Goal: Task Accomplishment & Management: Complete application form

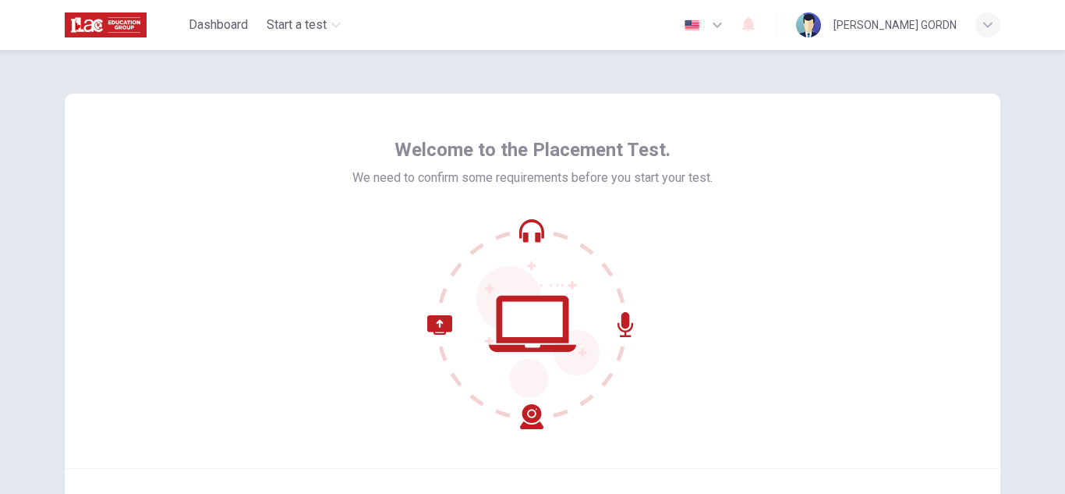
scroll to position [156, 0]
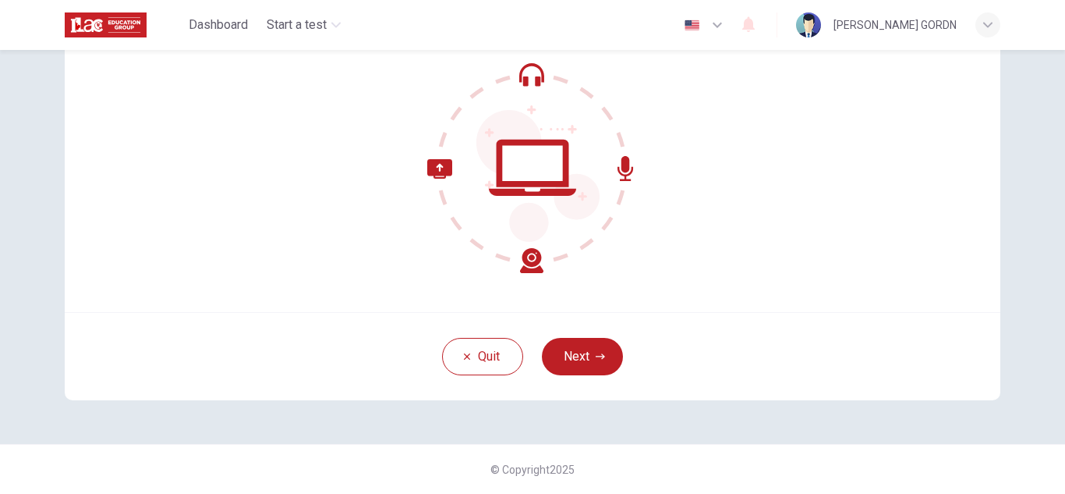
click at [537, 266] on icon at bounding box center [532, 167] width 211 height 211
click at [577, 360] on button "Next" at bounding box center [582, 356] width 81 height 37
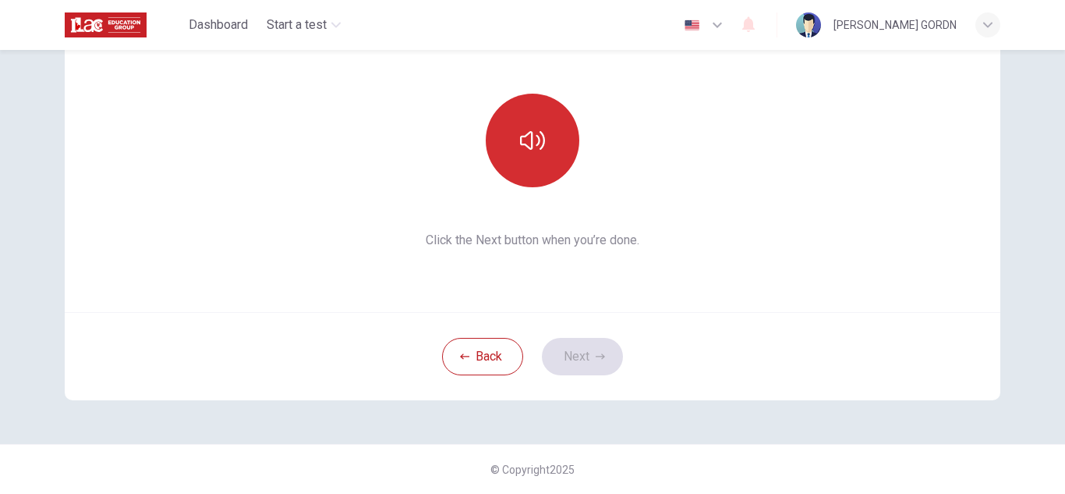
click at [552, 133] on button "button" at bounding box center [533, 141] width 94 height 94
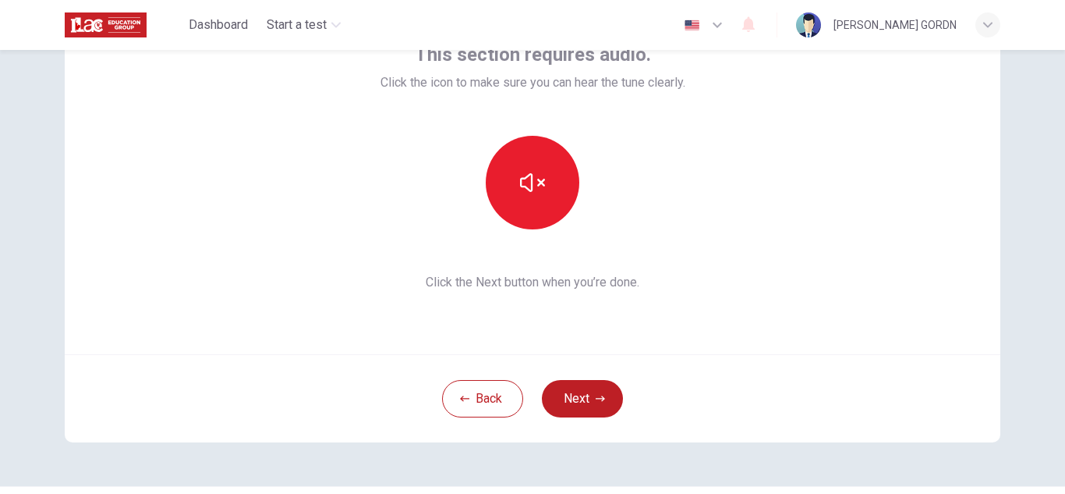
scroll to position [115, 0]
click at [596, 396] on icon "button" at bounding box center [600, 397] width 9 height 9
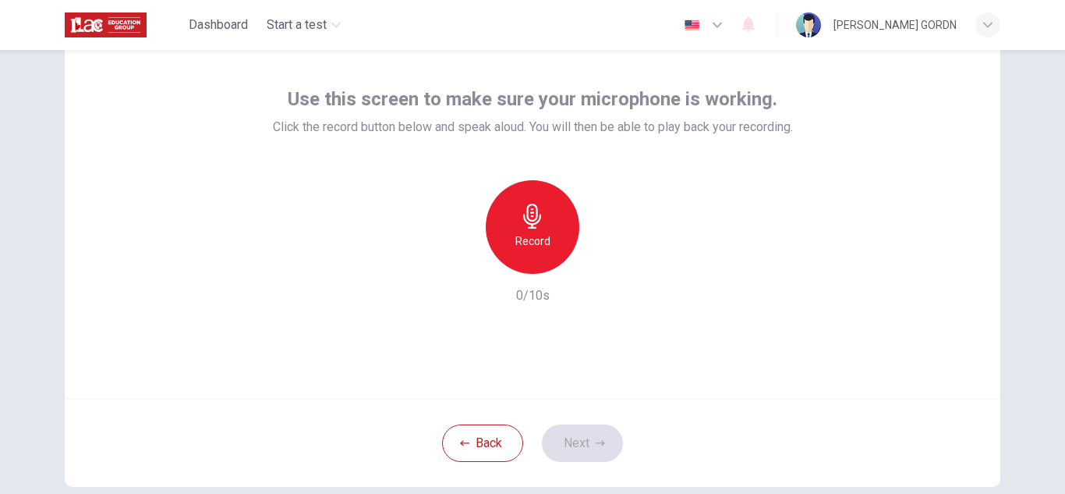
scroll to position [83, 0]
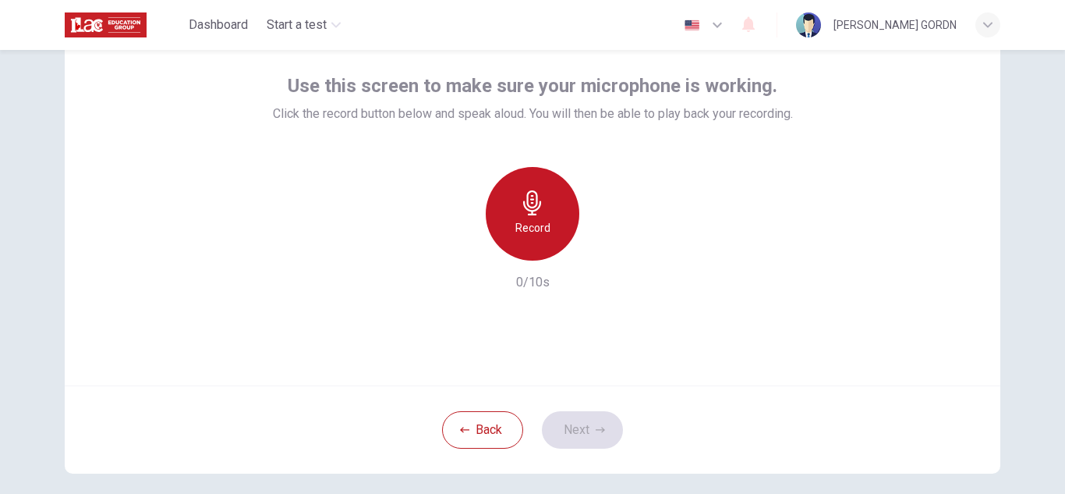
click at [557, 221] on div "Record" at bounding box center [533, 214] width 94 height 94
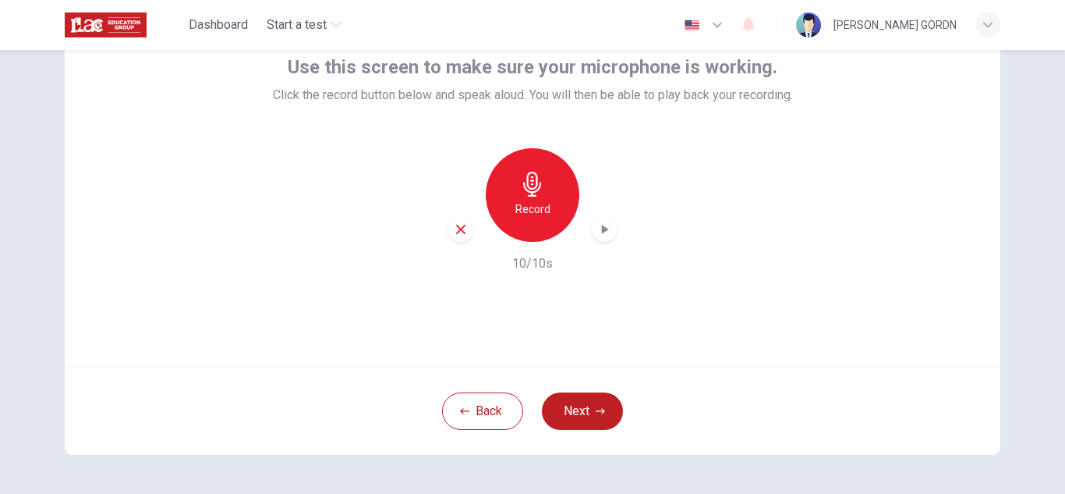
scroll to position [104, 0]
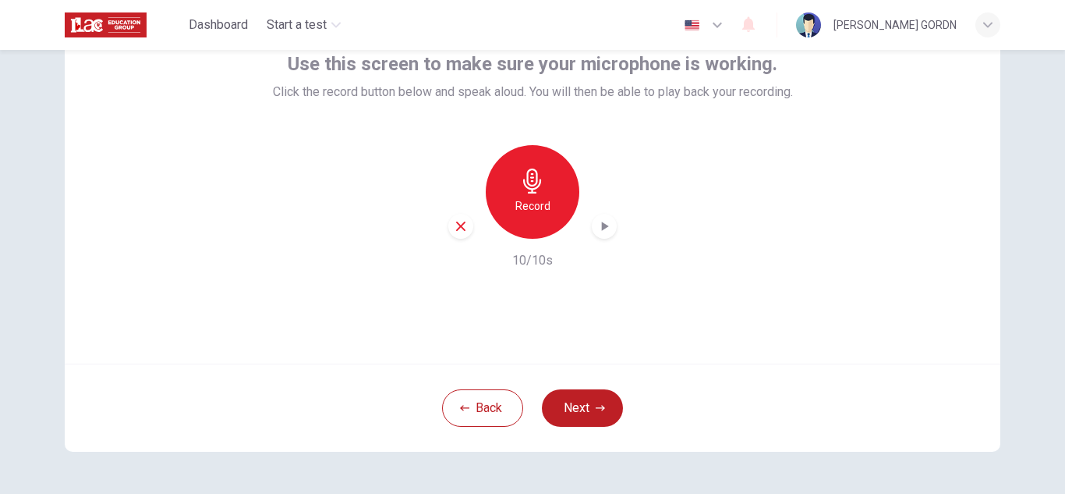
click at [603, 226] on icon "button" at bounding box center [605, 225] width 7 height 9
click at [611, 221] on div "button" at bounding box center [604, 226] width 25 height 25
click at [597, 390] on button "Next" at bounding box center [582, 407] width 81 height 37
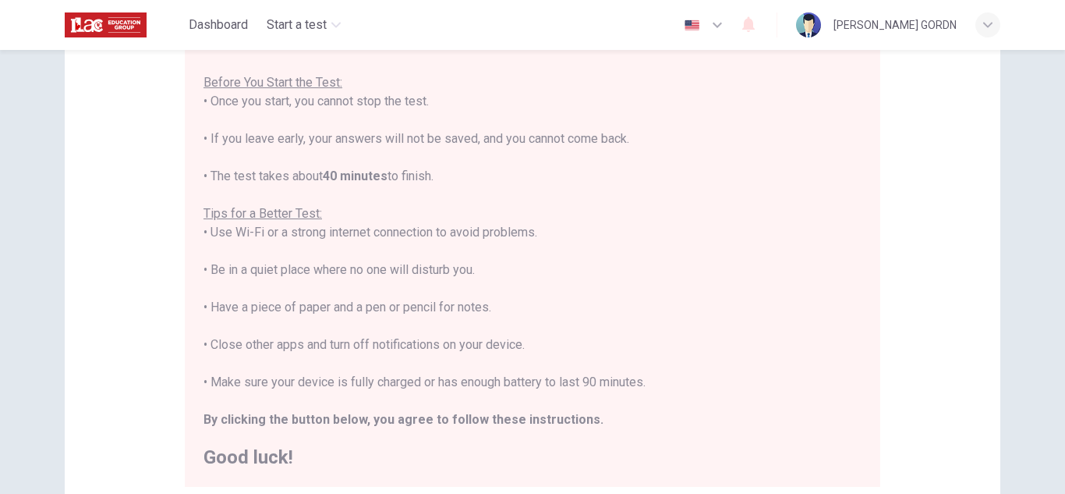
scroll to position [206, 0]
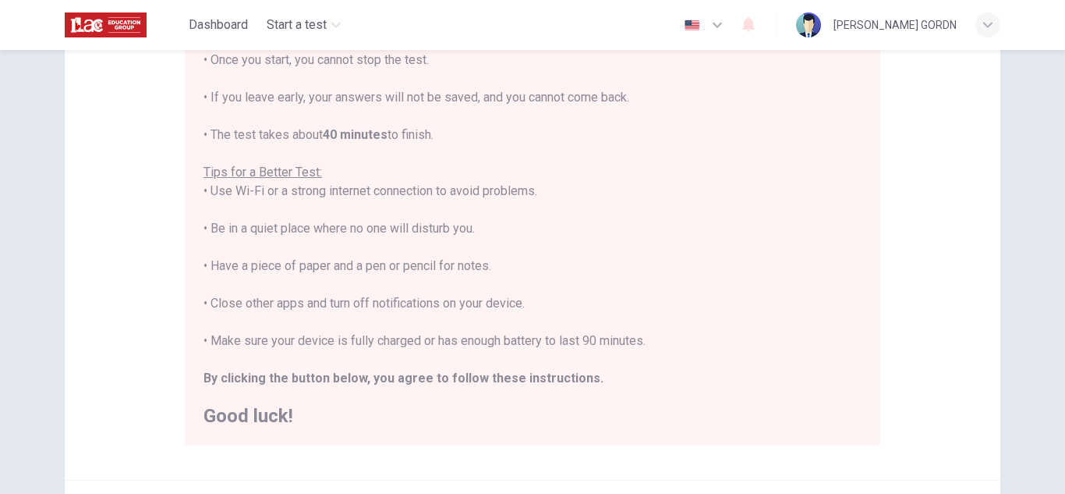
click at [796, 137] on div "You are about to start a Placement Test . Before You Start the Test: • Once you…" at bounding box center [533, 210] width 658 height 430
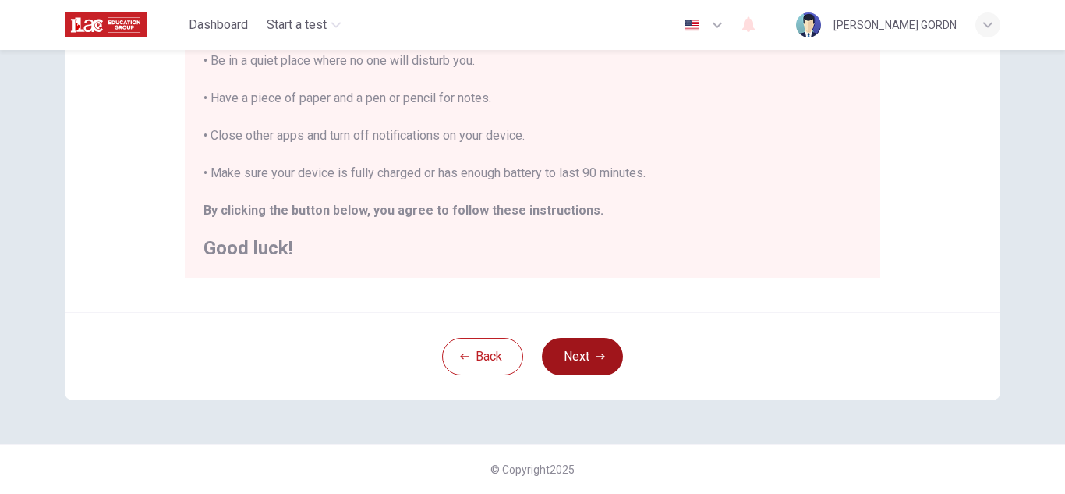
click at [596, 355] on icon "button" at bounding box center [600, 356] width 9 height 9
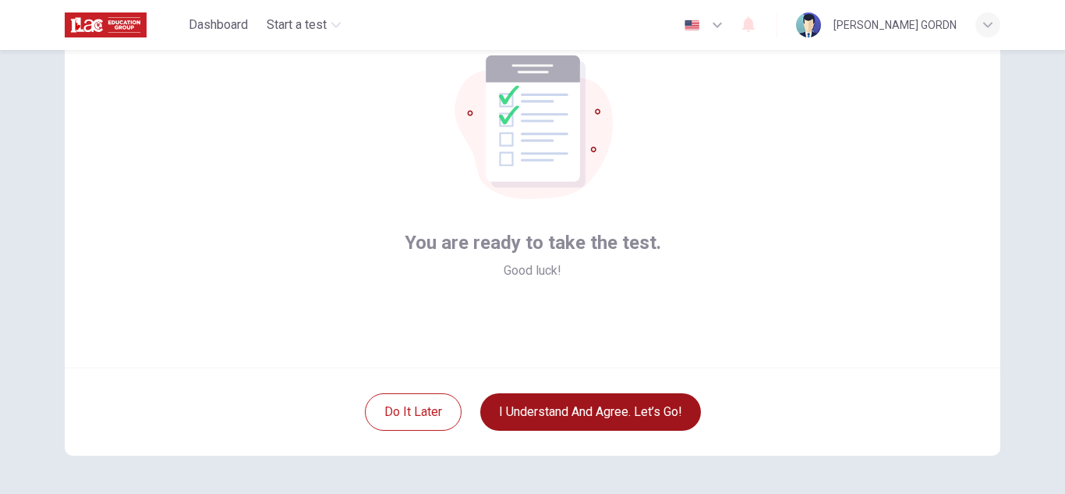
scroll to position [0, 0]
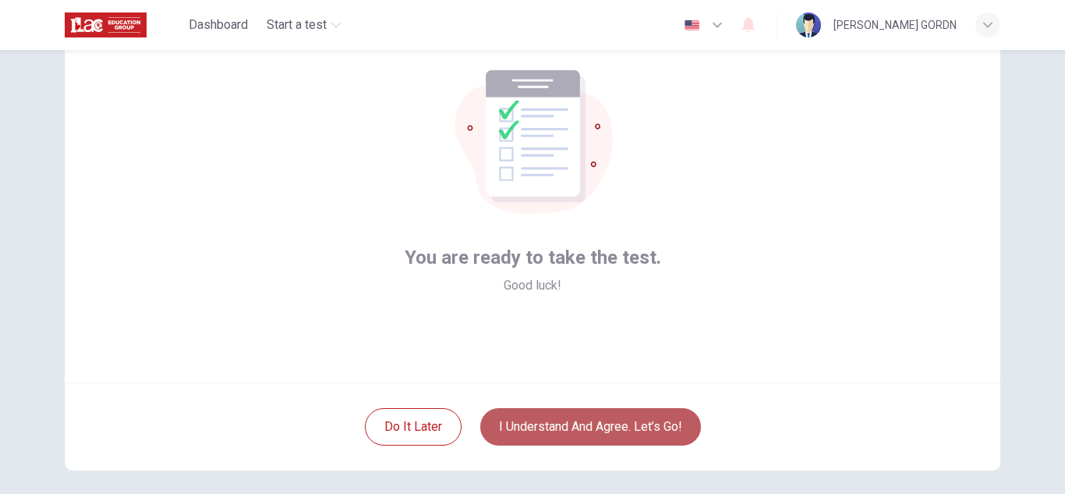
click at [643, 423] on button "I understand and agree. Let’s go!" at bounding box center [590, 426] width 221 height 37
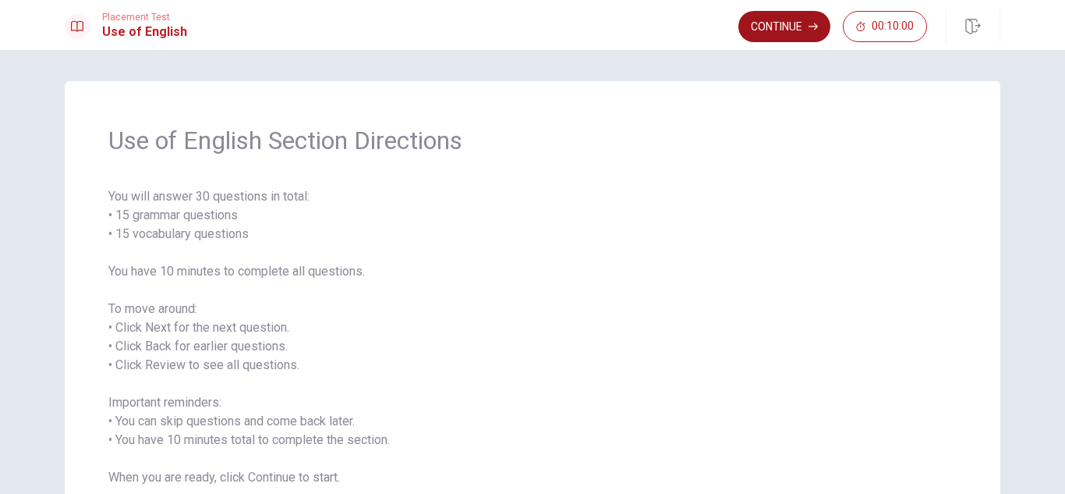
click at [766, 33] on button "Continue" at bounding box center [784, 26] width 92 height 31
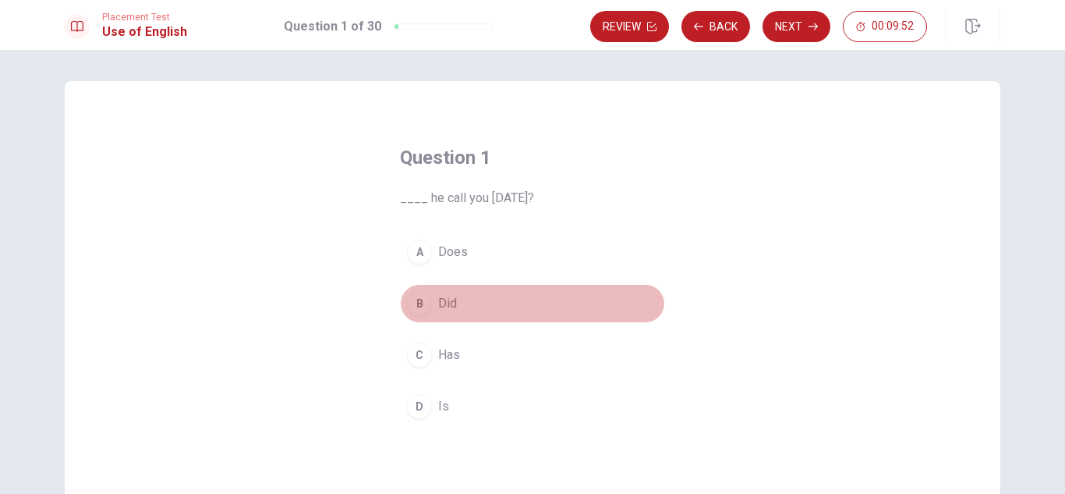
click at [428, 295] on button "B Did" at bounding box center [532, 303] width 265 height 39
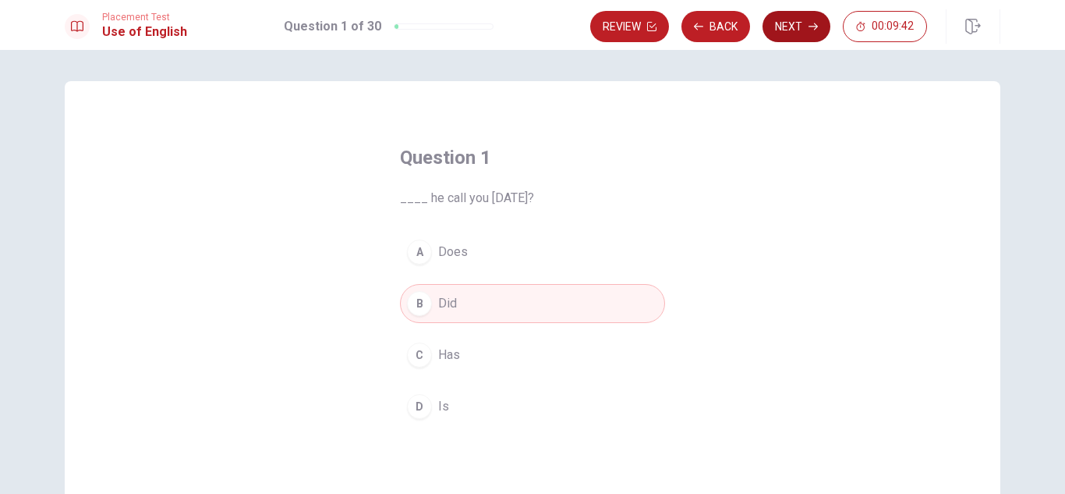
click at [805, 29] on button "Next" at bounding box center [797, 26] width 68 height 31
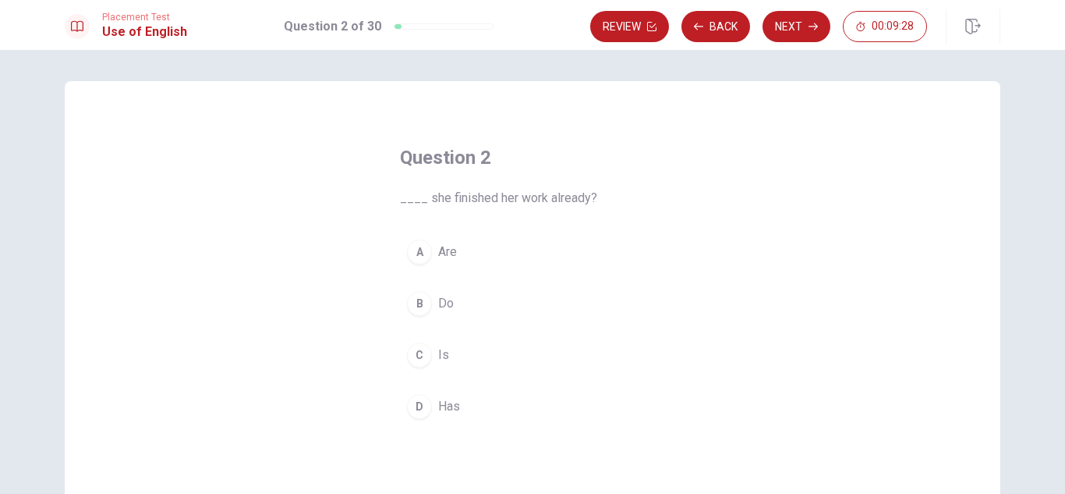
click at [428, 356] on button "C Is" at bounding box center [532, 354] width 265 height 39
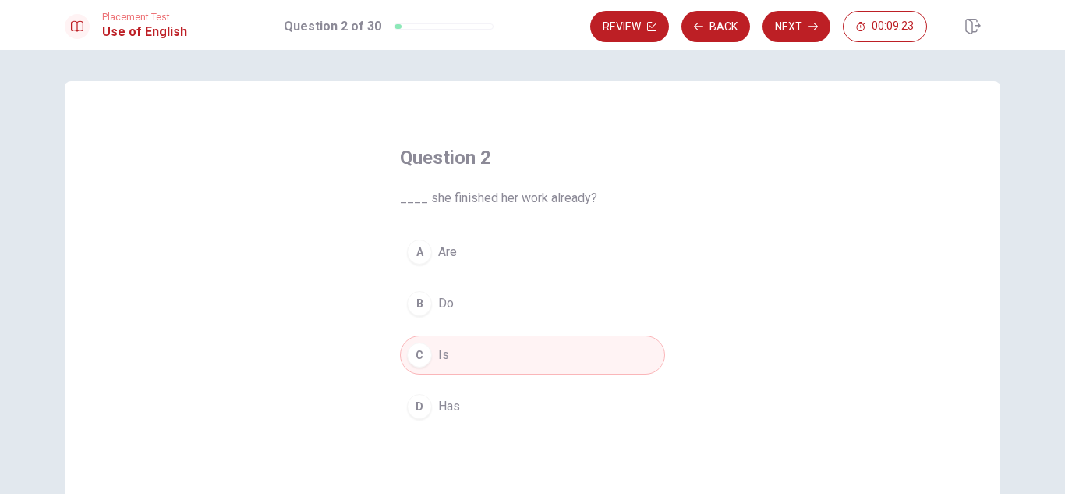
click at [416, 407] on div "D" at bounding box center [419, 406] width 25 height 25
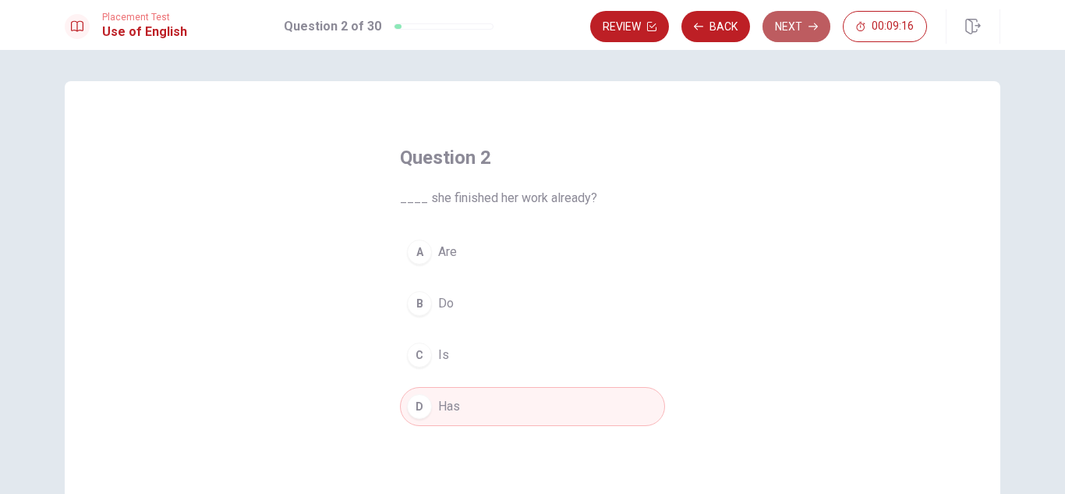
click at [790, 34] on button "Next" at bounding box center [797, 26] width 68 height 31
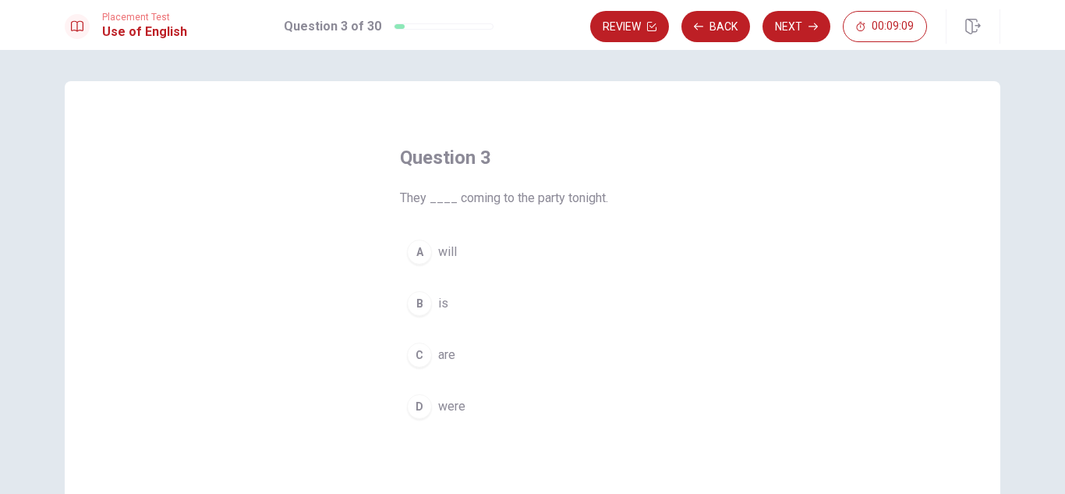
click at [420, 356] on div "C" at bounding box center [419, 354] width 25 height 25
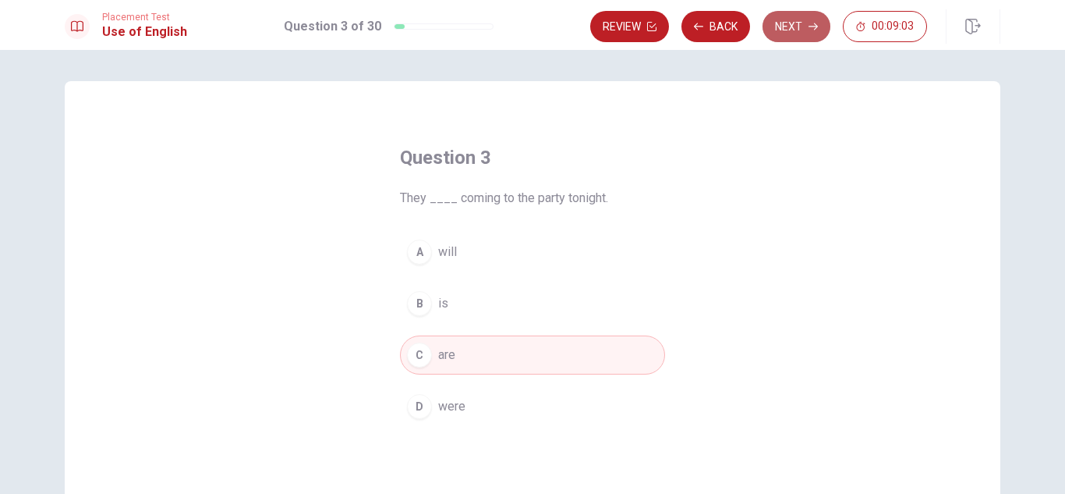
click at [791, 33] on button "Next" at bounding box center [797, 26] width 68 height 31
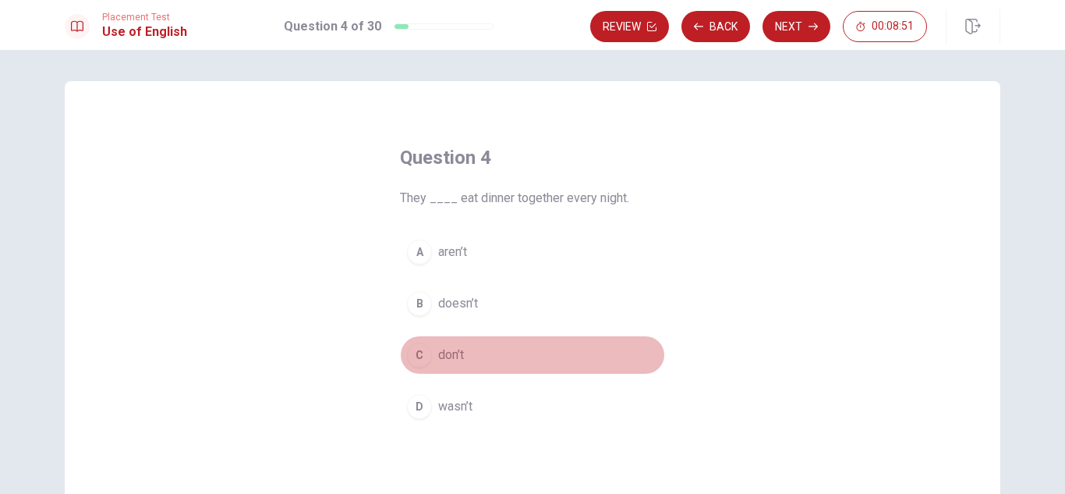
click at [419, 362] on div "C" at bounding box center [419, 354] width 25 height 25
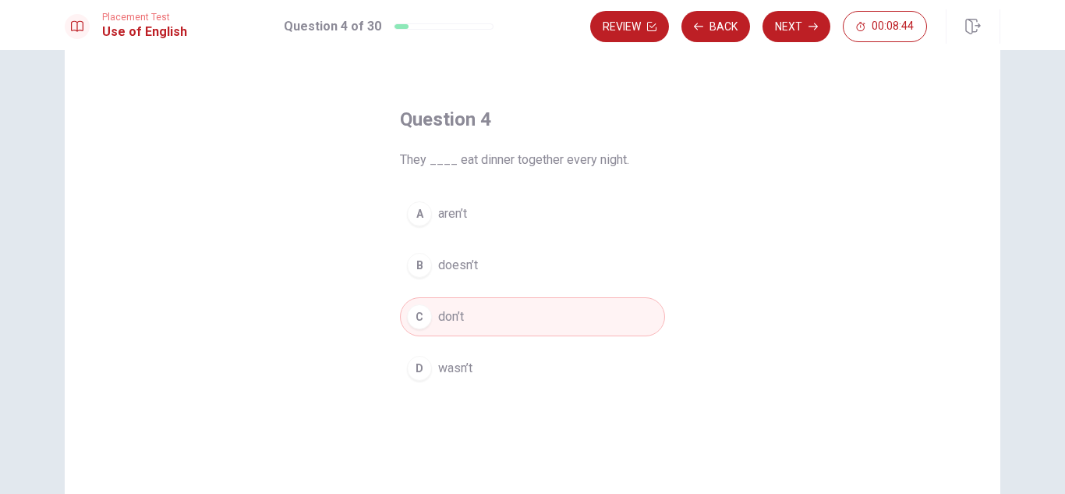
scroll to position [38, 0]
click at [798, 33] on button "Next" at bounding box center [797, 26] width 68 height 31
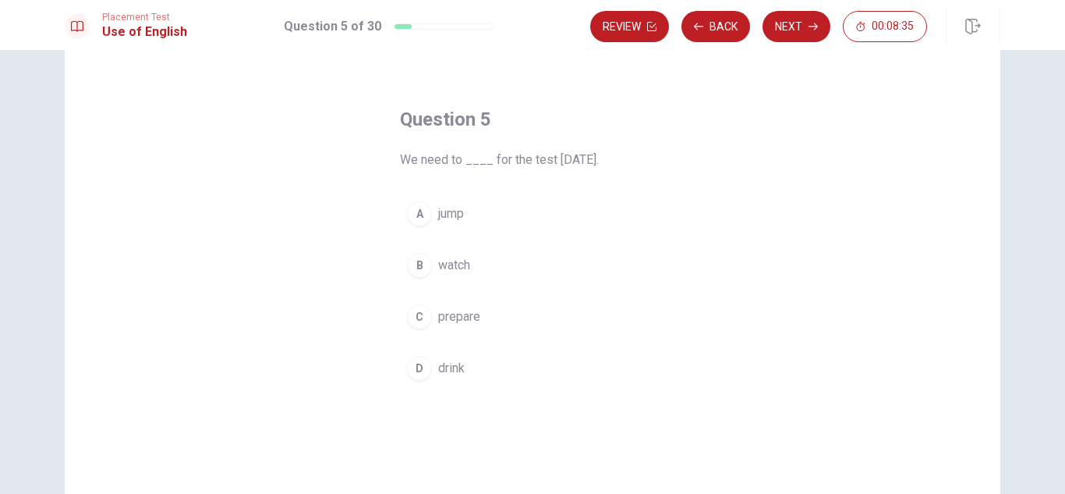
click at [430, 317] on button "C prepare" at bounding box center [532, 316] width 265 height 39
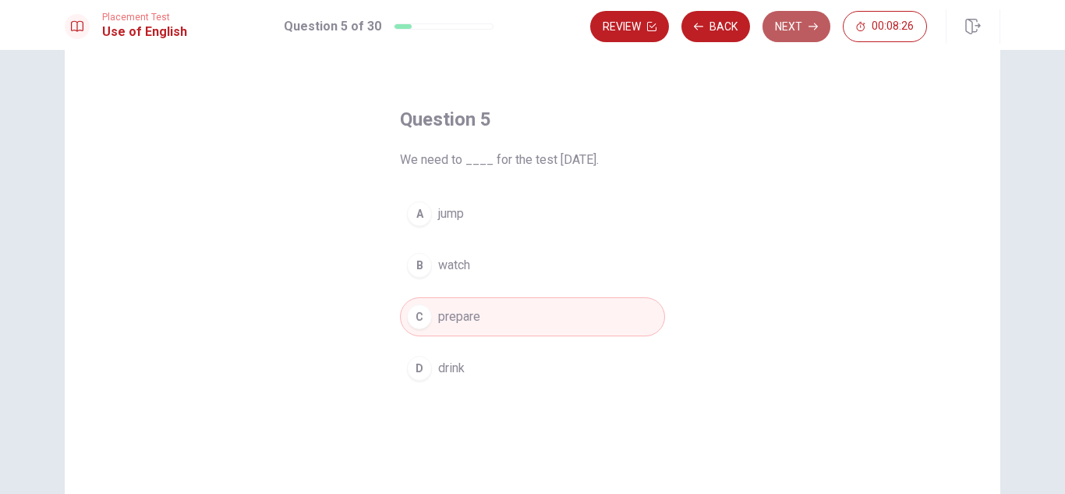
click at [785, 30] on button "Next" at bounding box center [797, 26] width 68 height 31
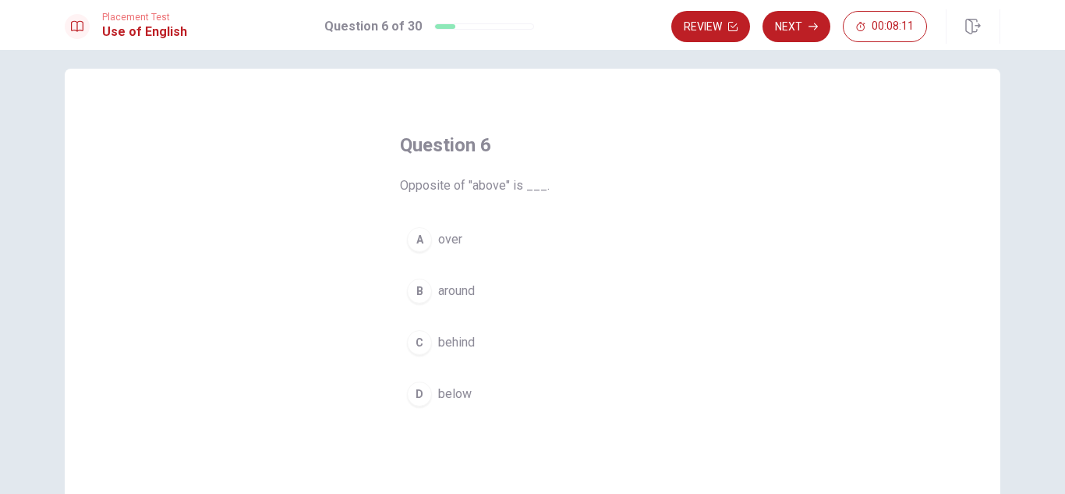
scroll to position [13, 0]
click at [426, 390] on div "D" at bounding box center [419, 393] width 25 height 25
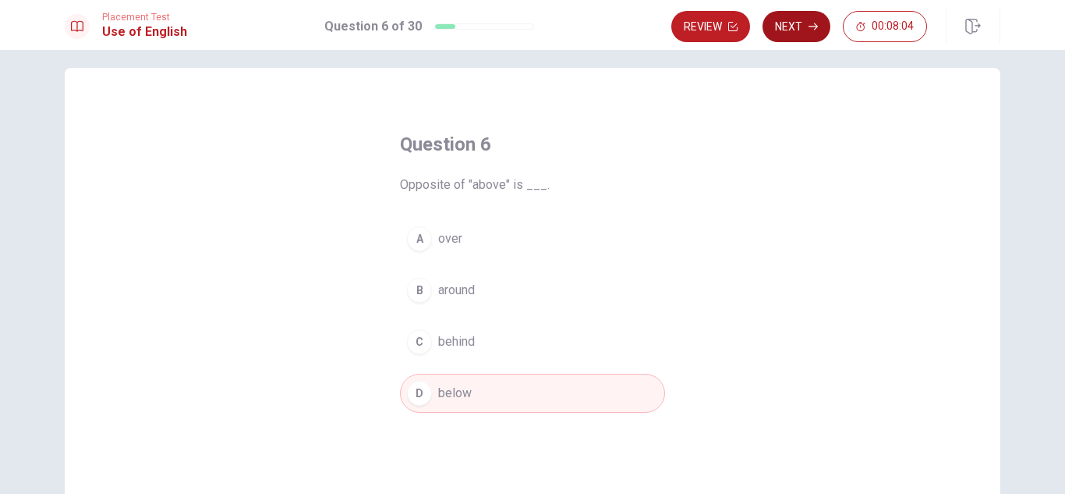
click at [780, 35] on button "Next" at bounding box center [797, 26] width 68 height 31
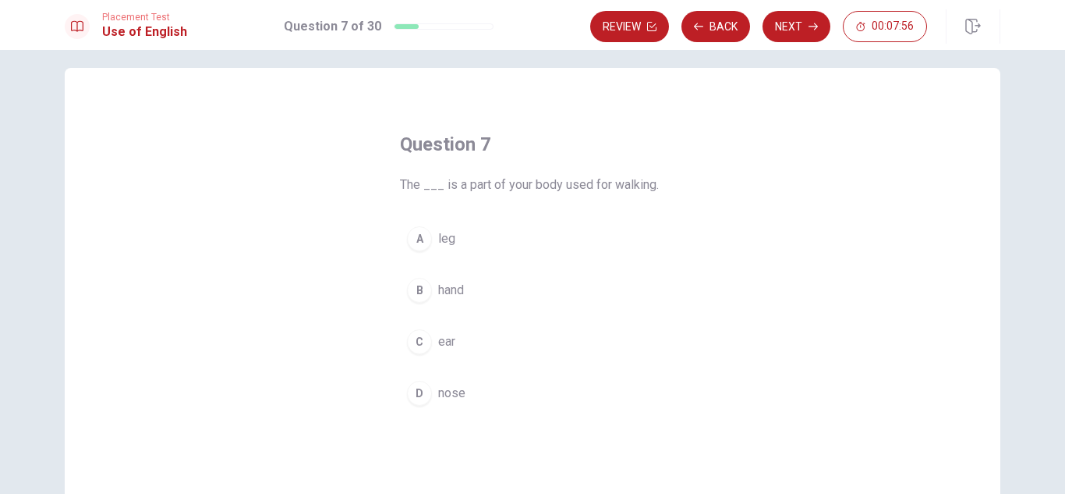
click at [422, 238] on div "A" at bounding box center [419, 238] width 25 height 25
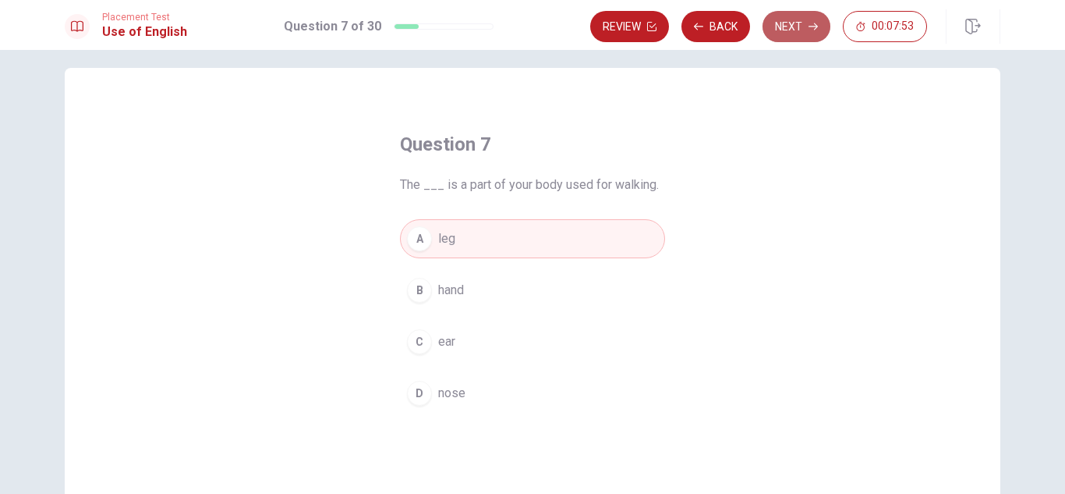
click at [800, 31] on button "Next" at bounding box center [797, 26] width 68 height 31
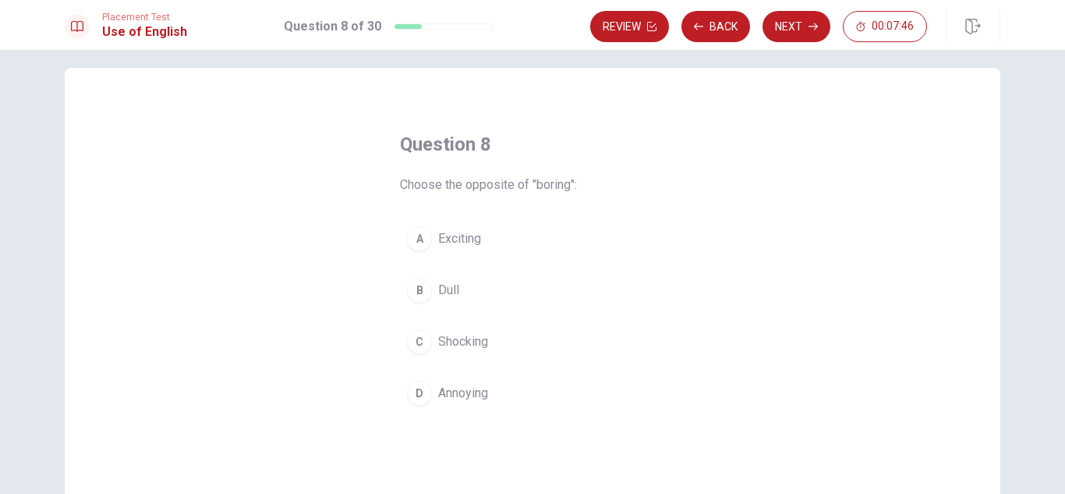
click at [459, 243] on span "Exciting" at bounding box center [459, 238] width 43 height 19
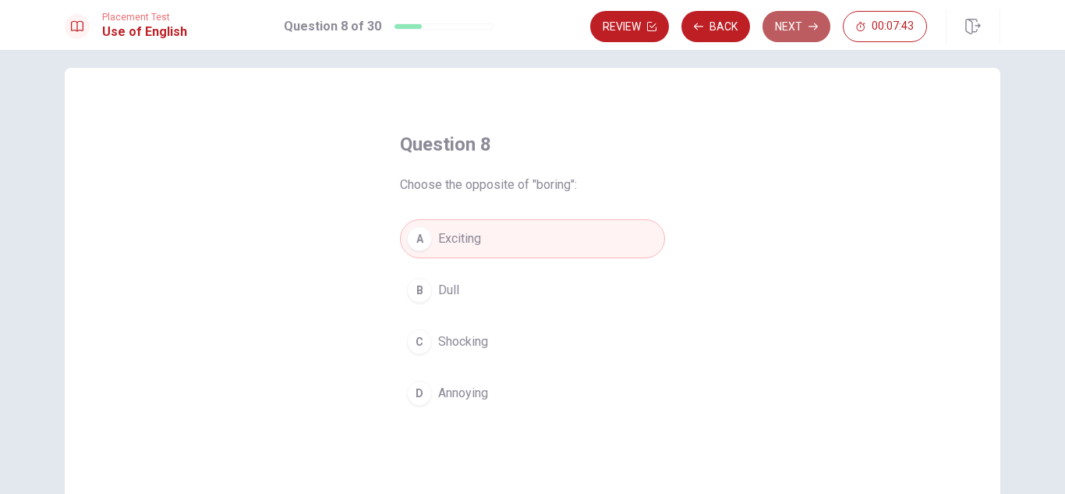
click at [791, 30] on button "Next" at bounding box center [797, 26] width 68 height 31
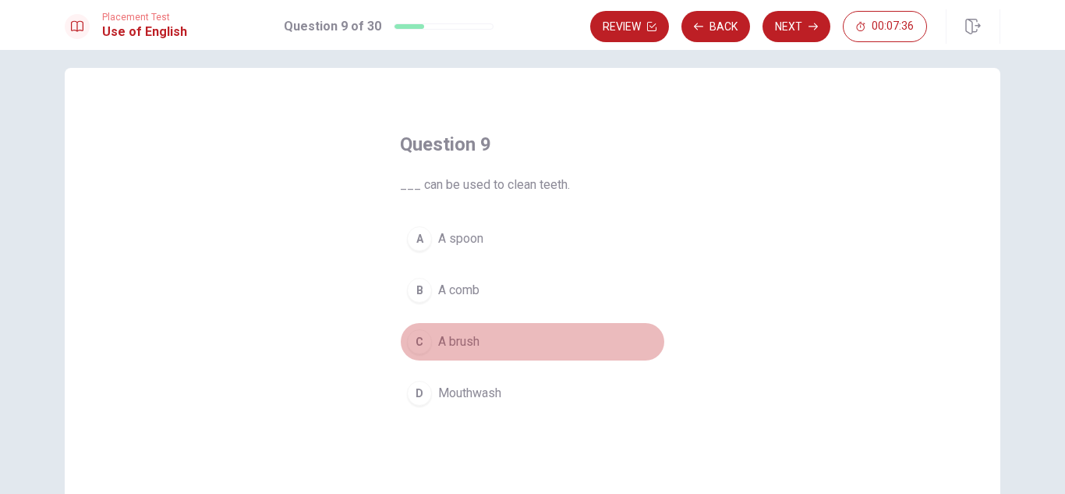
click at [467, 340] on span "A brush" at bounding box center [458, 341] width 41 height 19
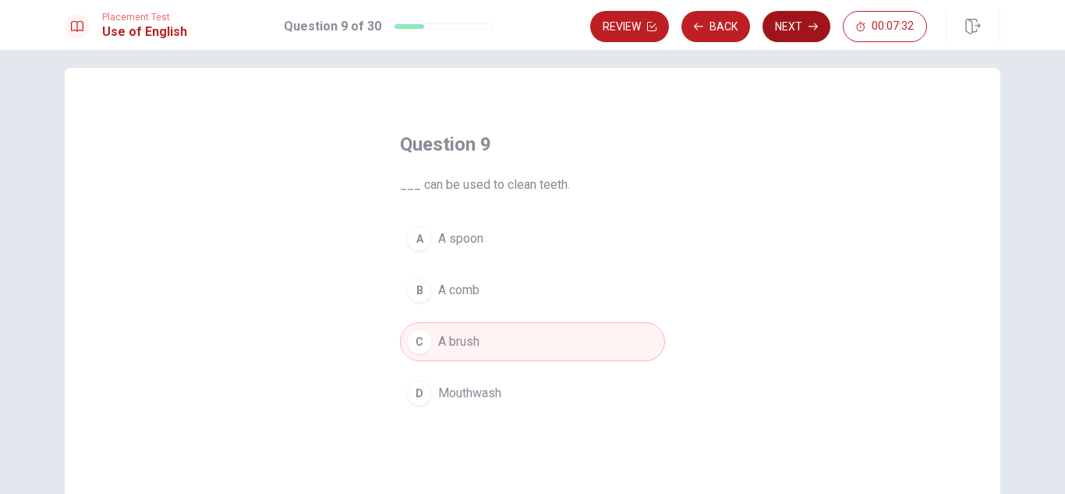
click at [798, 34] on button "Next" at bounding box center [797, 26] width 68 height 31
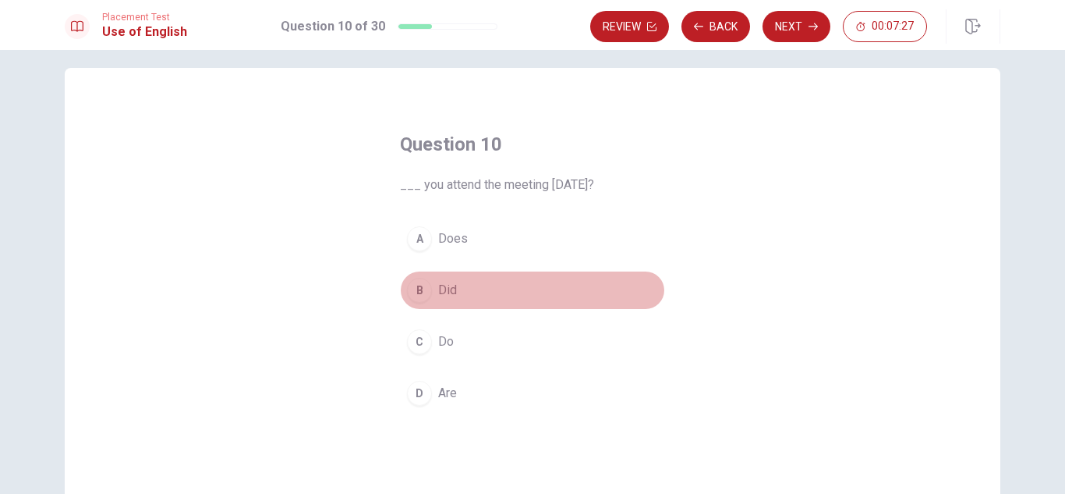
click at [427, 281] on button "B Did" at bounding box center [532, 290] width 265 height 39
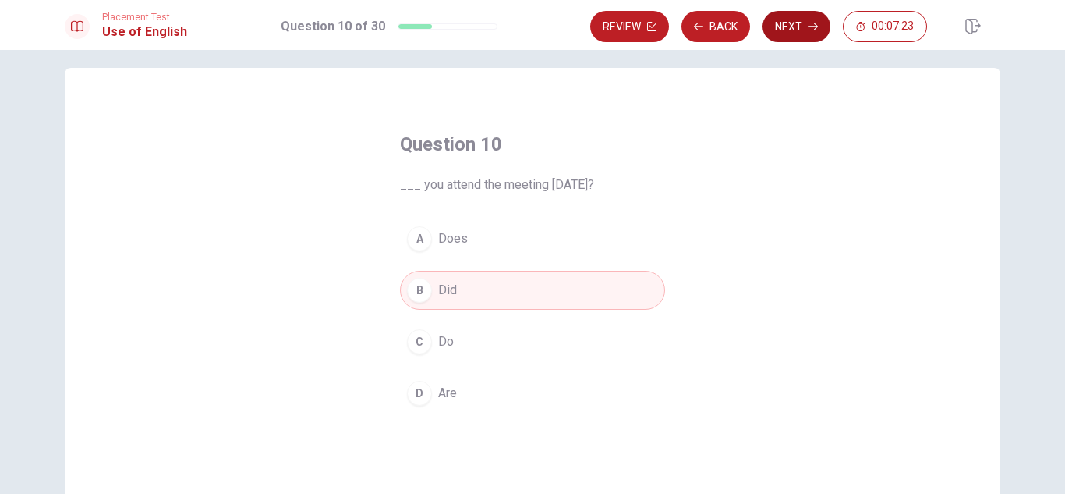
click at [808, 34] on button "Next" at bounding box center [797, 26] width 68 height 31
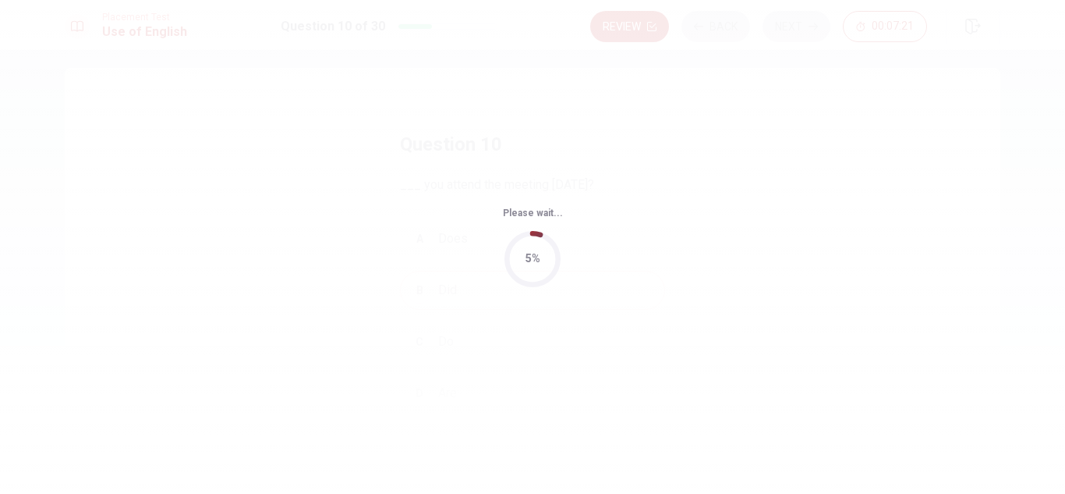
scroll to position [0, 0]
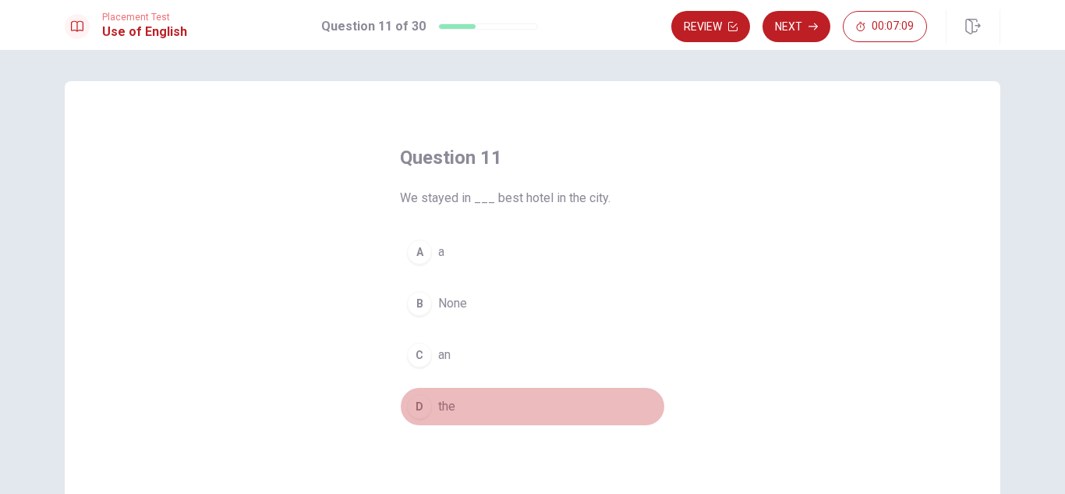
click at [445, 402] on span "the" at bounding box center [446, 406] width 17 height 19
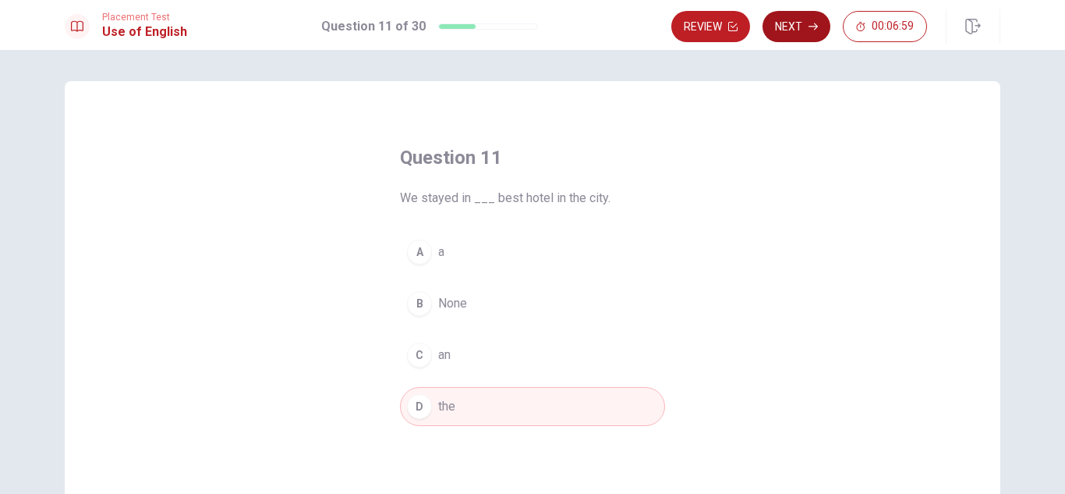
click at [793, 37] on button "Next" at bounding box center [797, 26] width 68 height 31
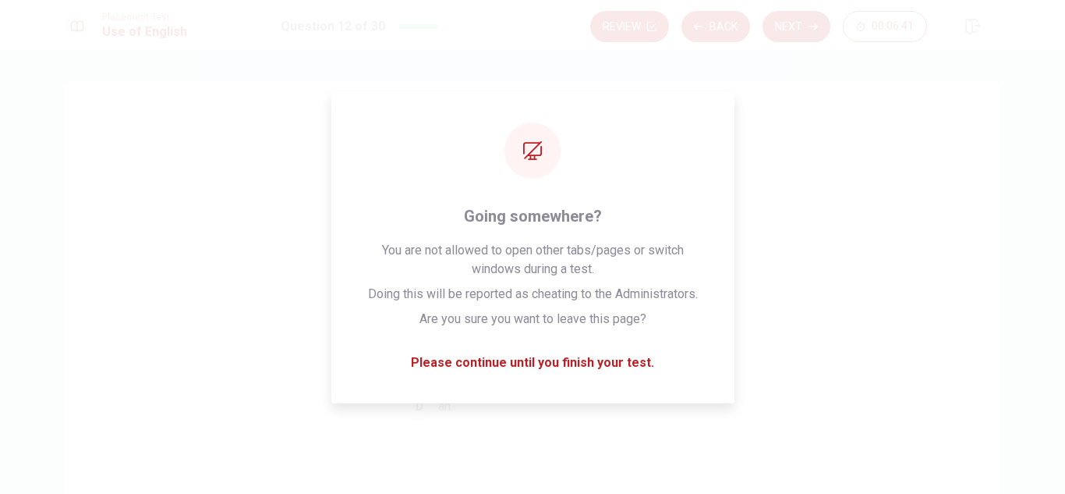
click at [863, 406] on div "Question 12 I need ___ hour to finish this work. A None B a C the D an" at bounding box center [533, 352] width 936 height 542
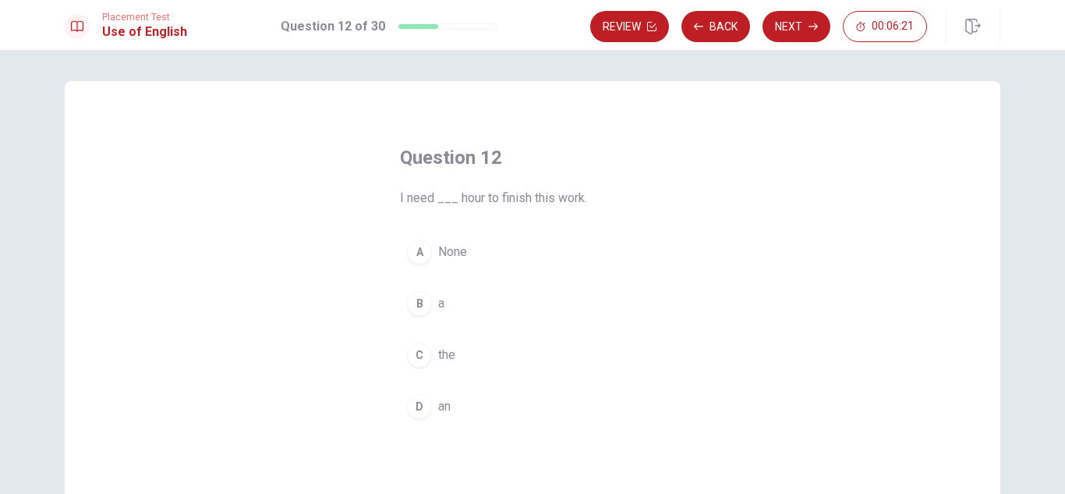
click at [450, 398] on button "D an" at bounding box center [532, 406] width 265 height 39
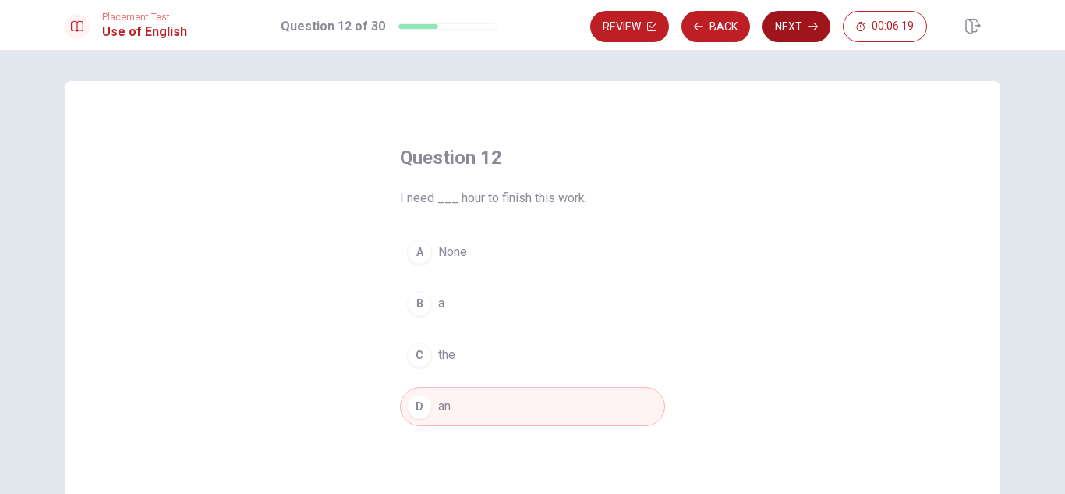
click at [790, 30] on button "Next" at bounding box center [797, 26] width 68 height 31
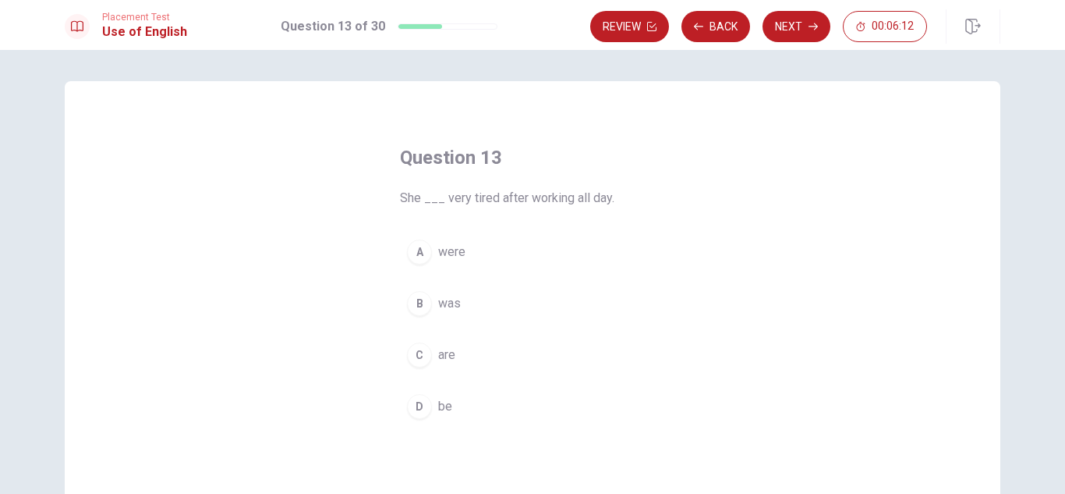
click at [450, 307] on span "was" at bounding box center [449, 303] width 23 height 19
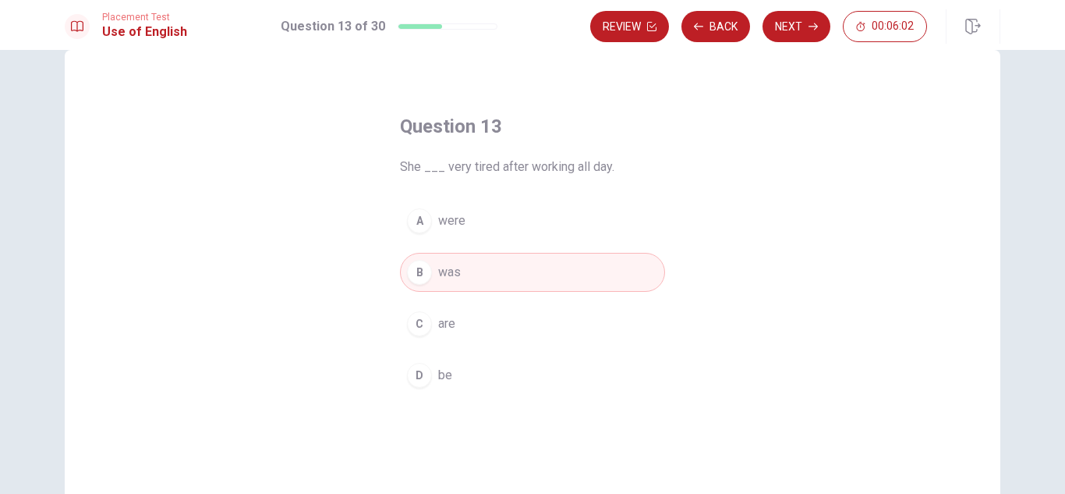
scroll to position [28, 0]
click at [798, 30] on button "Next" at bounding box center [797, 26] width 68 height 31
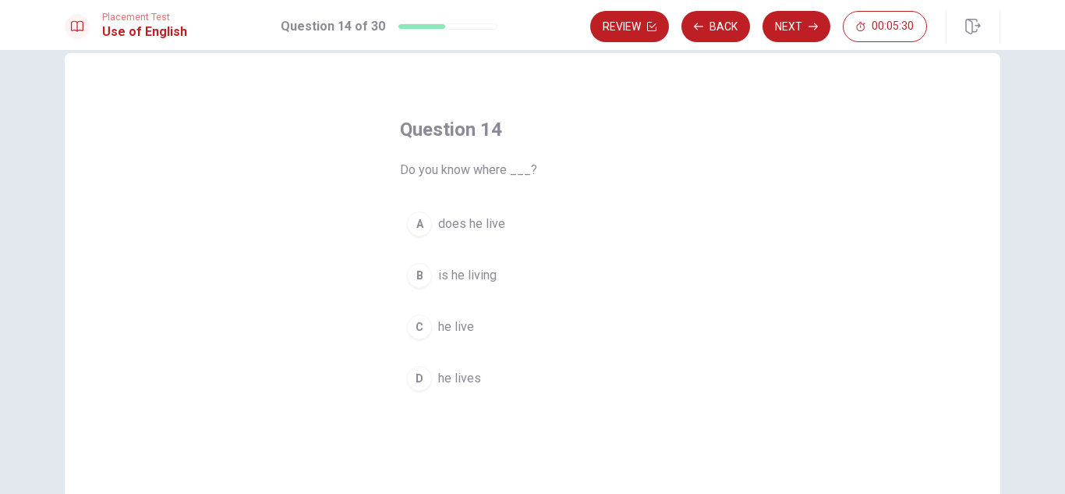
click at [422, 376] on div "D" at bounding box center [419, 378] width 25 height 25
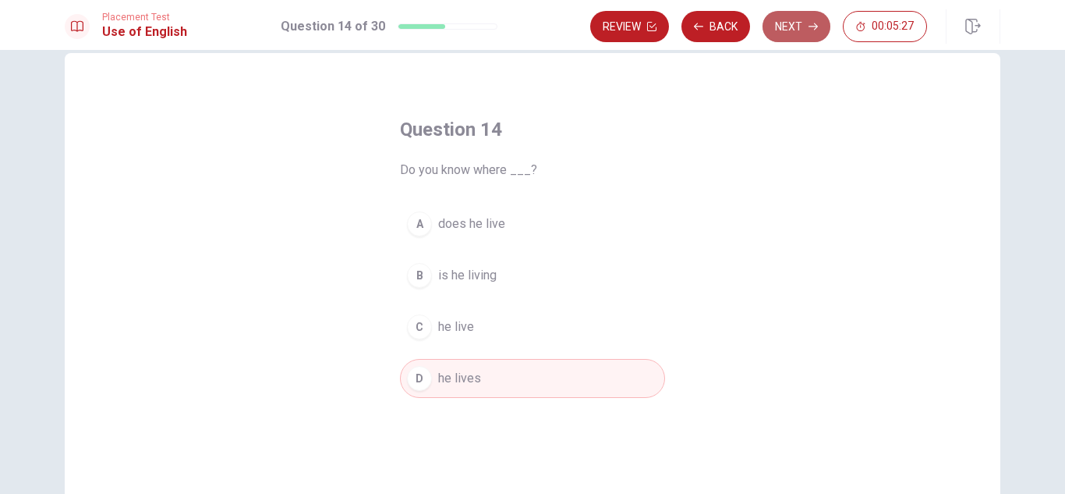
click at [784, 32] on button "Next" at bounding box center [797, 26] width 68 height 31
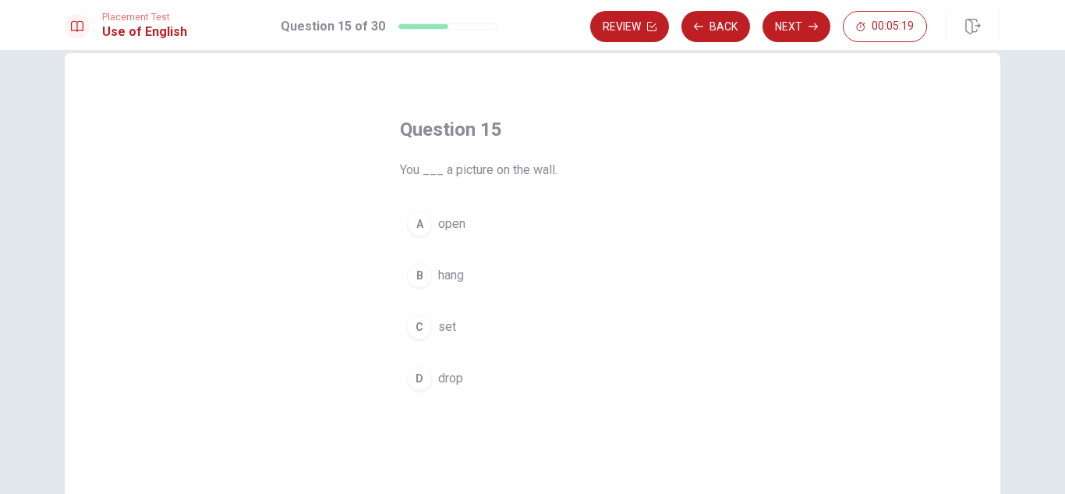
click at [414, 329] on div "C" at bounding box center [419, 326] width 25 height 25
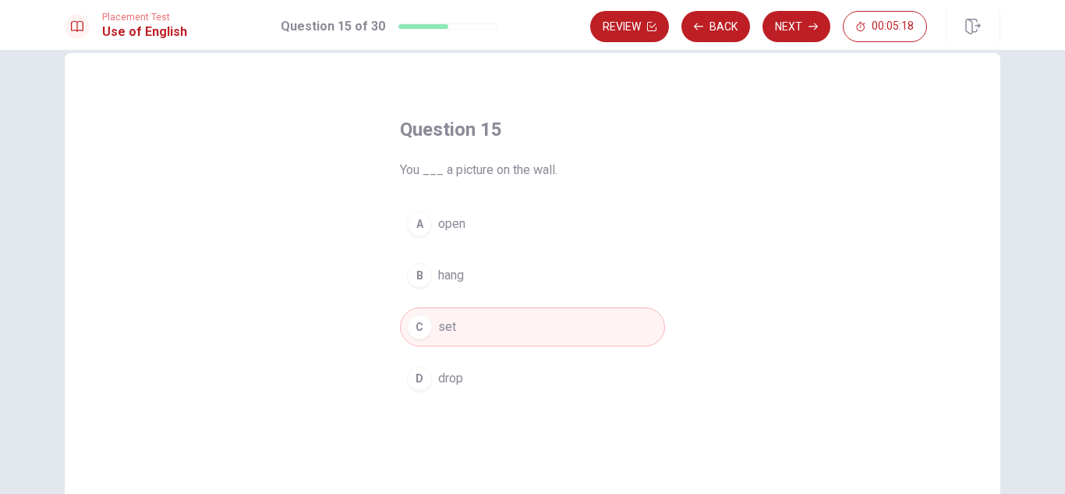
click at [414, 329] on div "C" at bounding box center [419, 326] width 25 height 25
click at [791, 32] on button "Next" at bounding box center [797, 26] width 68 height 31
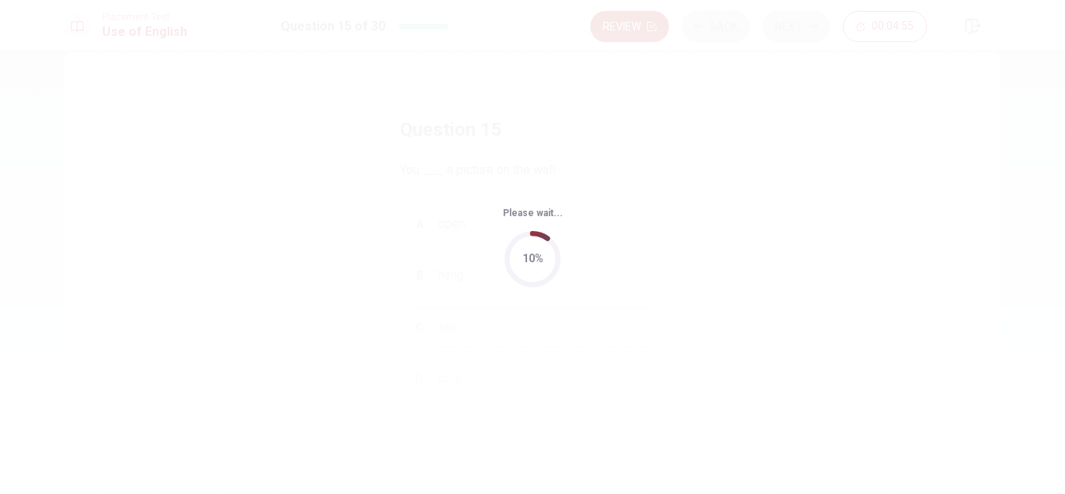
scroll to position [0, 0]
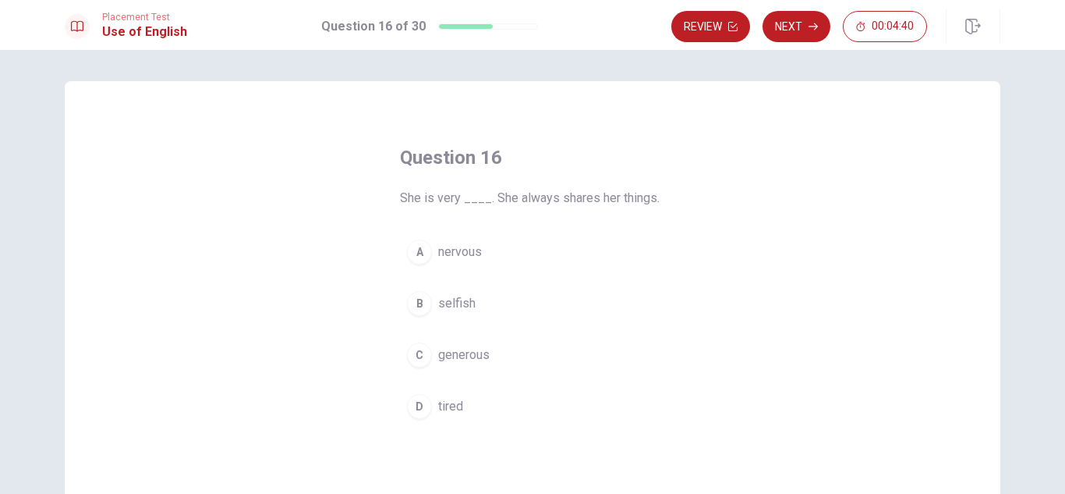
click at [449, 346] on span "generous" at bounding box center [463, 354] width 51 height 19
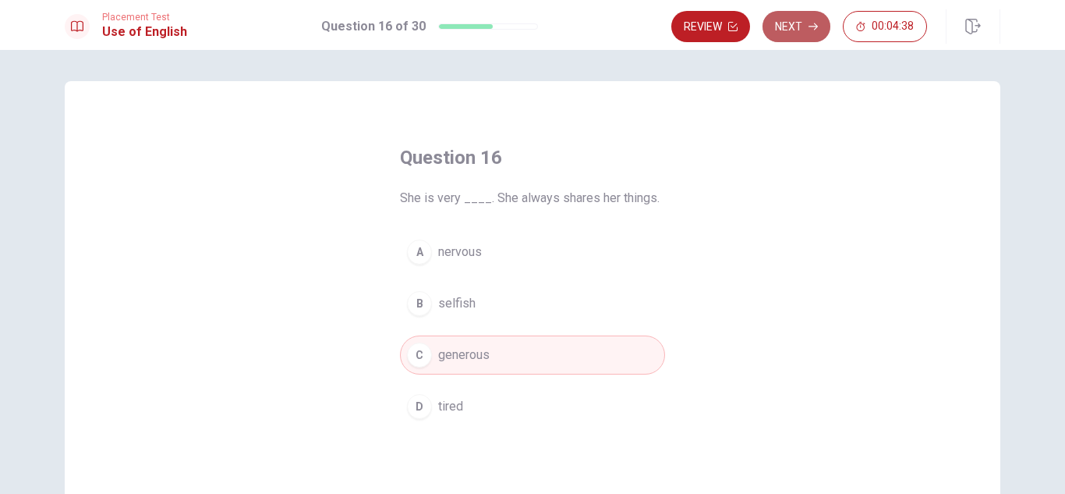
click at [788, 35] on button "Next" at bounding box center [797, 26] width 68 height 31
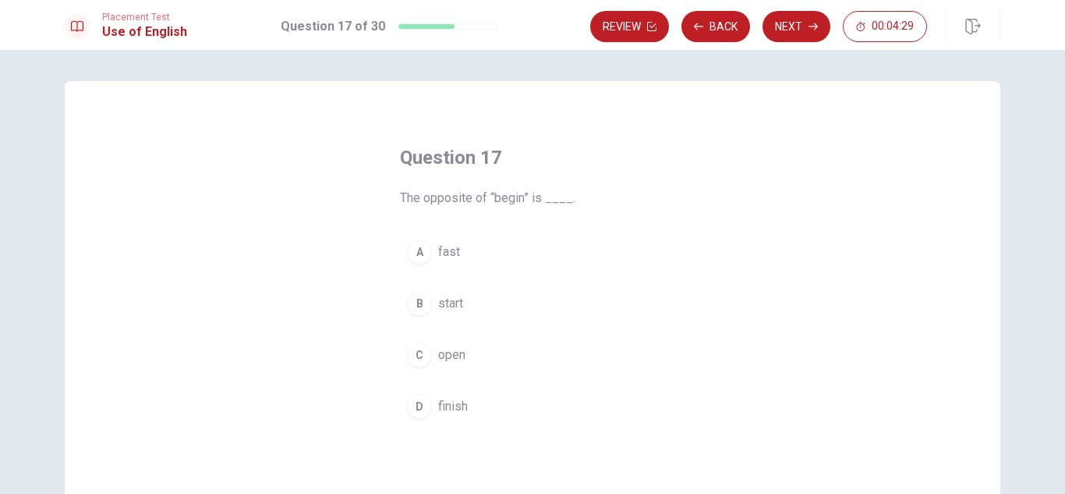
click at [460, 407] on span "finish" at bounding box center [453, 406] width 30 height 19
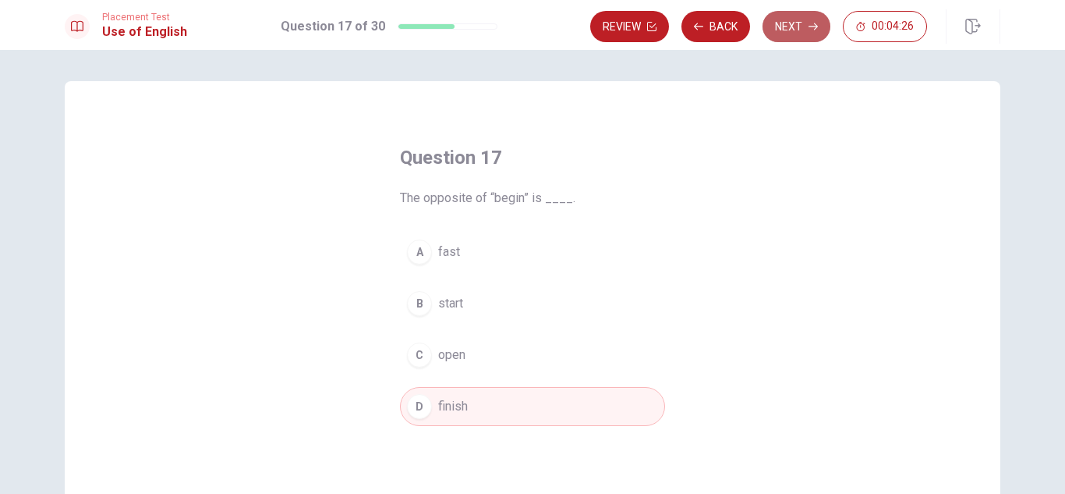
click at [805, 18] on button "Next" at bounding box center [797, 26] width 68 height 31
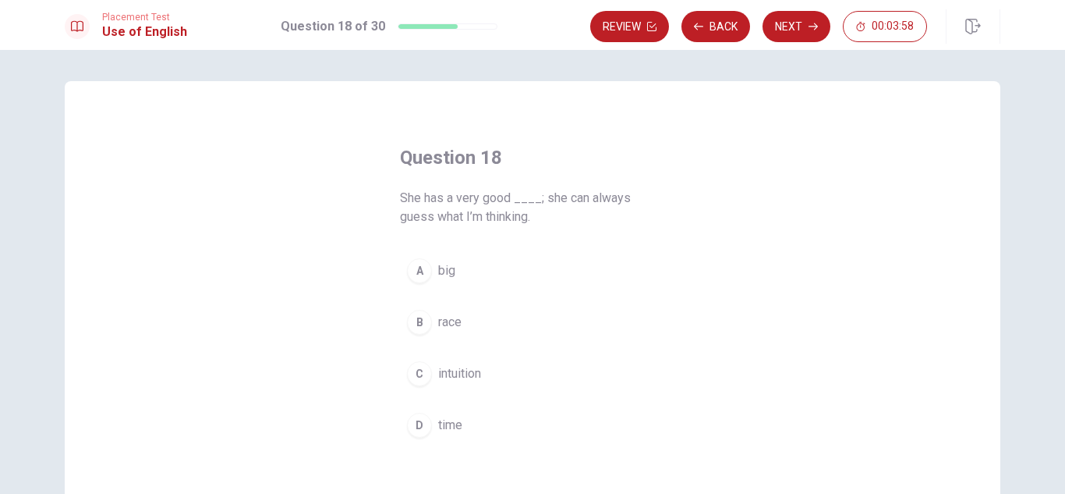
click at [438, 430] on span "time" at bounding box center [450, 425] width 24 height 19
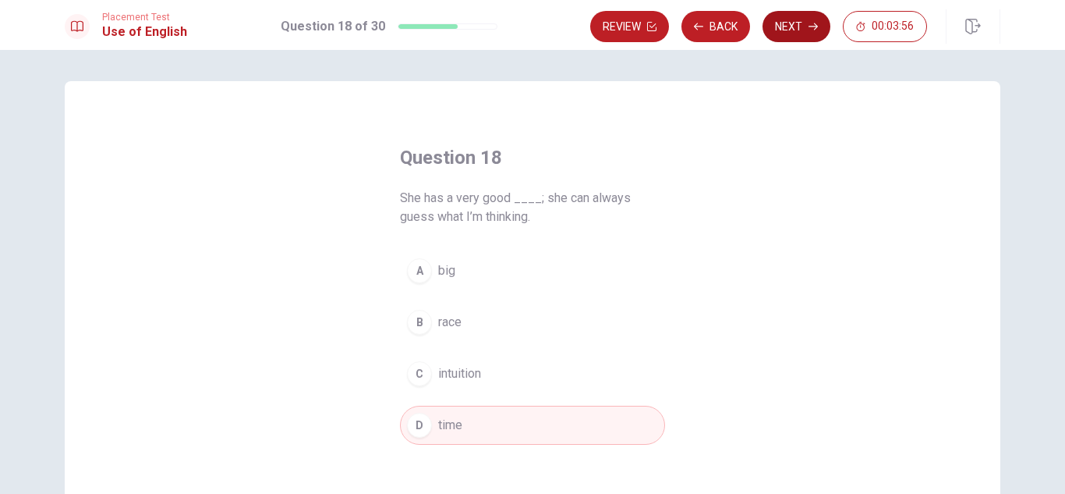
click at [785, 27] on button "Next" at bounding box center [797, 26] width 68 height 31
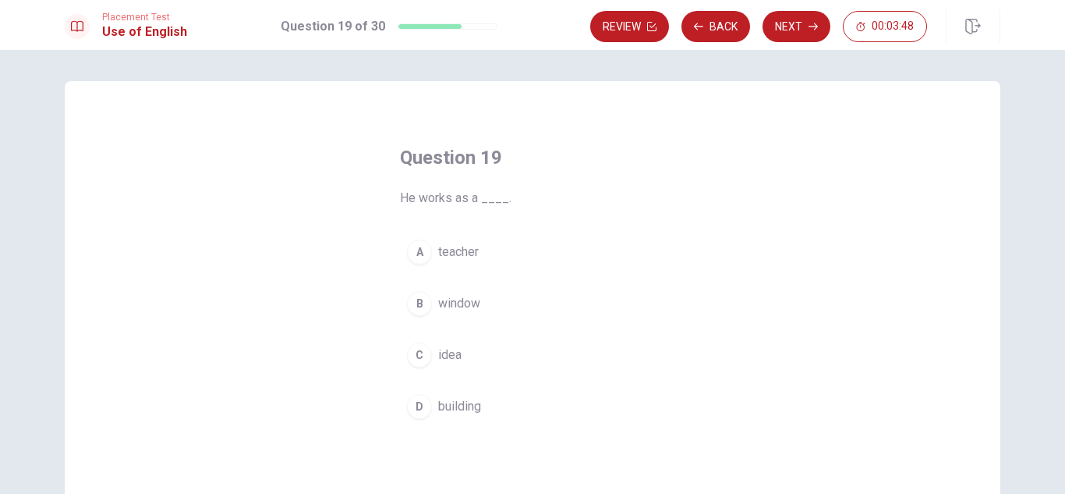
click at [460, 245] on span "teacher" at bounding box center [458, 251] width 41 height 19
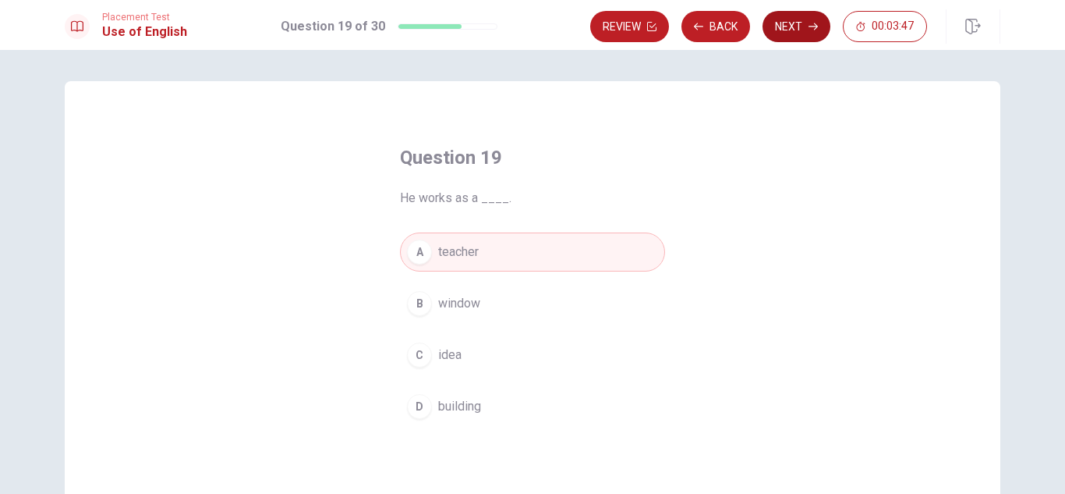
click at [805, 29] on button "Next" at bounding box center [797, 26] width 68 height 31
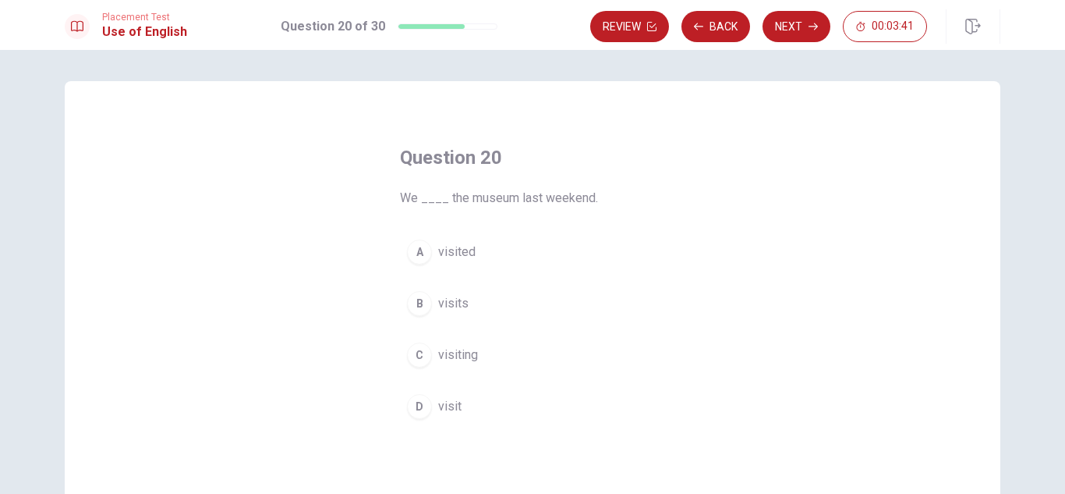
click at [453, 256] on span "visited" at bounding box center [456, 251] width 37 height 19
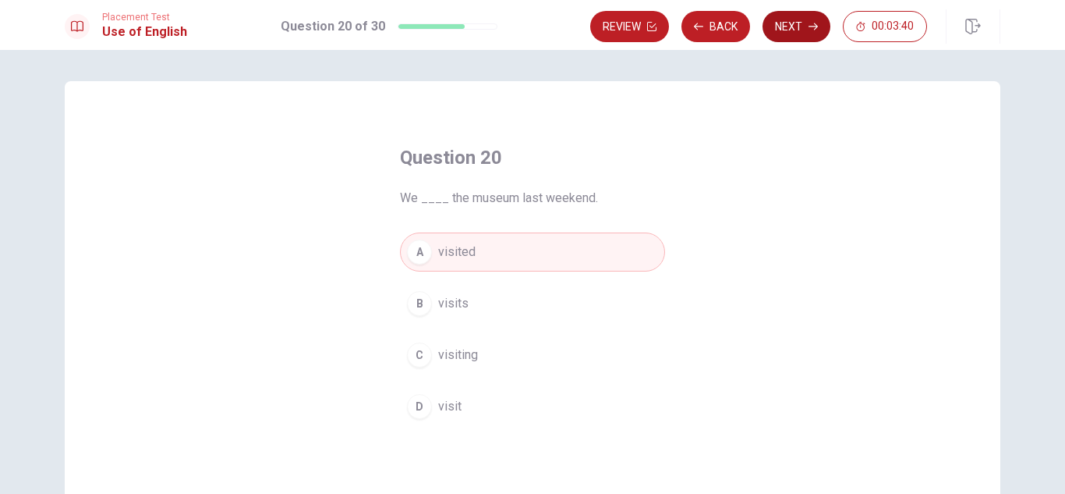
click at [810, 32] on button "Next" at bounding box center [797, 26] width 68 height 31
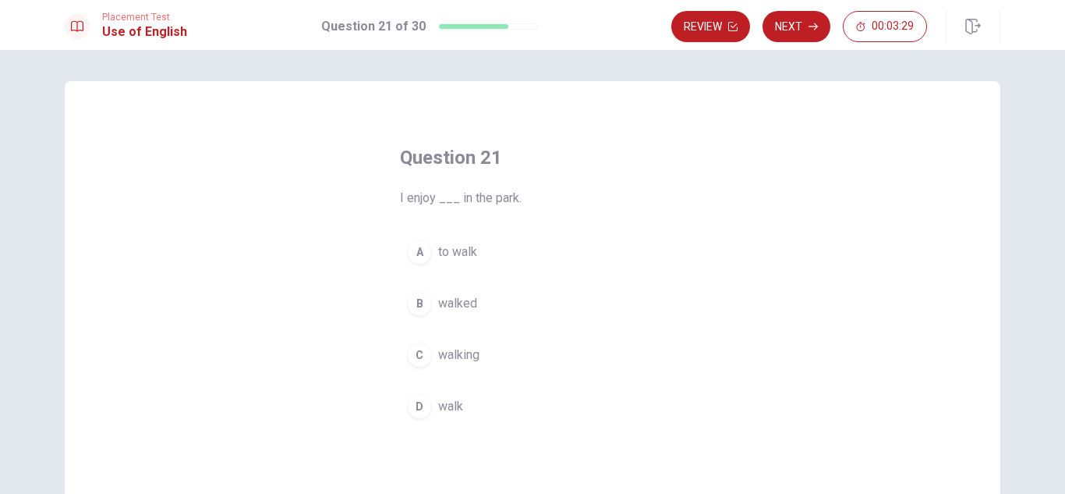
click at [461, 405] on button "D walk" at bounding box center [532, 406] width 265 height 39
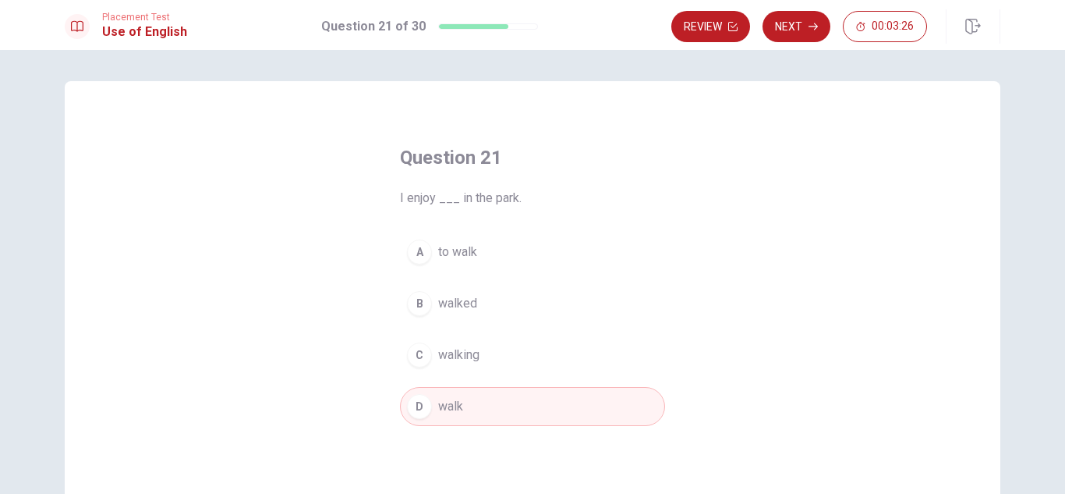
click at [464, 250] on span "to walk" at bounding box center [457, 251] width 39 height 19
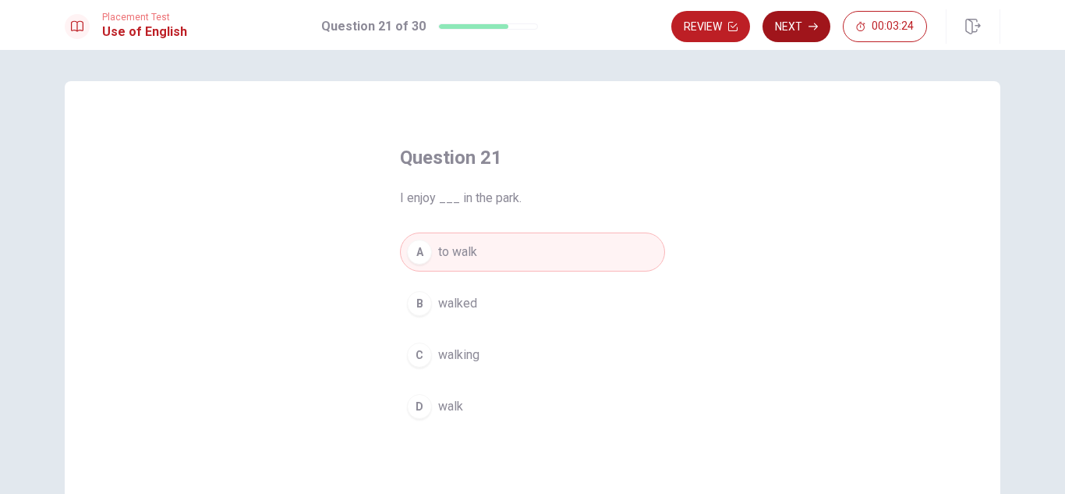
click at [810, 23] on icon "button" at bounding box center [813, 26] width 9 height 9
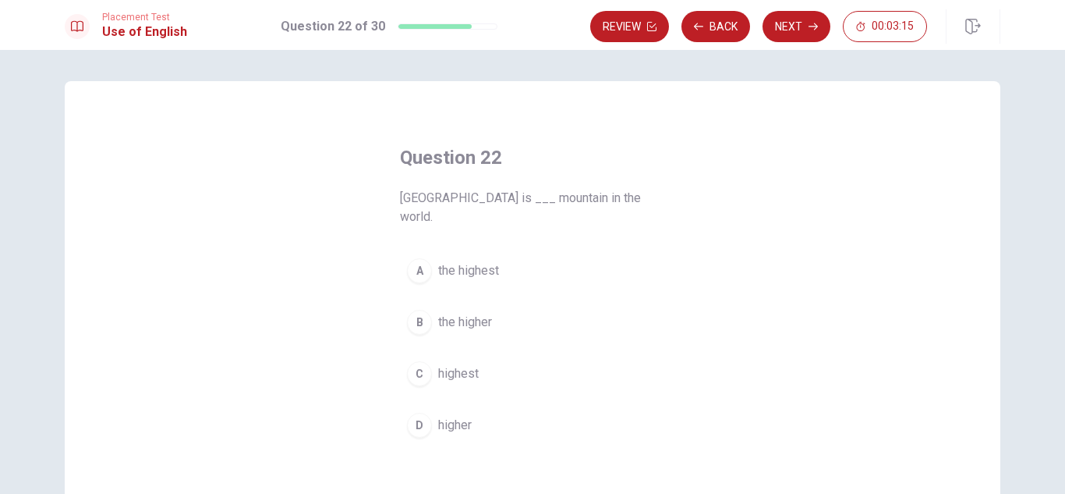
click at [485, 261] on span "the highest" at bounding box center [468, 270] width 61 height 19
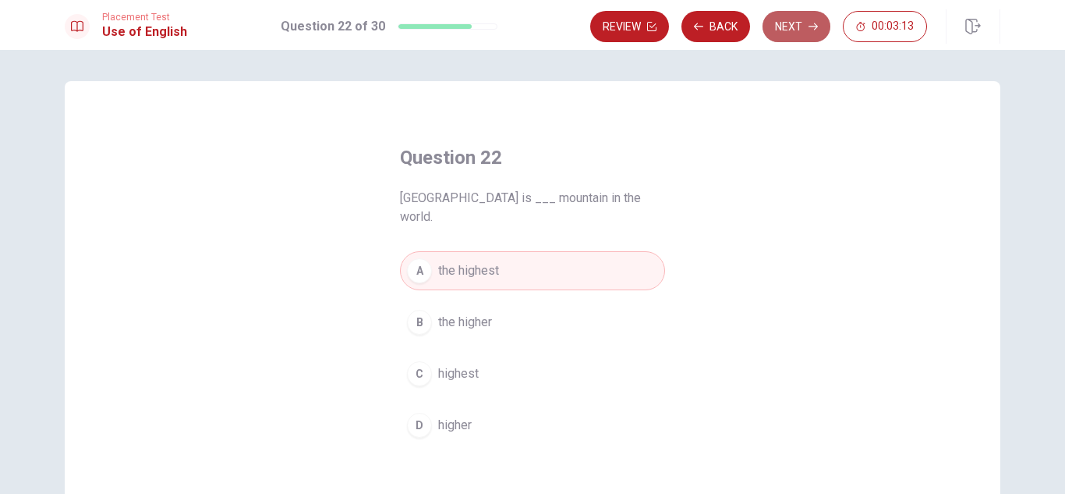
click at [800, 32] on button "Next" at bounding box center [797, 26] width 68 height 31
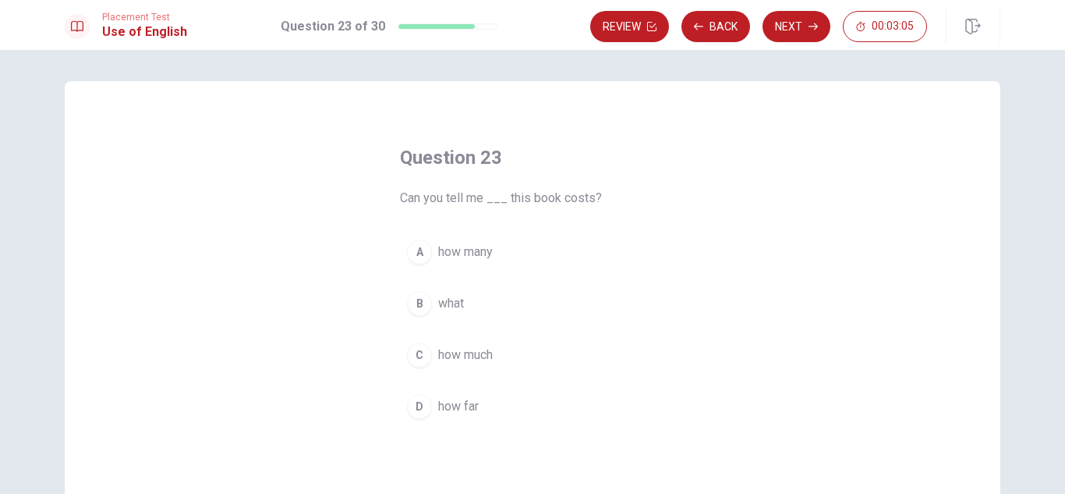
click at [443, 359] on span "how much" at bounding box center [465, 354] width 55 height 19
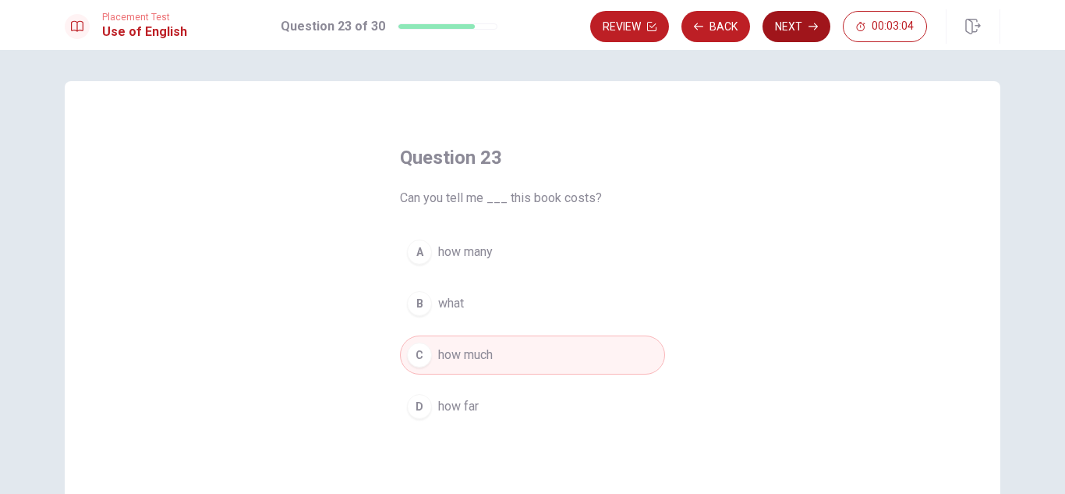
click at [783, 25] on button "Next" at bounding box center [797, 26] width 68 height 31
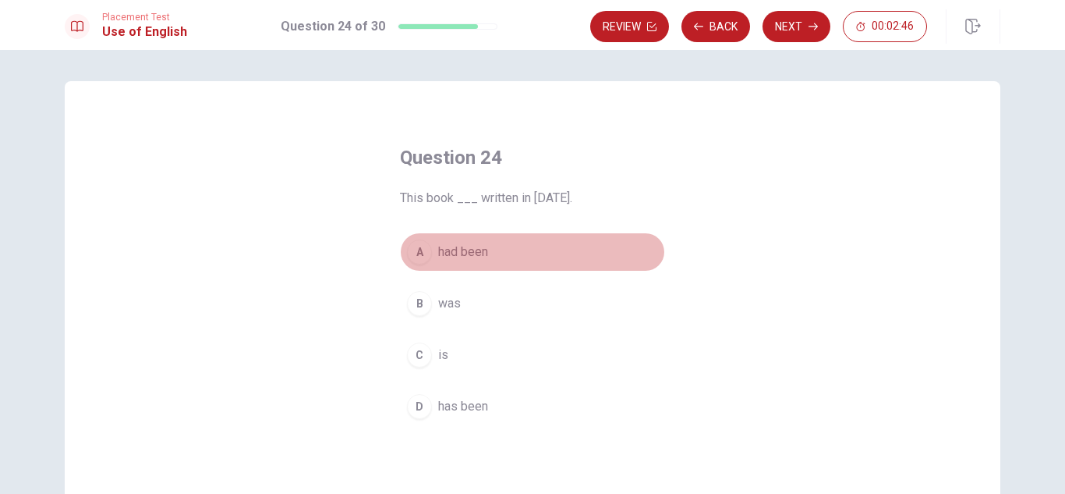
click at [465, 236] on button "A had been" at bounding box center [532, 251] width 265 height 39
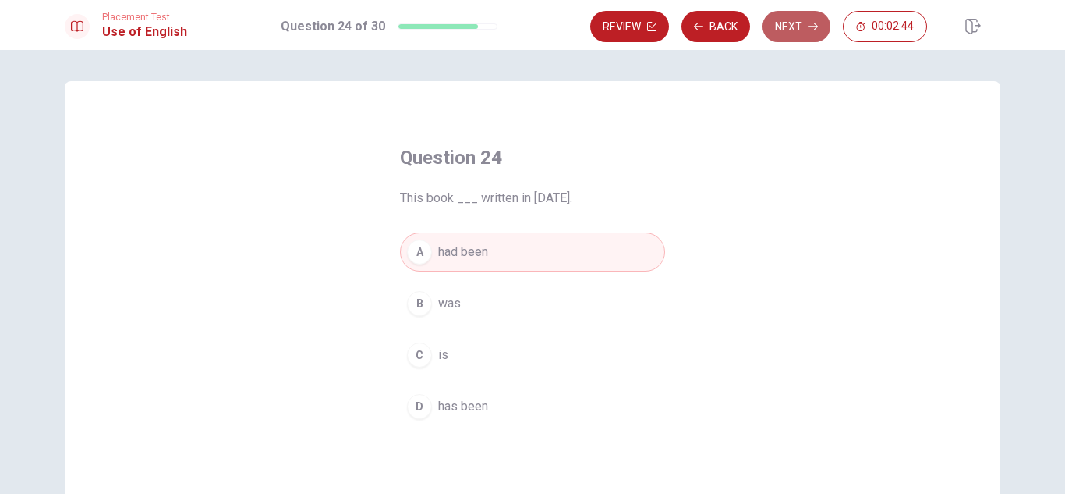
click at [796, 34] on button "Next" at bounding box center [797, 26] width 68 height 31
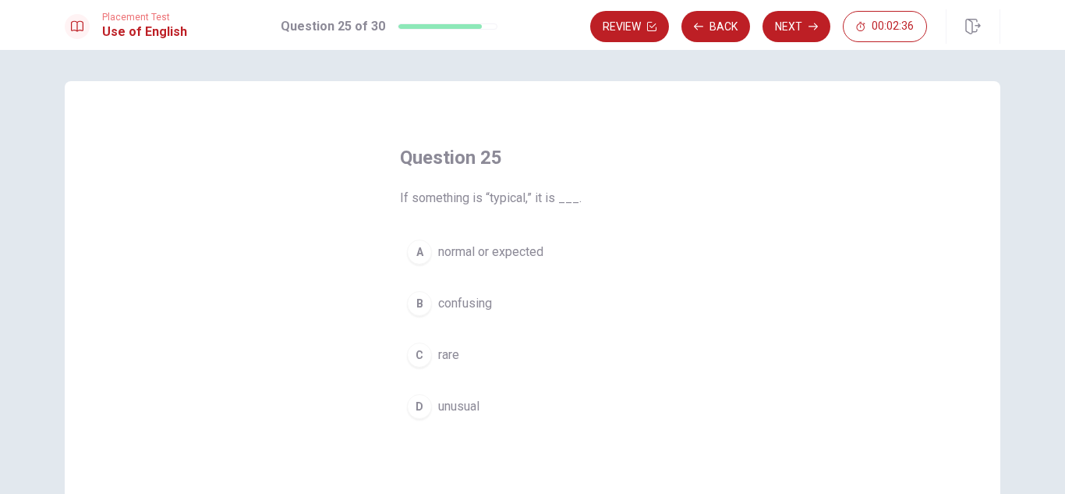
click at [517, 253] on span "normal or expected" at bounding box center [490, 251] width 105 height 19
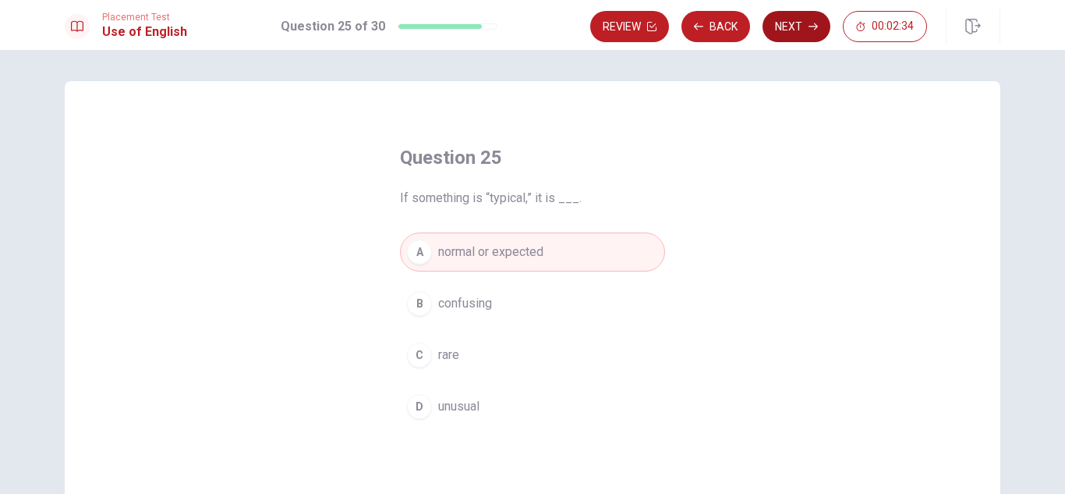
click at [810, 28] on icon "button" at bounding box center [813, 26] width 9 height 9
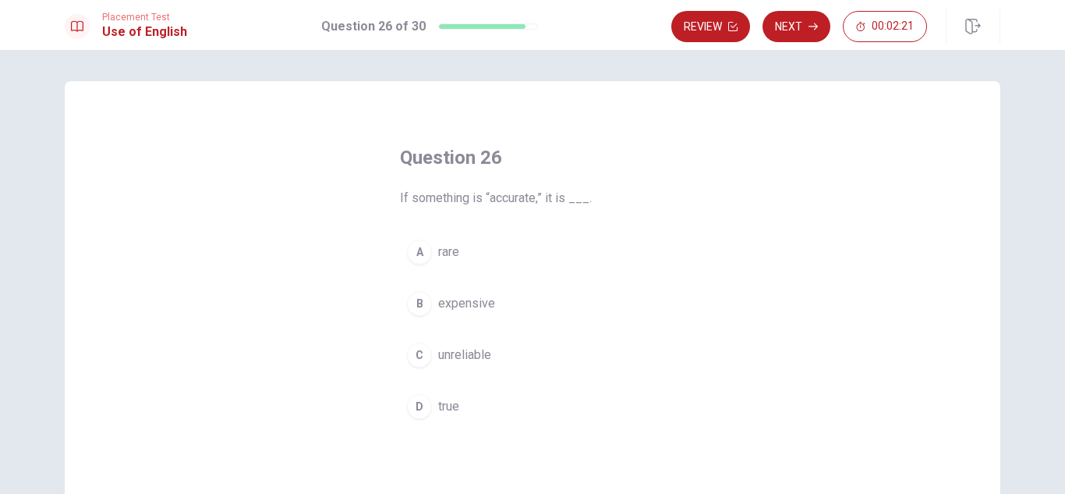
click at [453, 404] on span "true" at bounding box center [448, 406] width 21 height 19
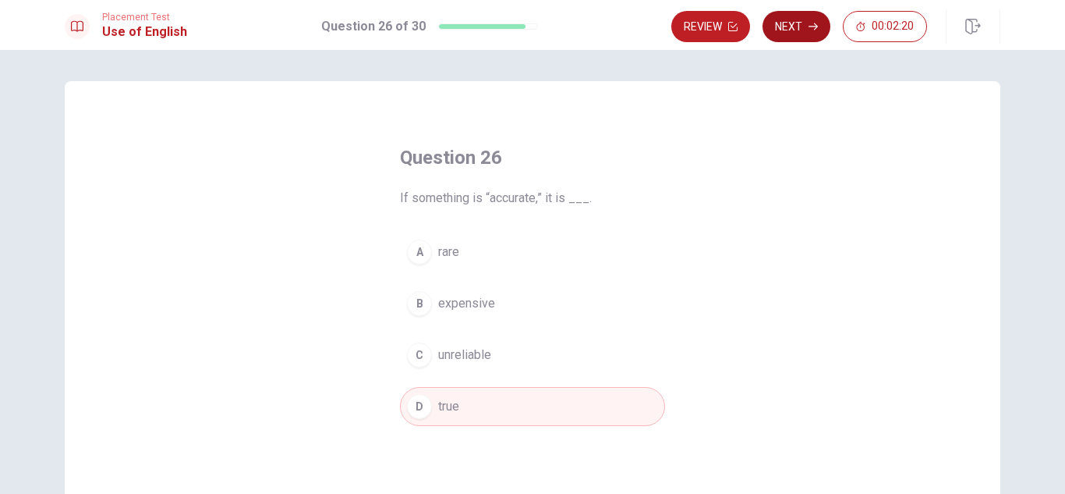
click at [782, 27] on button "Next" at bounding box center [797, 26] width 68 height 31
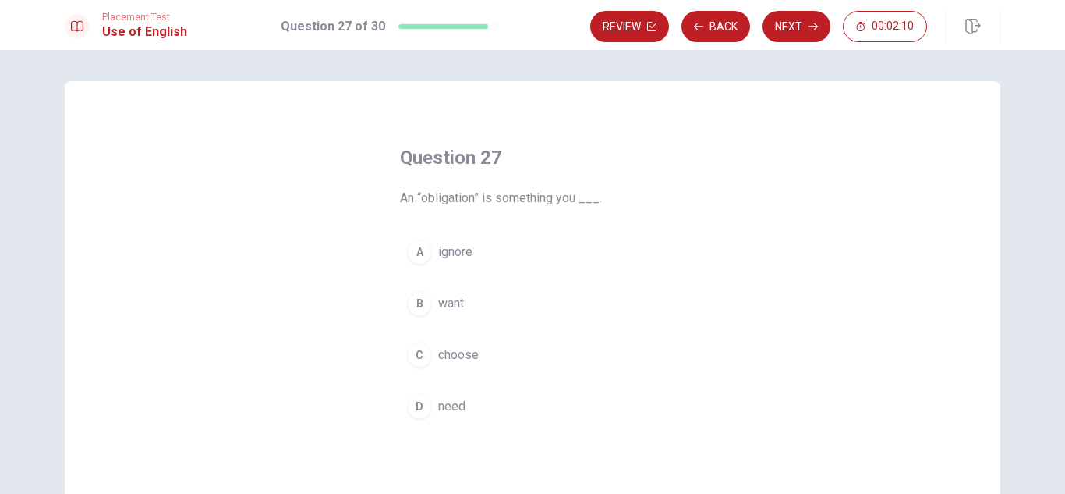
click at [468, 408] on button "D need" at bounding box center [532, 406] width 265 height 39
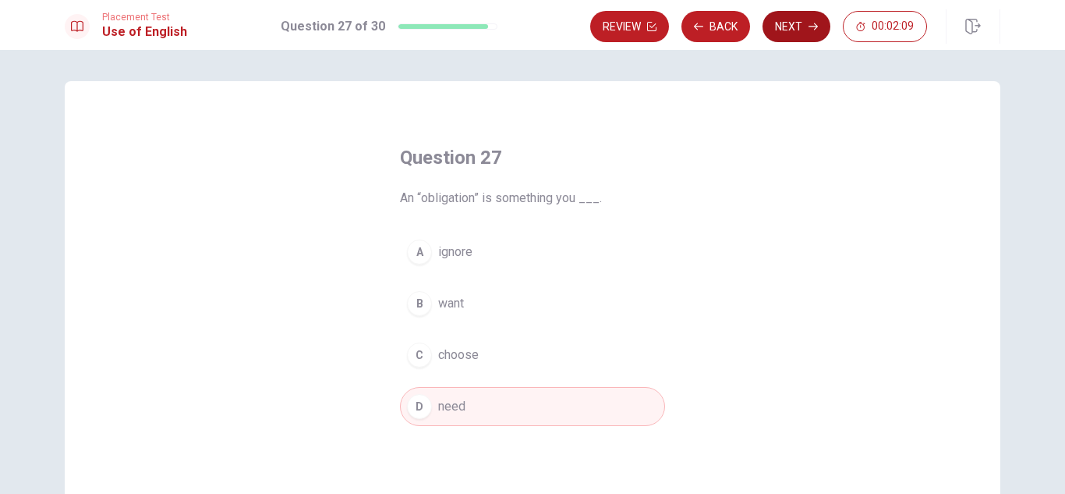
click at [794, 30] on button "Next" at bounding box center [797, 26] width 68 height 31
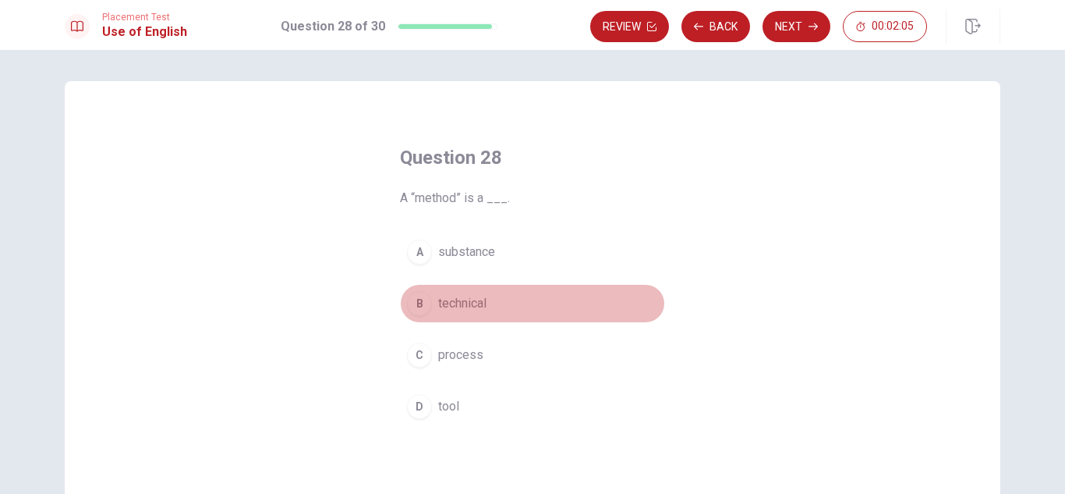
click at [445, 305] on span "technical" at bounding box center [462, 303] width 48 height 19
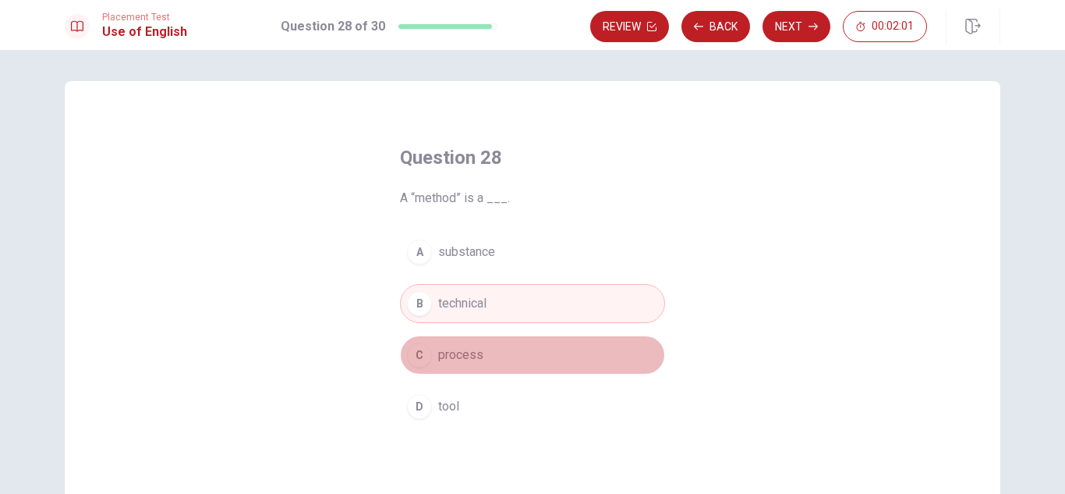
click at [477, 356] on span "process" at bounding box center [460, 354] width 45 height 19
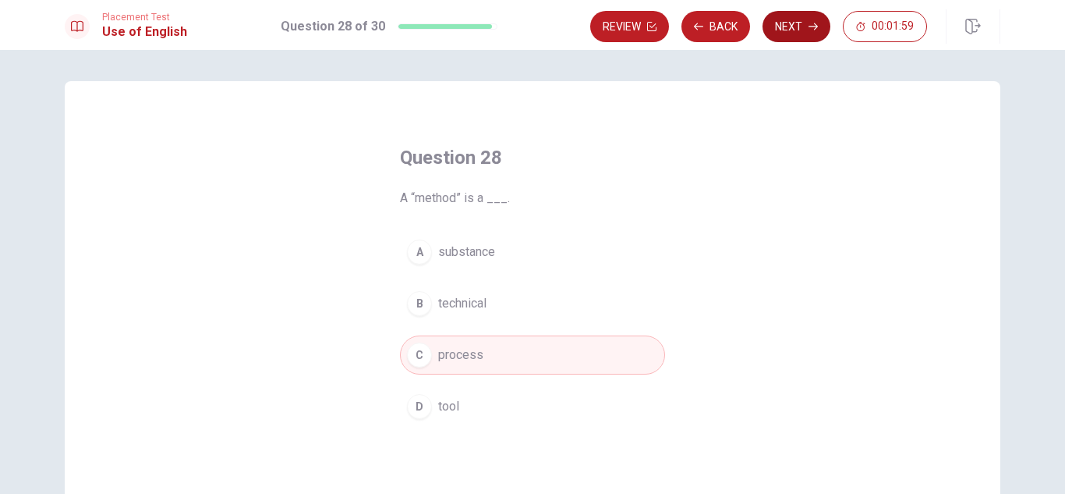
click at [797, 27] on button "Next" at bounding box center [797, 26] width 68 height 31
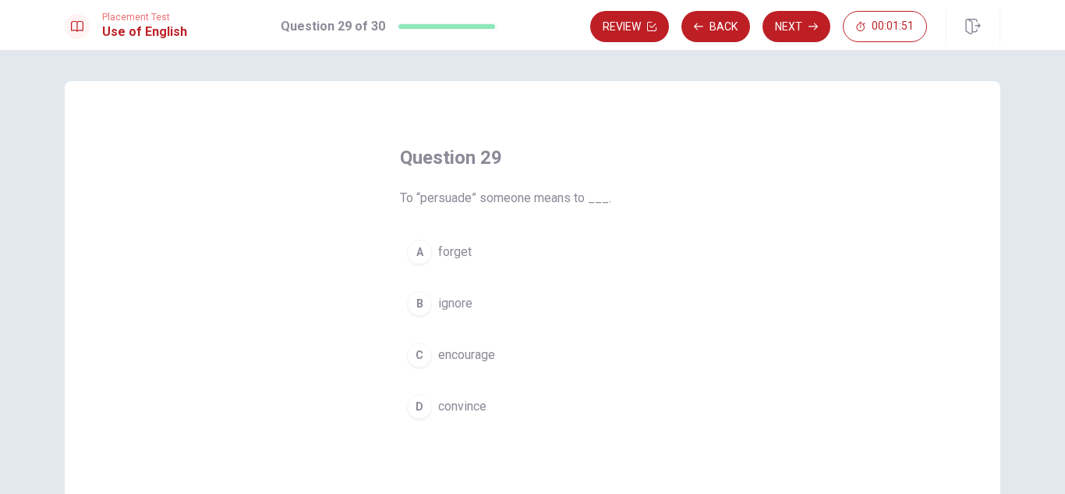
click at [484, 365] on button "C encourage" at bounding box center [532, 354] width 265 height 39
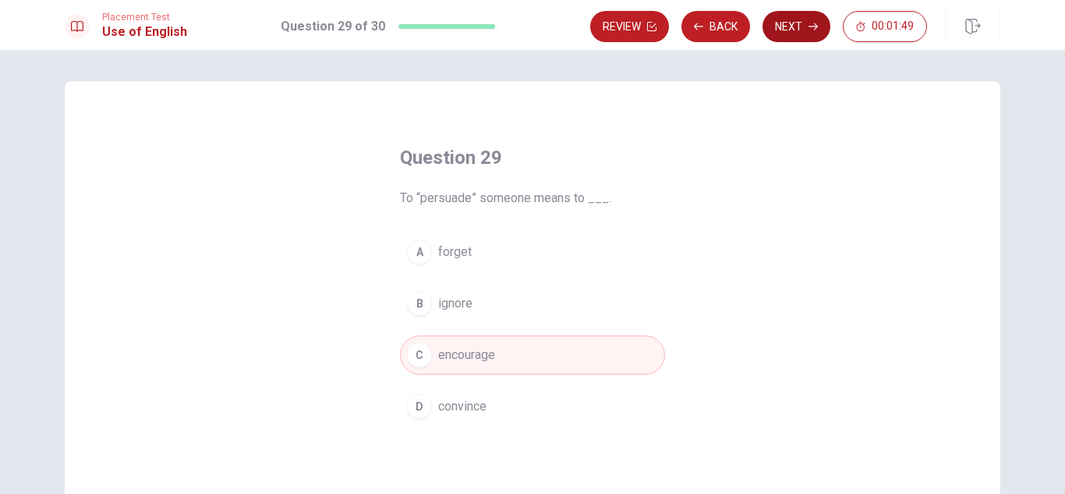
click at [791, 31] on button "Next" at bounding box center [797, 26] width 68 height 31
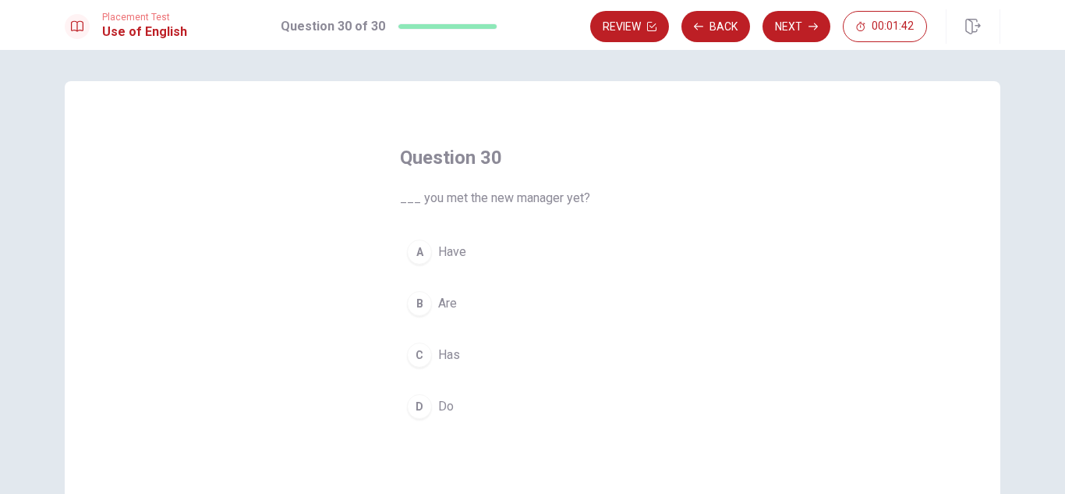
click at [438, 246] on span "Have" at bounding box center [452, 251] width 28 height 19
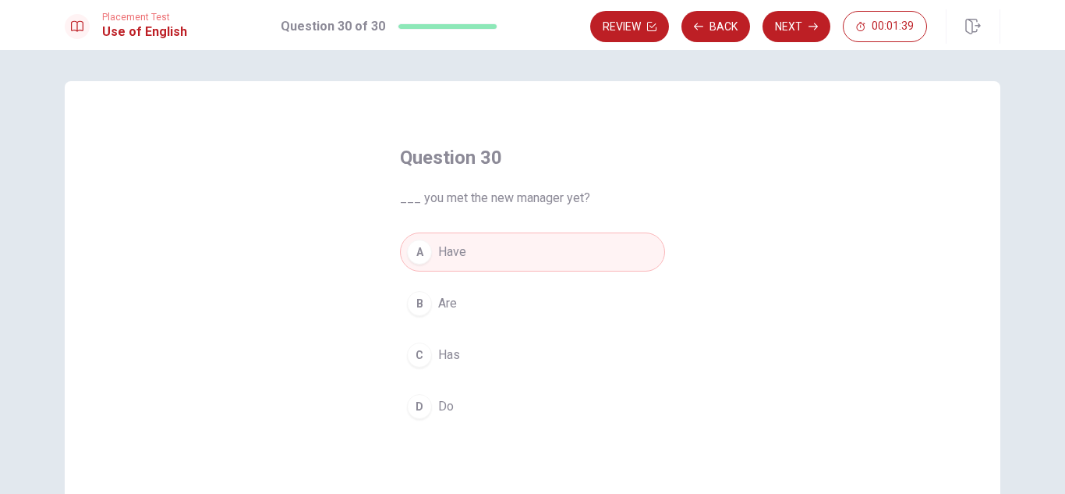
click at [814, 10] on div "Review Back Next 00:01:39" at bounding box center [795, 26] width 410 height 34
click at [812, 22] on icon "button" at bounding box center [813, 26] width 9 height 9
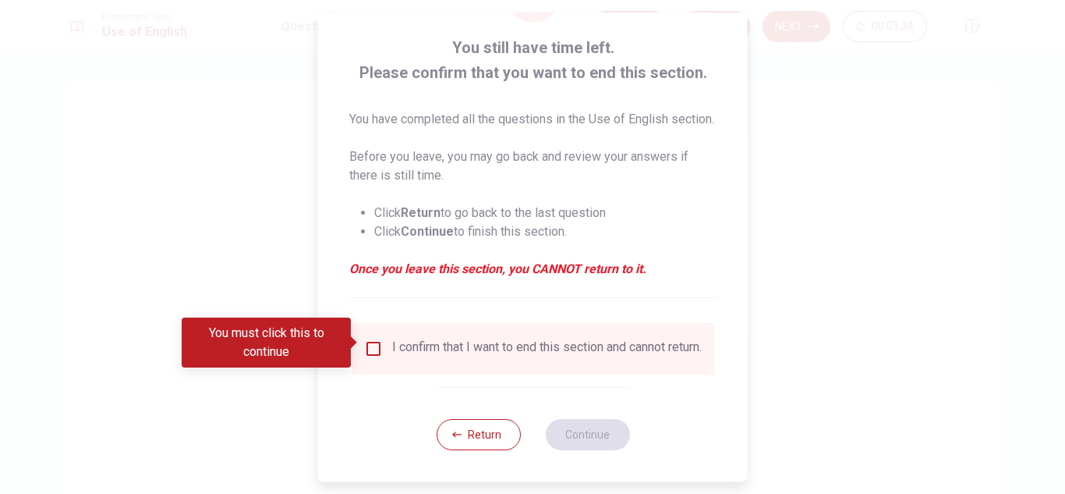
scroll to position [107, 0]
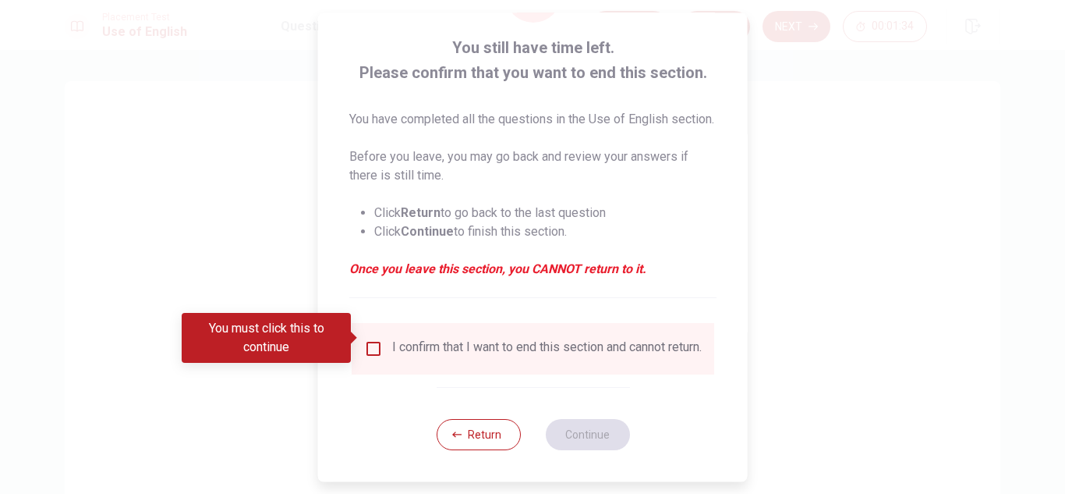
click at [434, 342] on div "I confirm that I want to end this section and cannot return." at bounding box center [547, 348] width 310 height 19
click at [371, 340] on input "You must click this to continue" at bounding box center [373, 348] width 19 height 19
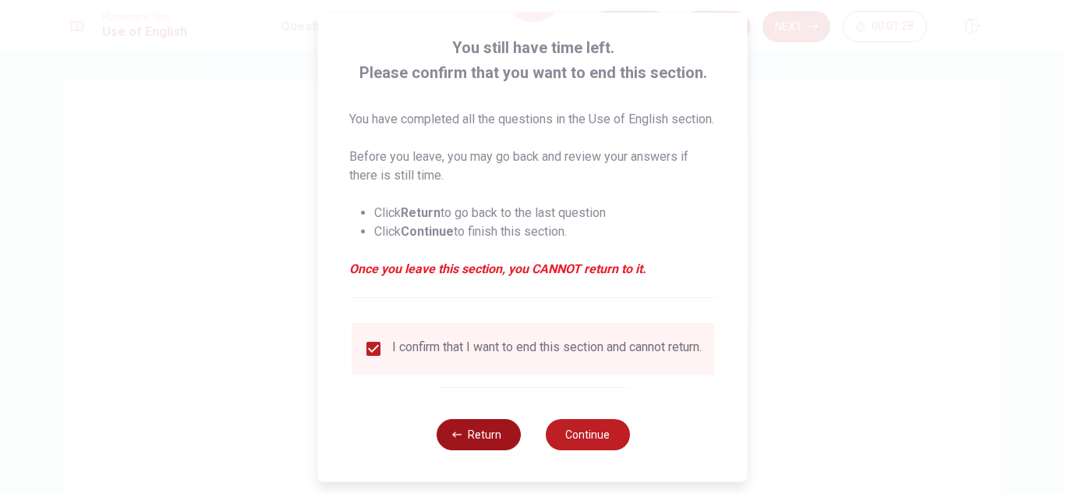
click at [504, 433] on button "Return" at bounding box center [478, 434] width 84 height 31
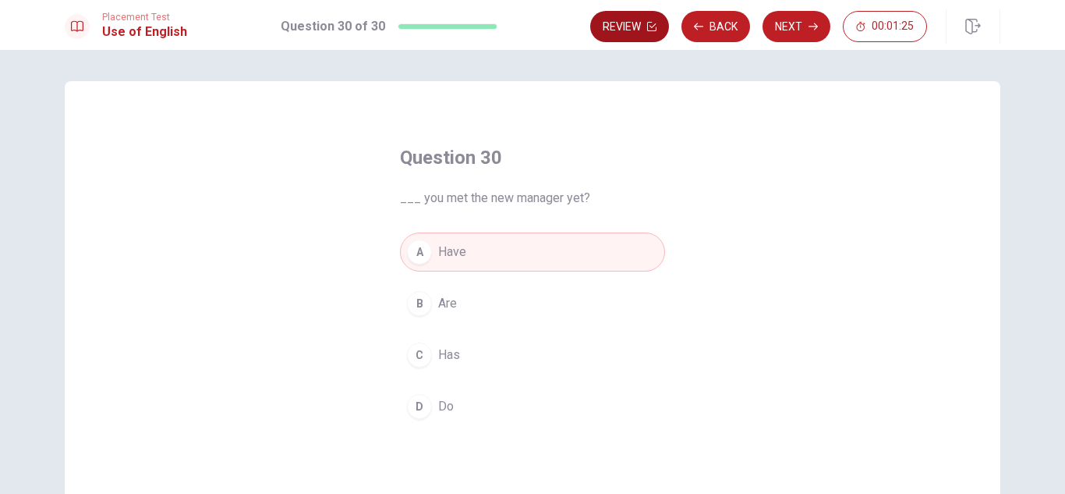
click at [609, 30] on button "Review" at bounding box center [629, 26] width 79 height 31
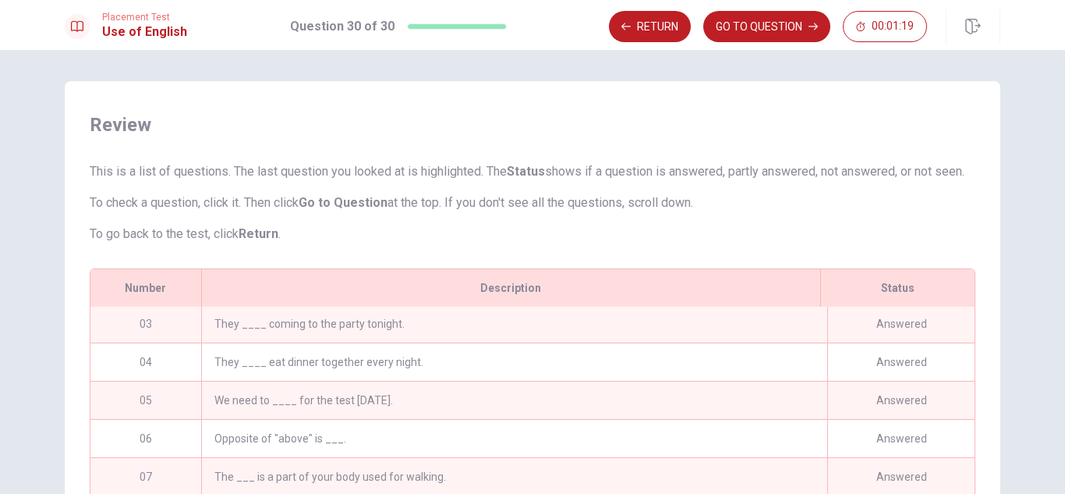
scroll to position [0, 0]
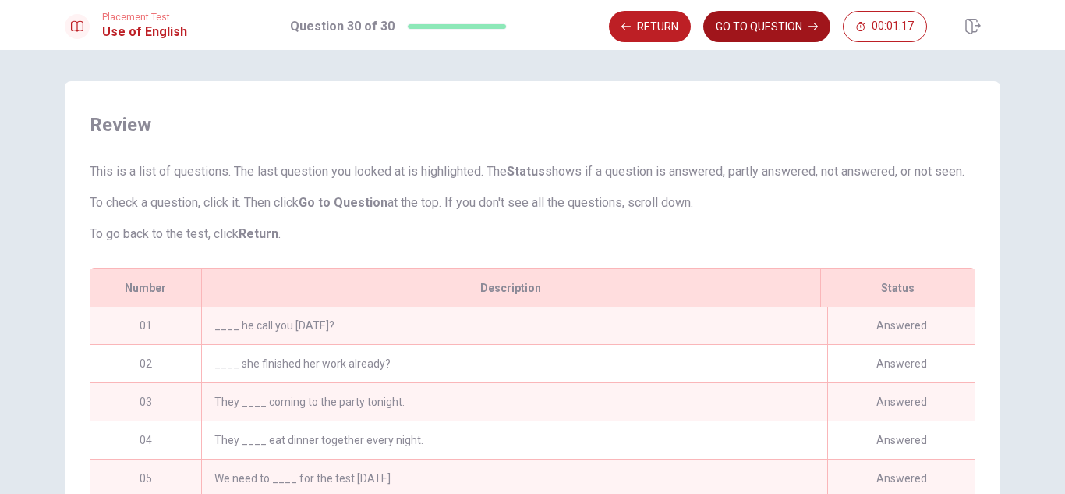
click at [793, 27] on button "GO TO QUESTION" at bounding box center [766, 26] width 127 height 31
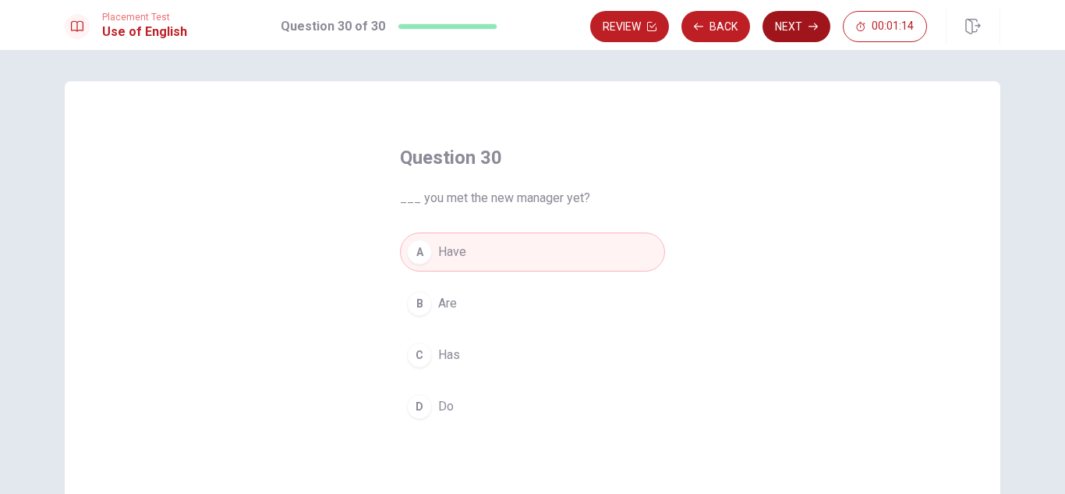
click at [806, 26] on button "Next" at bounding box center [797, 26] width 68 height 31
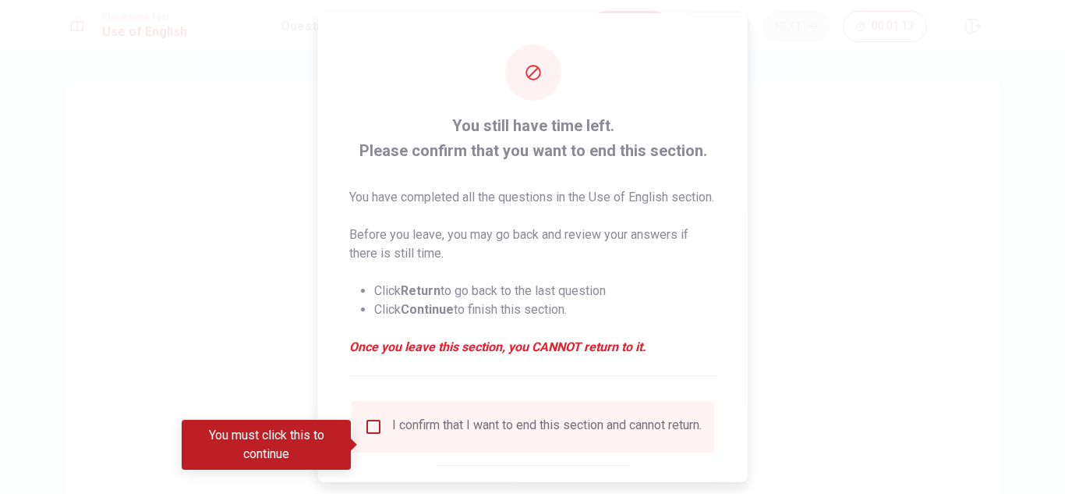
scroll to position [107, 0]
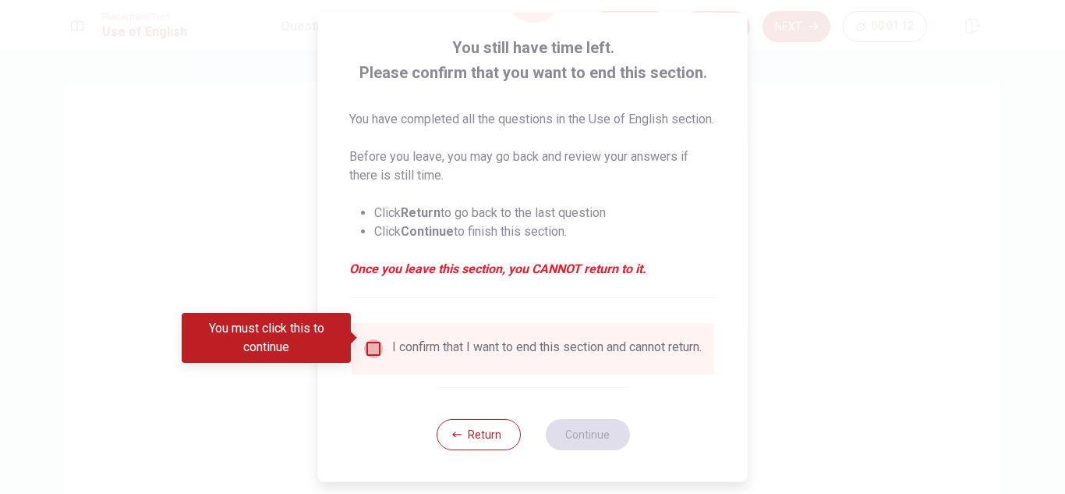
click at [374, 339] on input "You must click this to continue" at bounding box center [373, 348] width 19 height 19
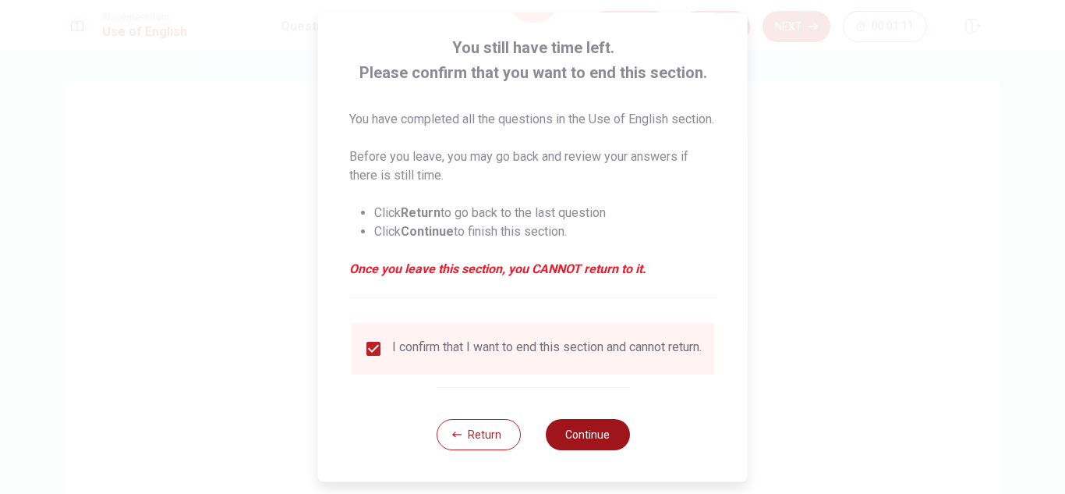
click at [593, 422] on button "Continue" at bounding box center [587, 434] width 84 height 31
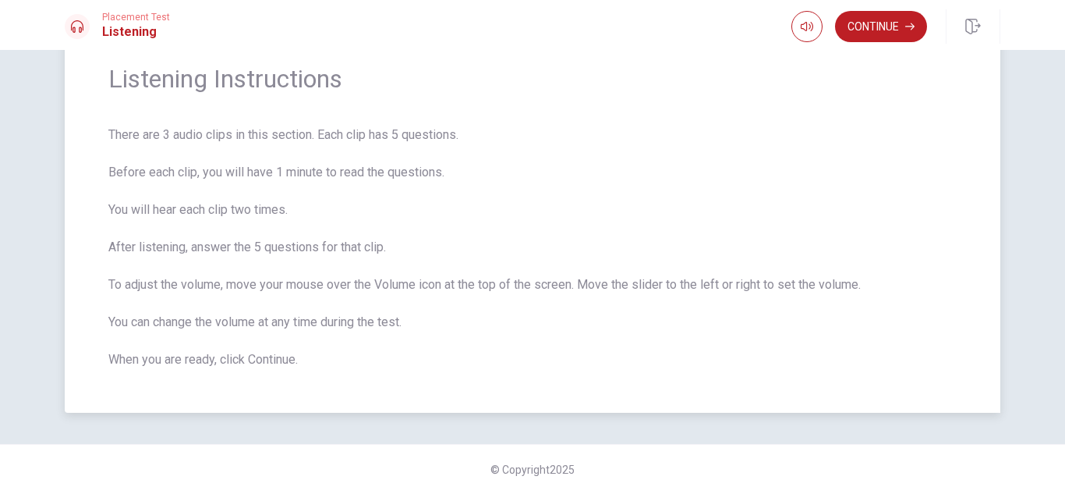
scroll to position [0, 0]
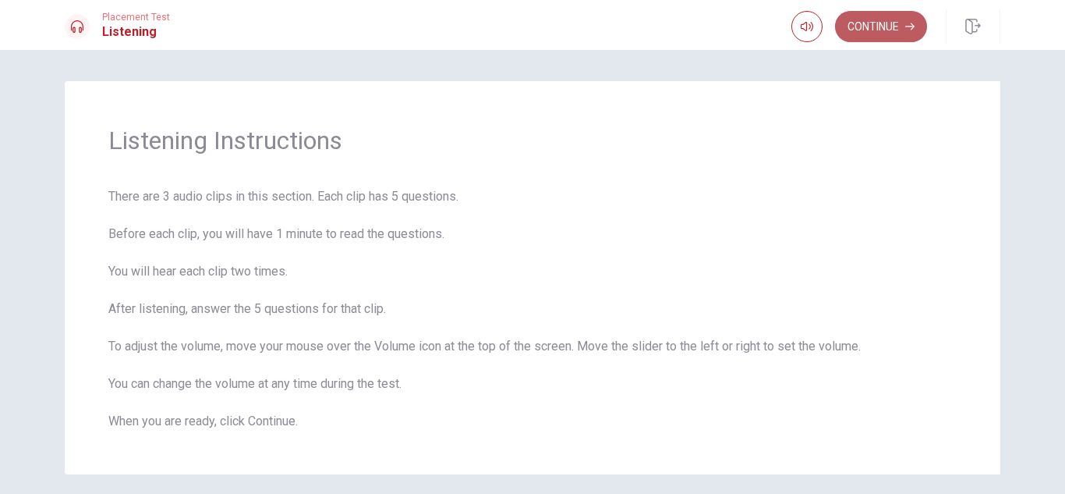
click at [894, 26] on button "Continue" at bounding box center [881, 26] width 92 height 31
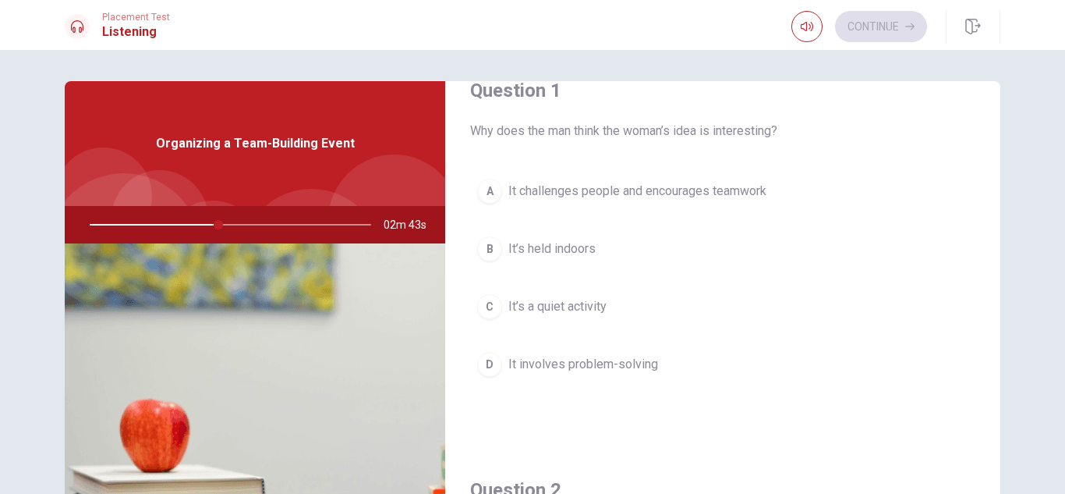
scroll to position [35, 0]
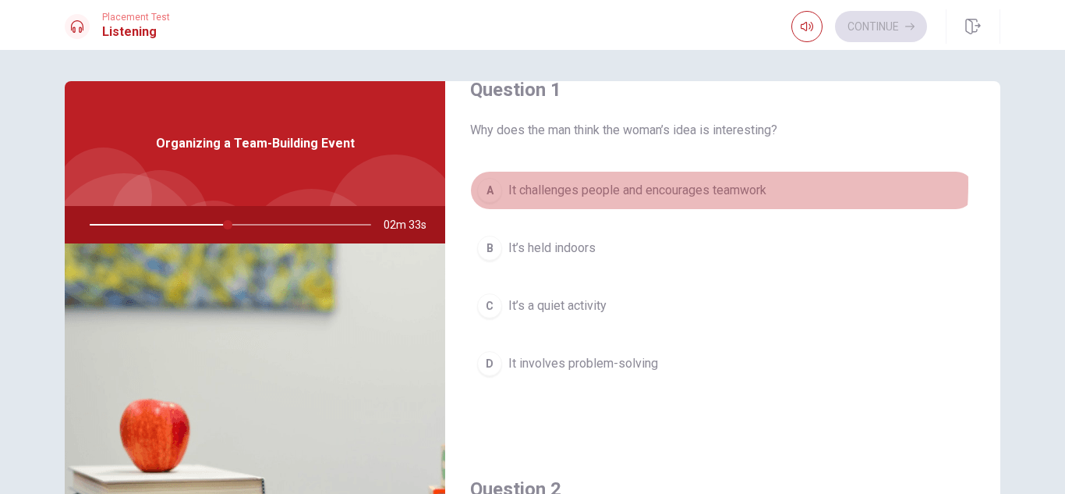
click at [655, 184] on span "It challenges people and encourages teamwork" at bounding box center [637, 190] width 258 height 19
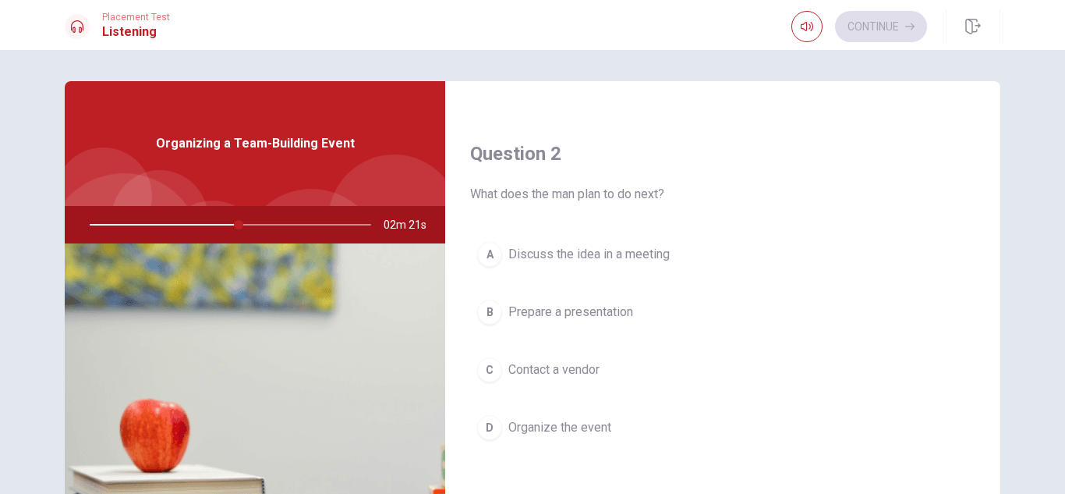
scroll to position [473, 0]
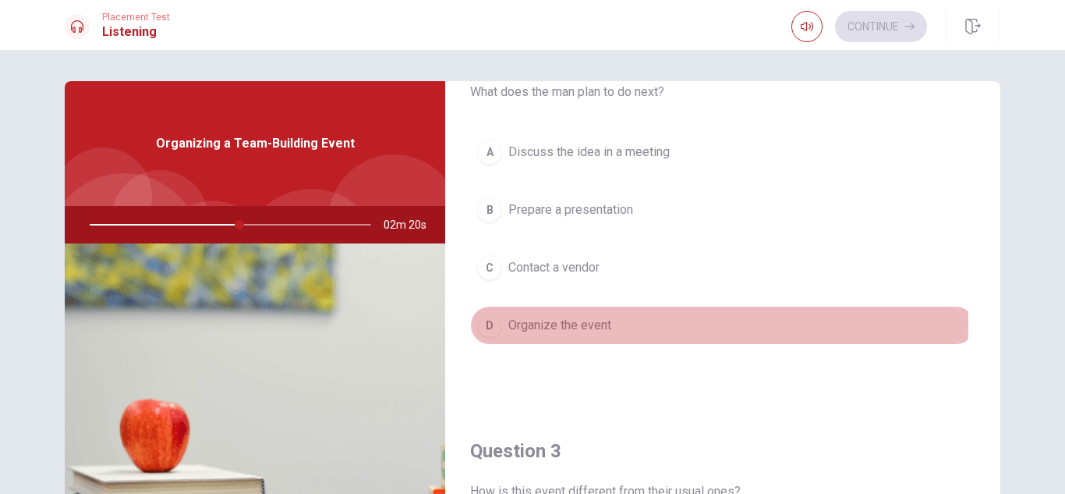
click at [600, 324] on span "Organize the event" at bounding box center [559, 325] width 103 height 19
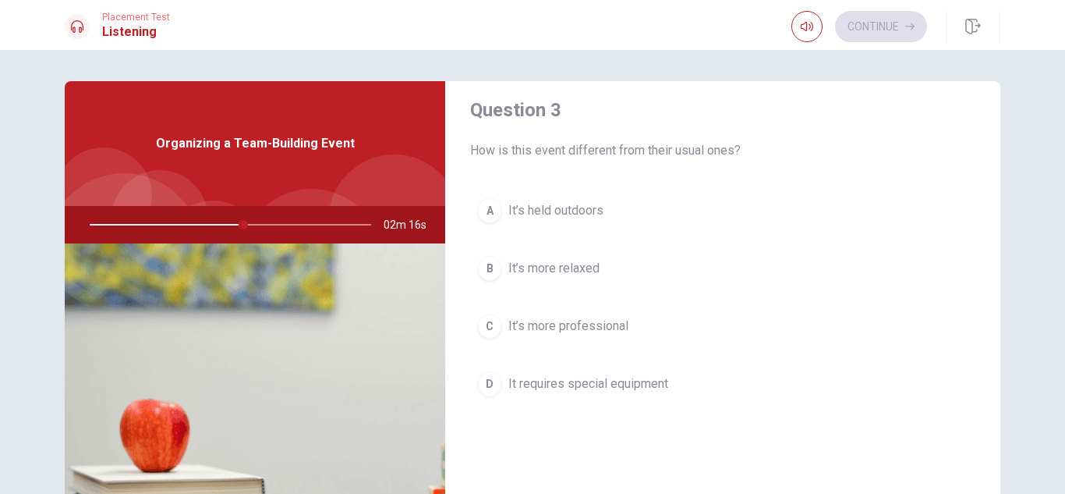
scroll to position [814, 0]
click at [579, 210] on span "It’s held outdoors" at bounding box center [555, 209] width 95 height 19
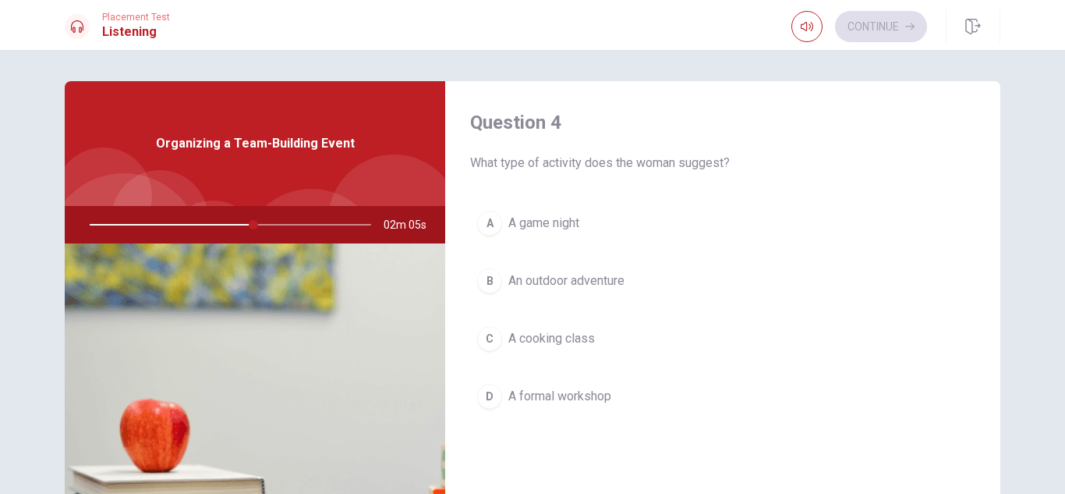
scroll to position [1201, 0]
click at [581, 278] on span "An outdoor adventure" at bounding box center [566, 280] width 116 height 19
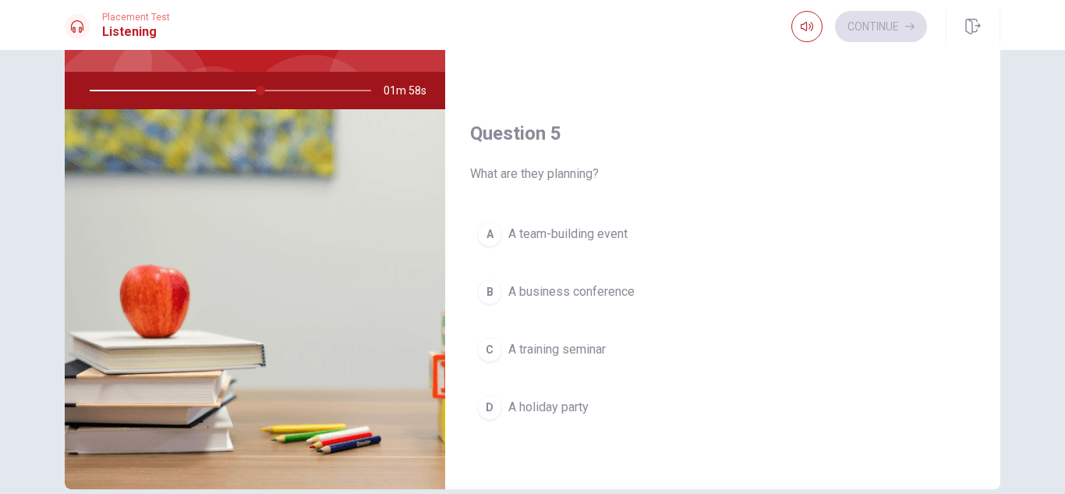
scroll to position [136, 0]
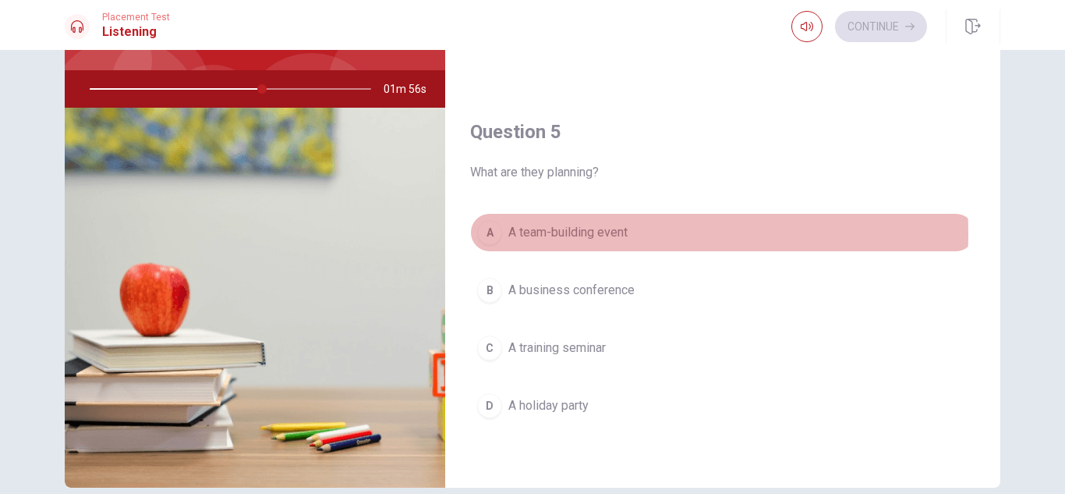
click at [612, 233] on span "A team-building event" at bounding box center [567, 232] width 119 height 19
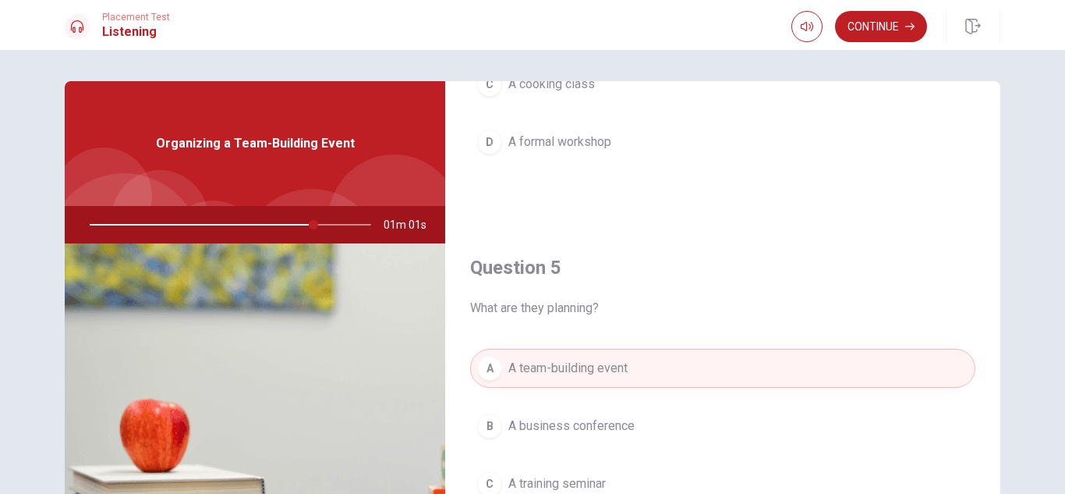
scroll to position [211, 0]
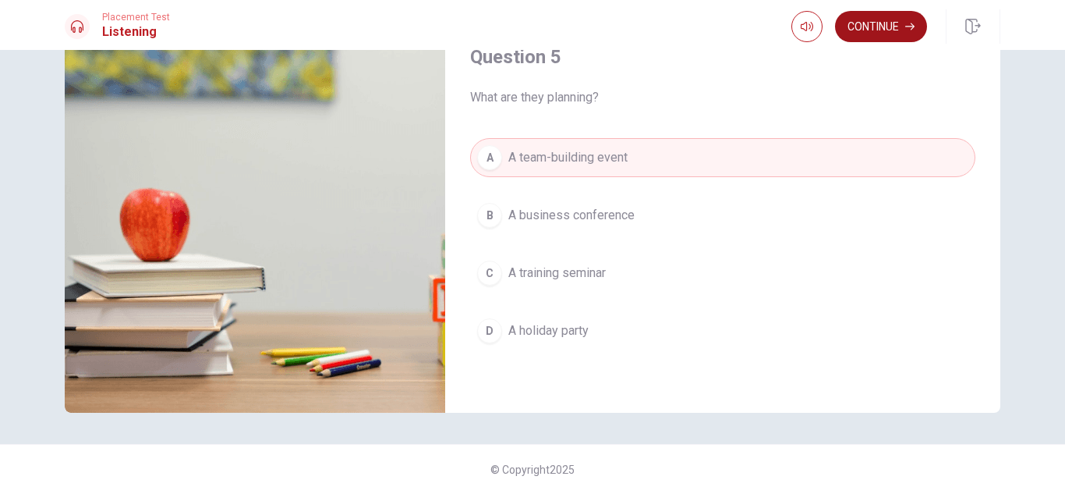
click at [896, 28] on button "Continue" at bounding box center [881, 26] width 92 height 31
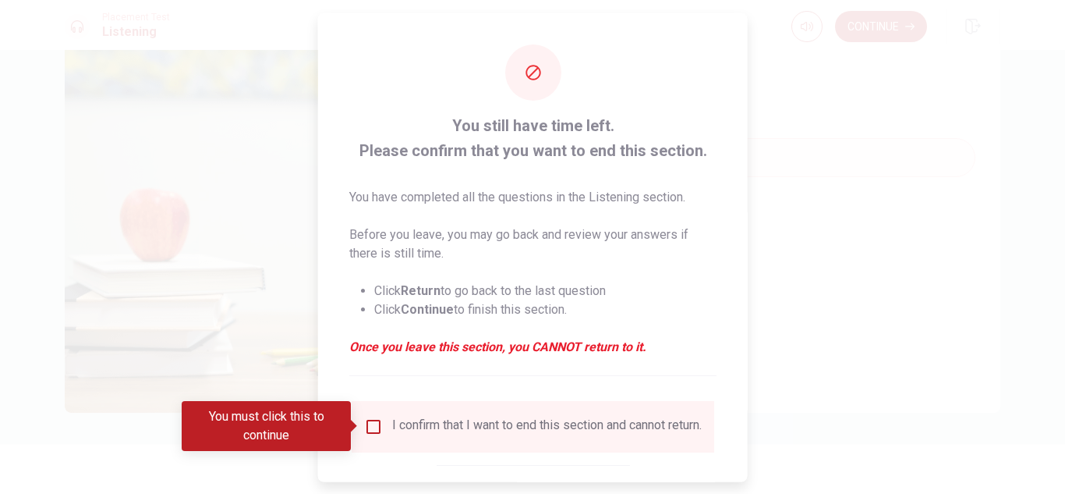
scroll to position [88, 0]
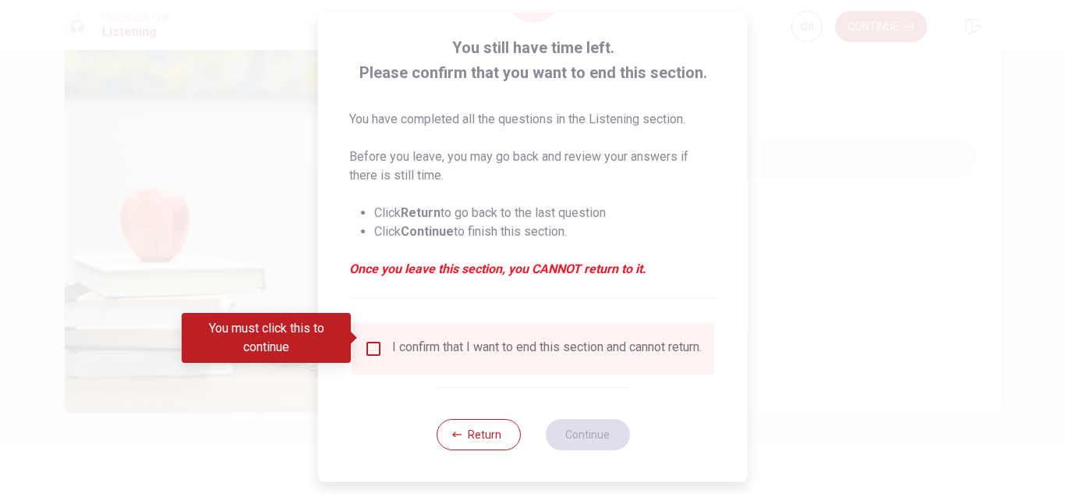
click at [395, 344] on div "I confirm that I want to end this section and cannot return." at bounding box center [547, 348] width 310 height 19
click at [379, 340] on input "You must click this to continue" at bounding box center [373, 348] width 19 height 19
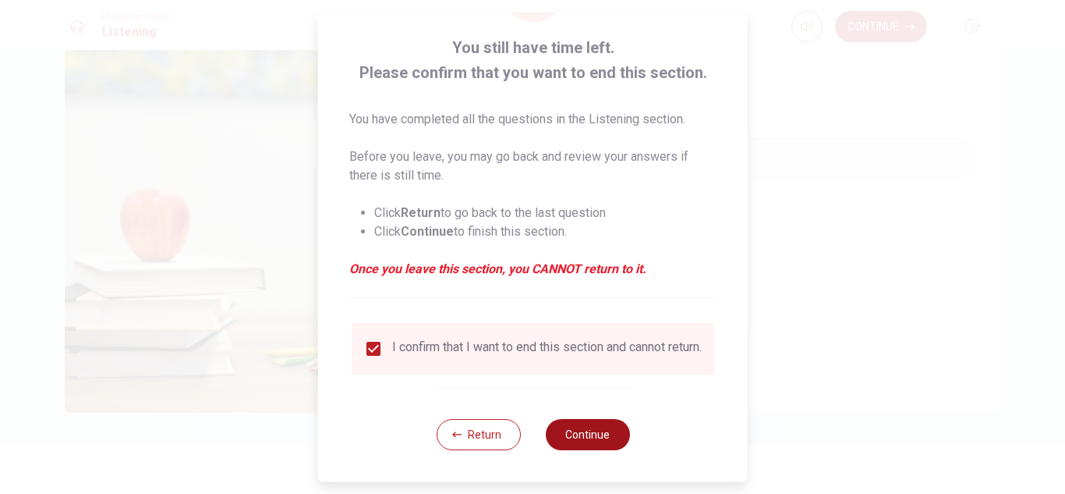
click at [616, 438] on button "Continue" at bounding box center [587, 434] width 84 height 31
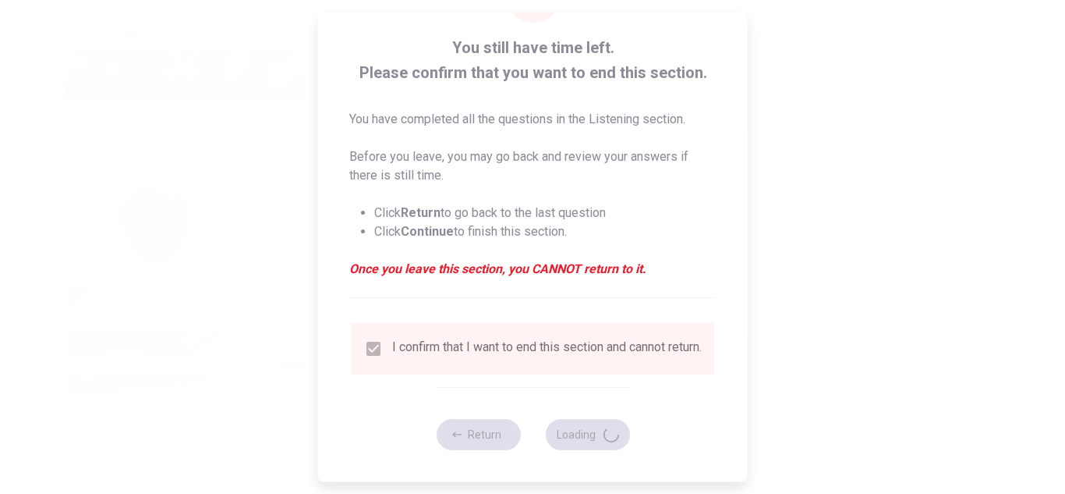
type input "82"
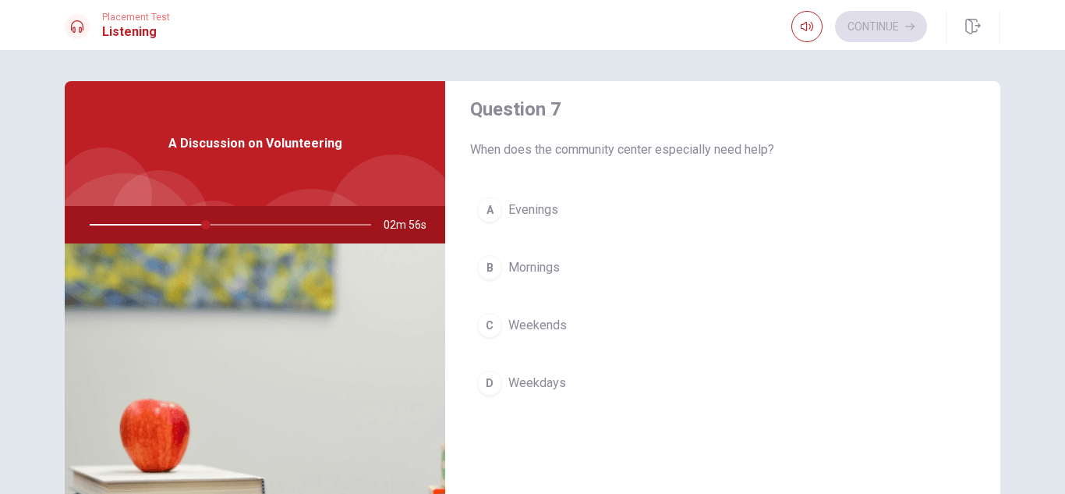
scroll to position [415, 0]
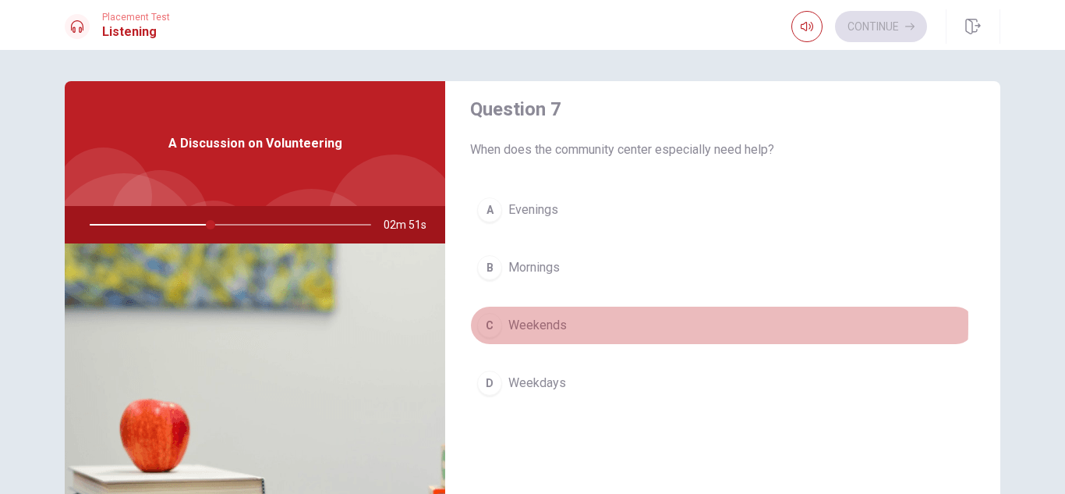
click at [490, 323] on div "C" at bounding box center [489, 325] width 25 height 25
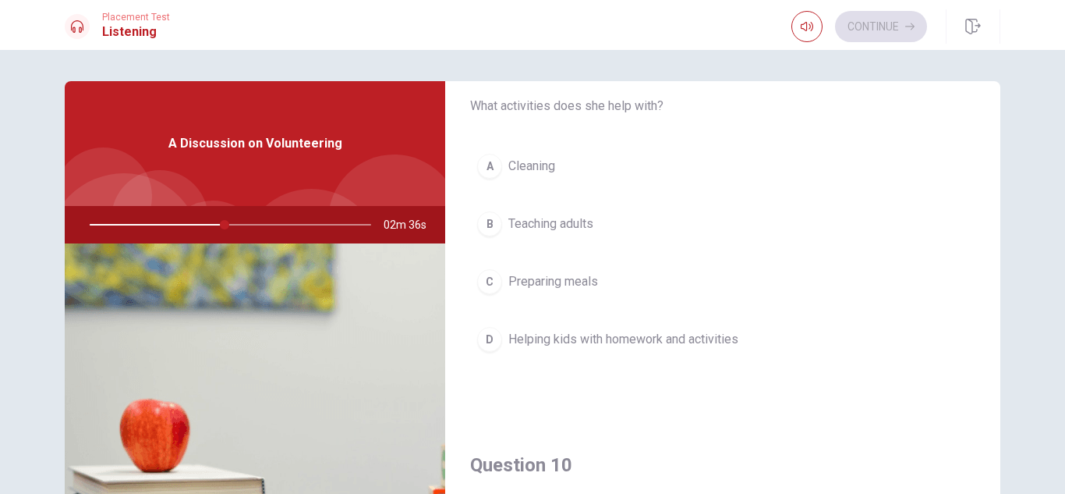
scroll to position [1258, 0]
click at [657, 329] on span "Helping kids with homework and activities" at bounding box center [623, 338] width 230 height 19
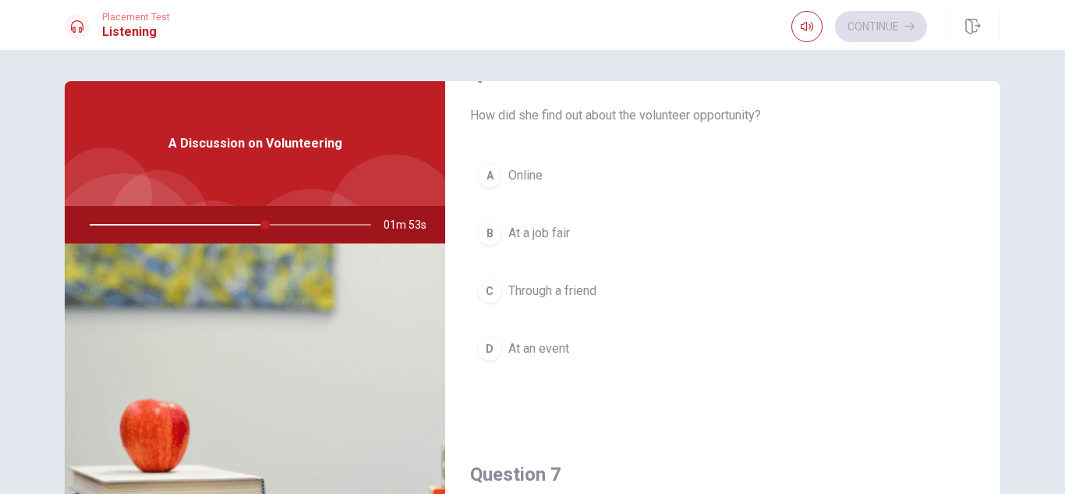
scroll to position [49, 0]
click at [559, 211] on div "A Online B At a job fair C Through a friend D At an event" at bounding box center [722, 278] width 505 height 243
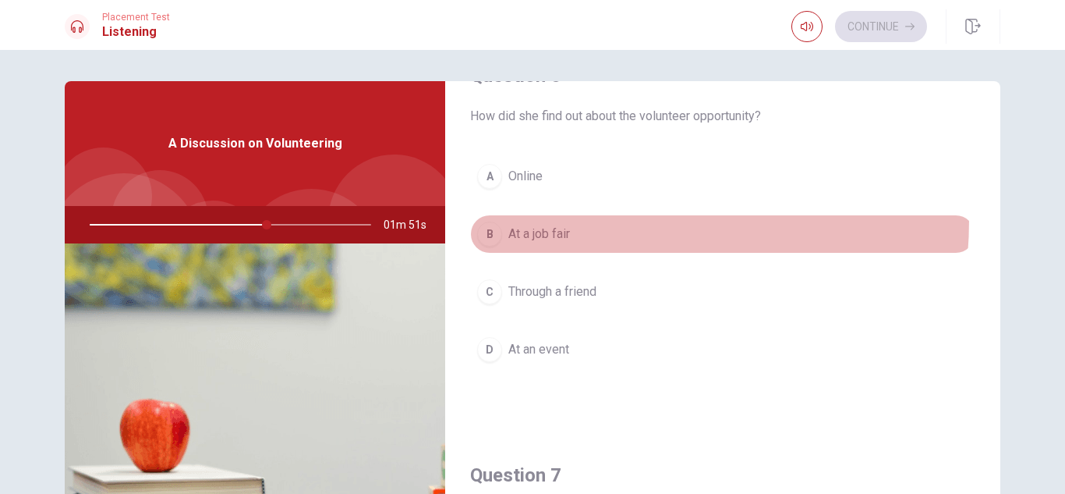
click at [558, 219] on button "B At a job fair" at bounding box center [722, 233] width 505 height 39
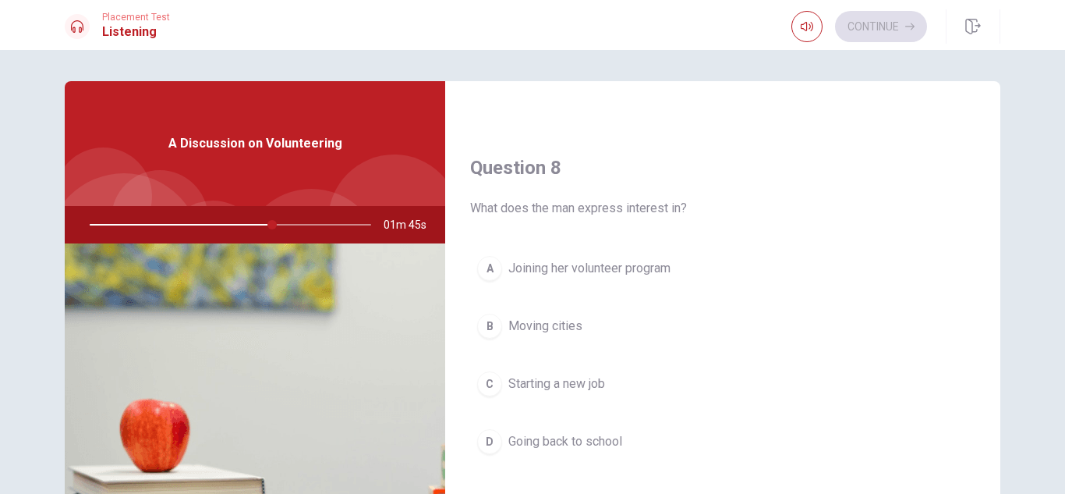
scroll to position [756, 0]
click at [666, 276] on span "Joining her volunteer program" at bounding box center [589, 267] width 162 height 19
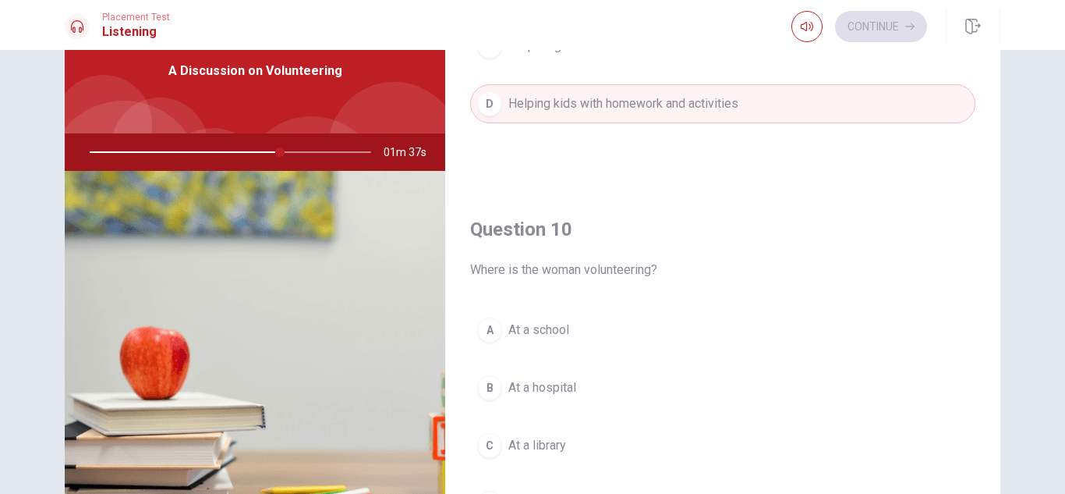
scroll to position [1454, 0]
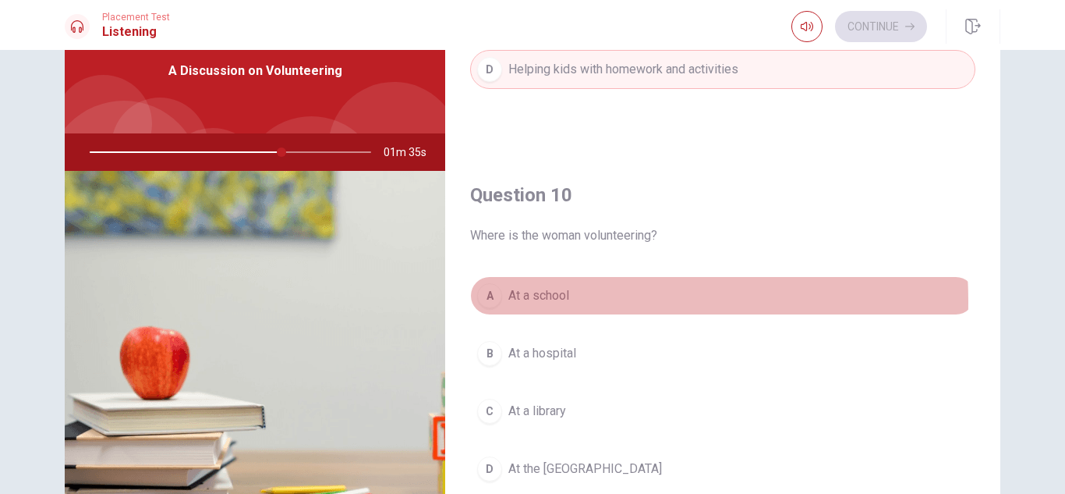
click at [543, 301] on span "At a school" at bounding box center [538, 295] width 61 height 19
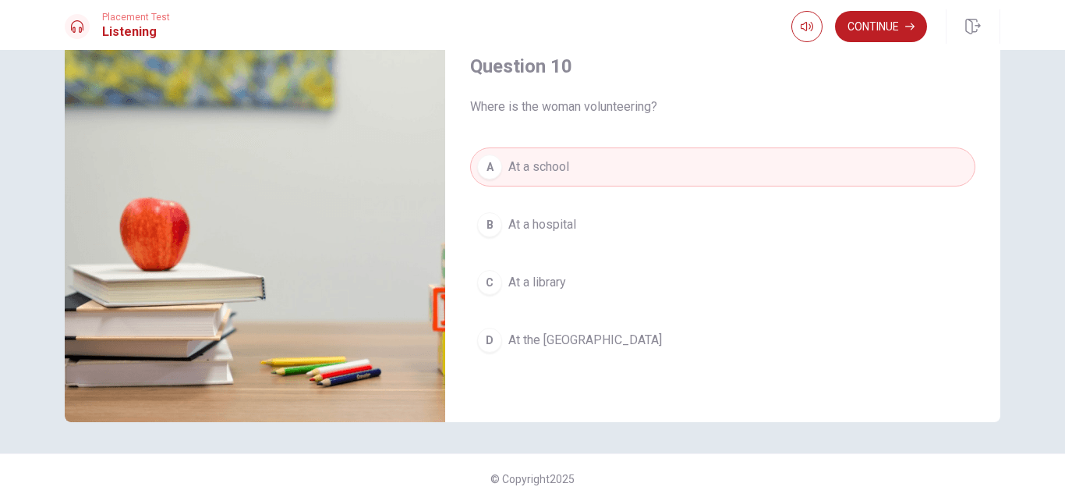
scroll to position [202, 0]
click at [591, 352] on button "D At the [GEOGRAPHIC_DATA]" at bounding box center [722, 339] width 505 height 39
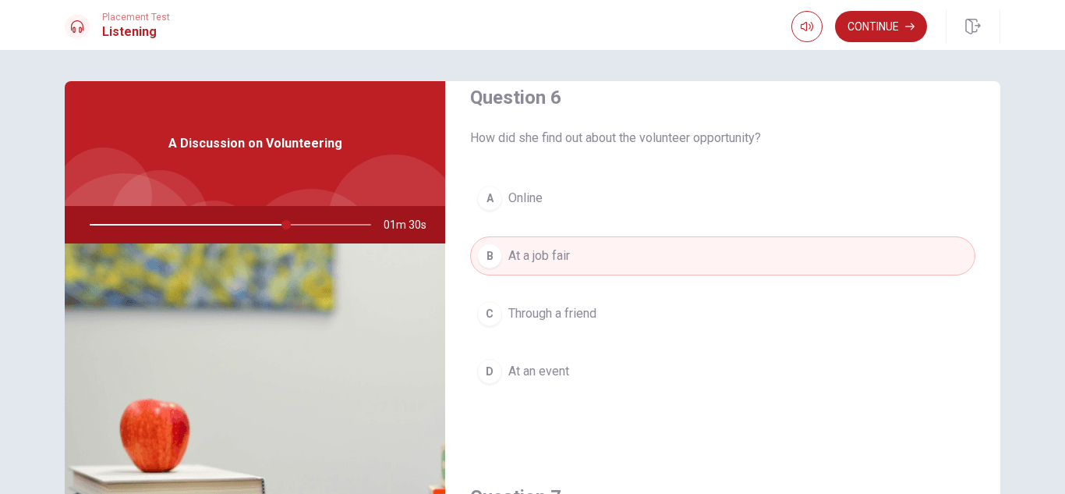
scroll to position [0, 0]
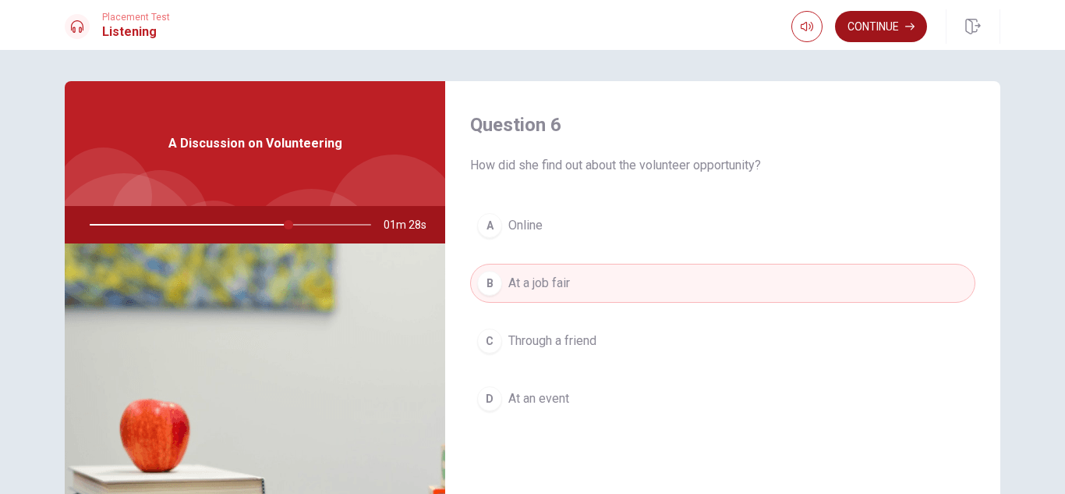
click at [892, 34] on button "Continue" at bounding box center [881, 26] width 92 height 31
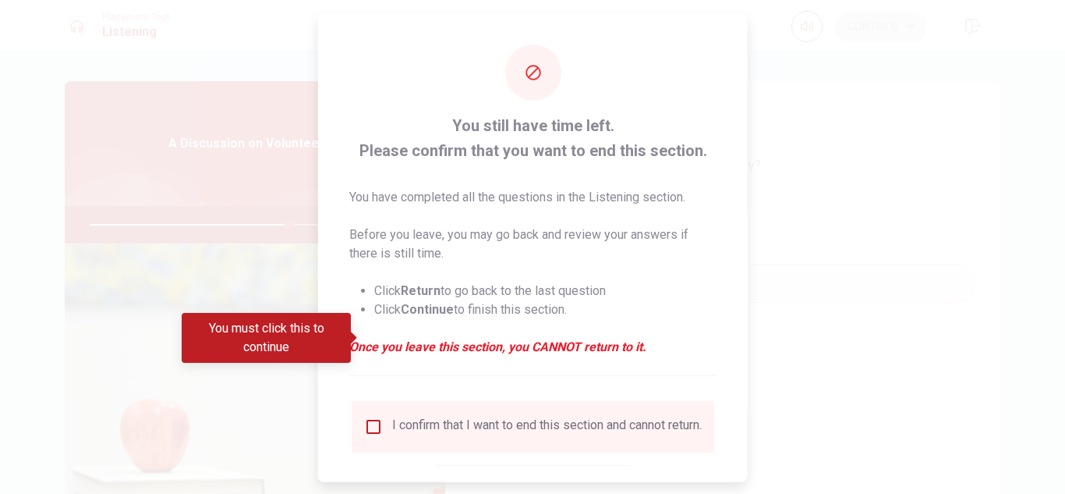
scroll to position [88, 0]
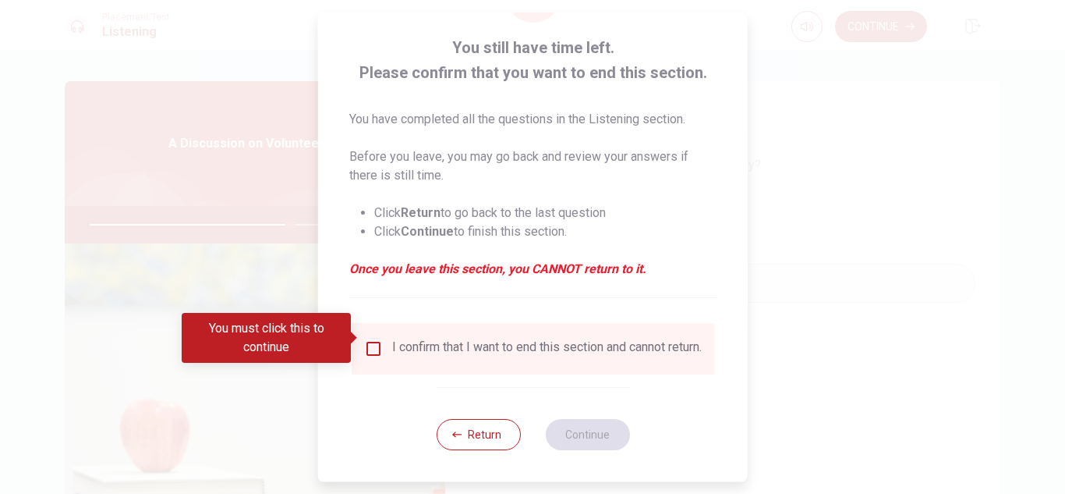
click at [414, 341] on div "I confirm that I want to end this section and cannot return." at bounding box center [547, 348] width 310 height 19
click at [381, 339] on div "I confirm that I want to end this section and cannot return." at bounding box center [533, 348] width 338 height 19
click at [373, 339] on input "You must click this to continue" at bounding box center [373, 348] width 19 height 19
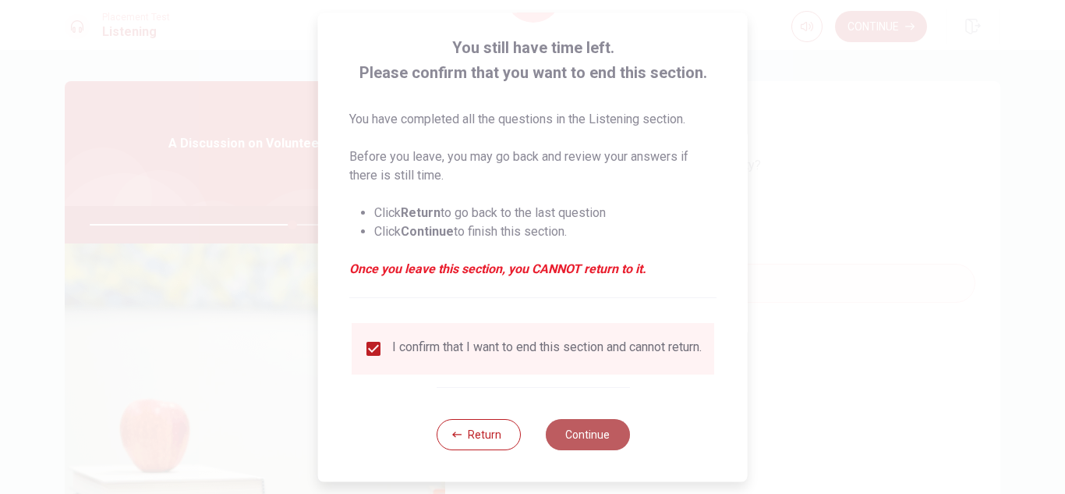
click at [564, 435] on button "Continue" at bounding box center [587, 434] width 84 height 31
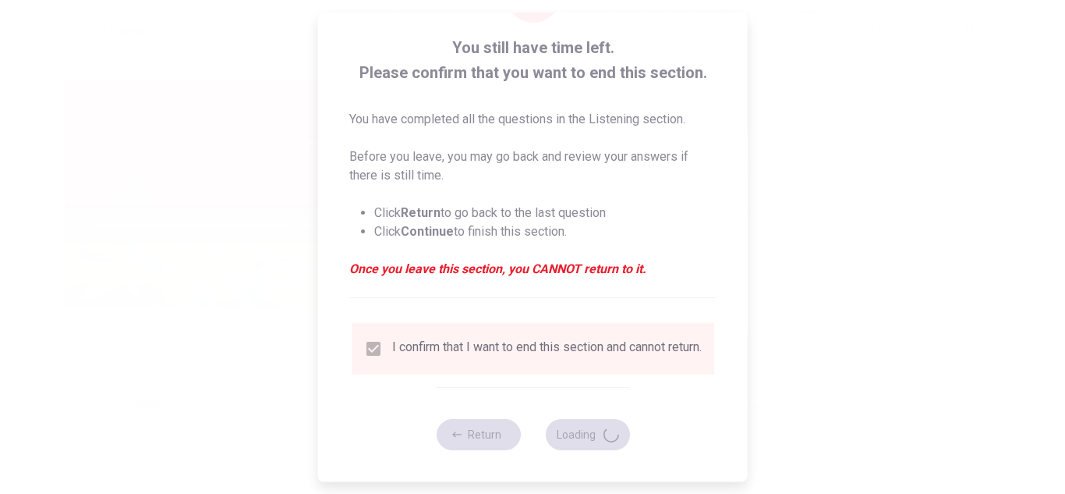
type input "73"
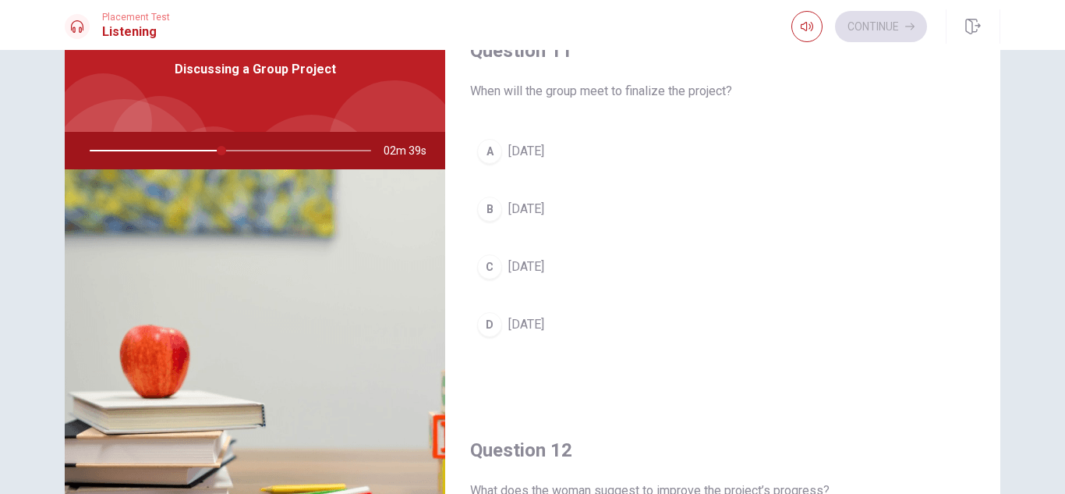
scroll to position [73, 0]
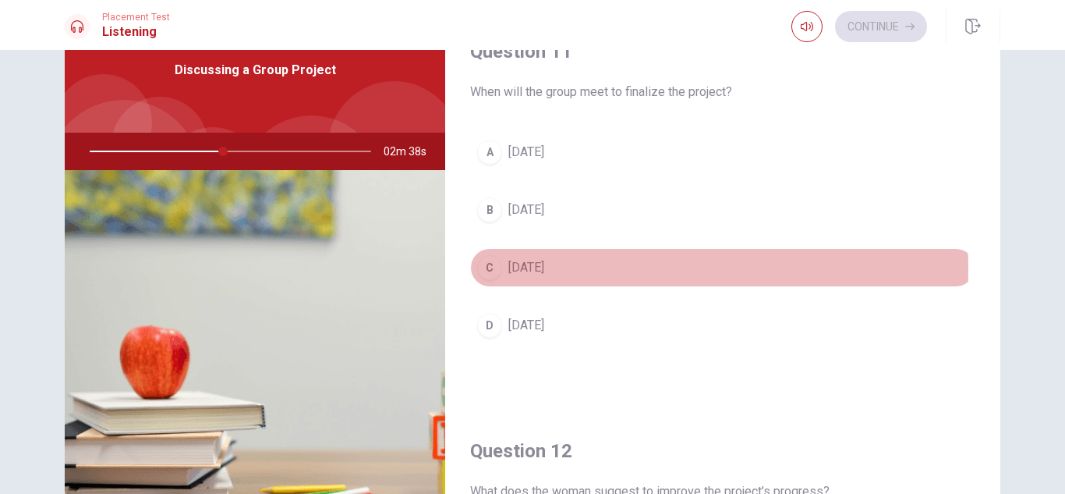
click at [530, 270] on span "[DATE]" at bounding box center [526, 267] width 36 height 19
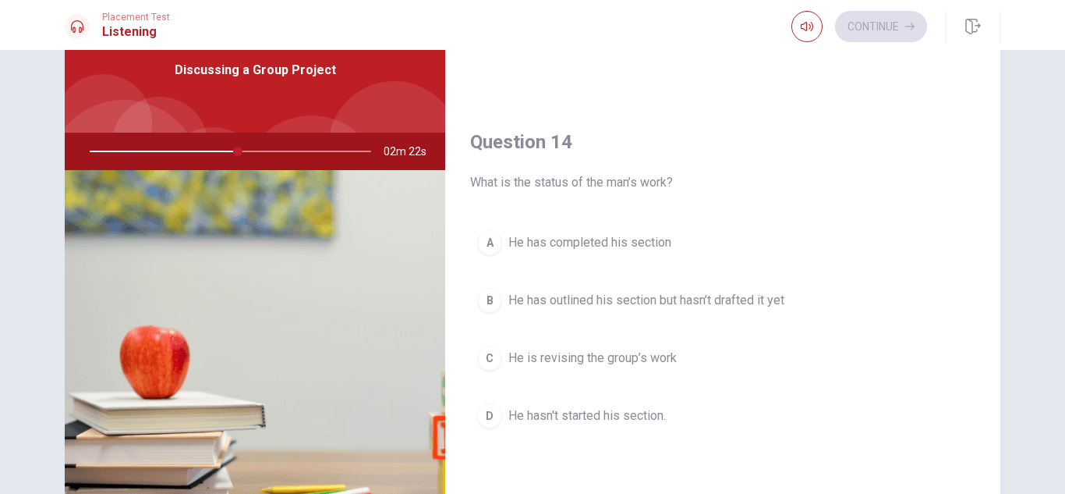
scroll to position [1111, 0]
click at [727, 303] on span "He has outlined his section but hasn’t drafted it yet" at bounding box center [646, 296] width 276 height 19
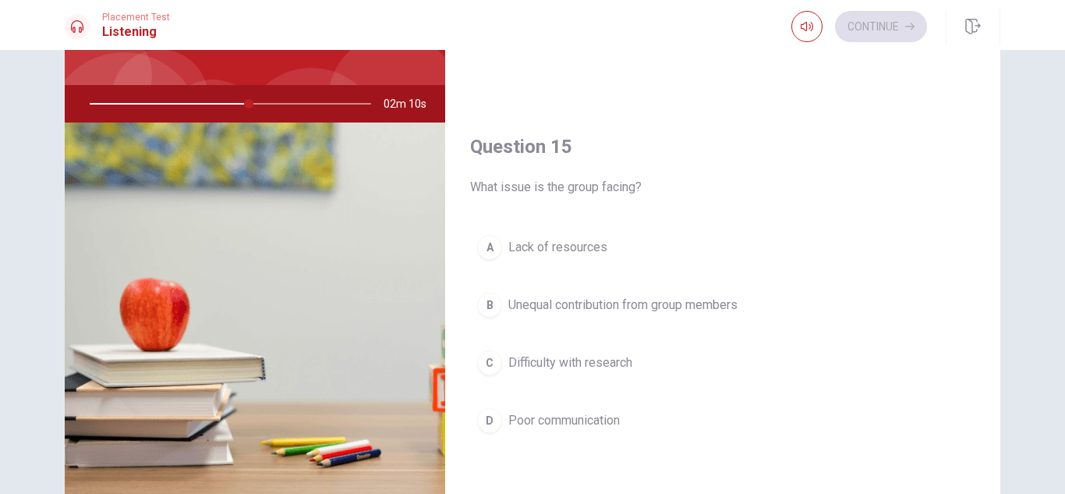
scroll to position [124, 0]
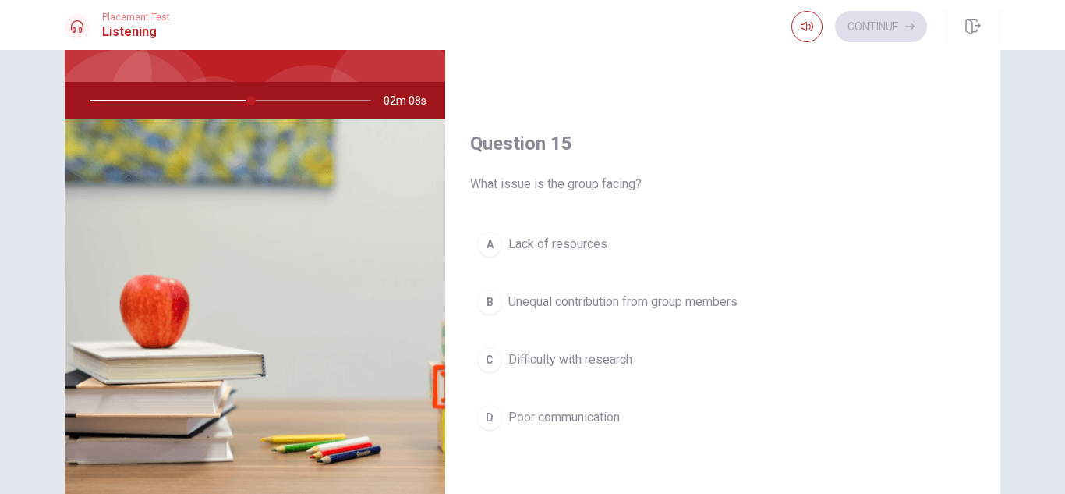
click at [718, 306] on span "Unequal contribution from group members" at bounding box center [622, 301] width 229 height 19
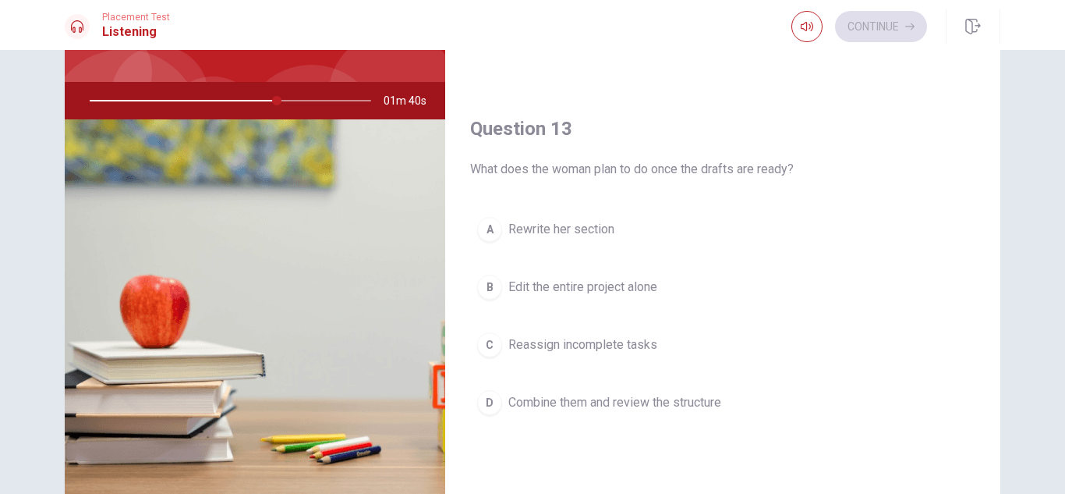
scroll to position [671, 0]
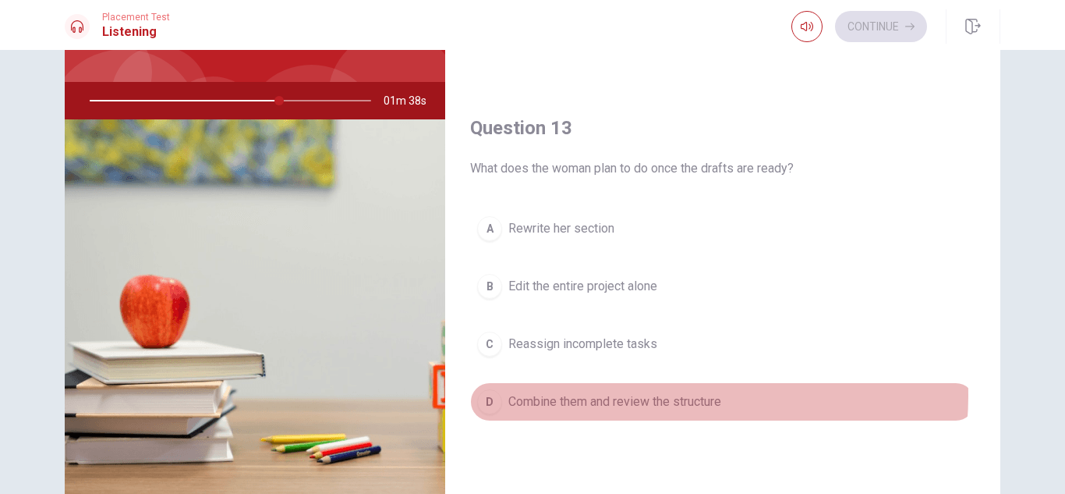
click at [664, 395] on span "Combine them and review the structure" at bounding box center [614, 401] width 213 height 19
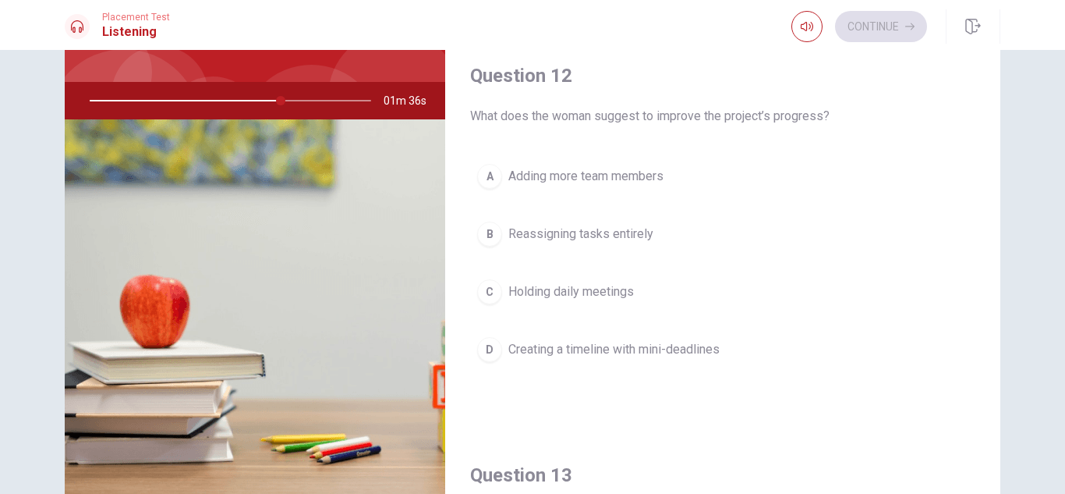
scroll to position [317, 0]
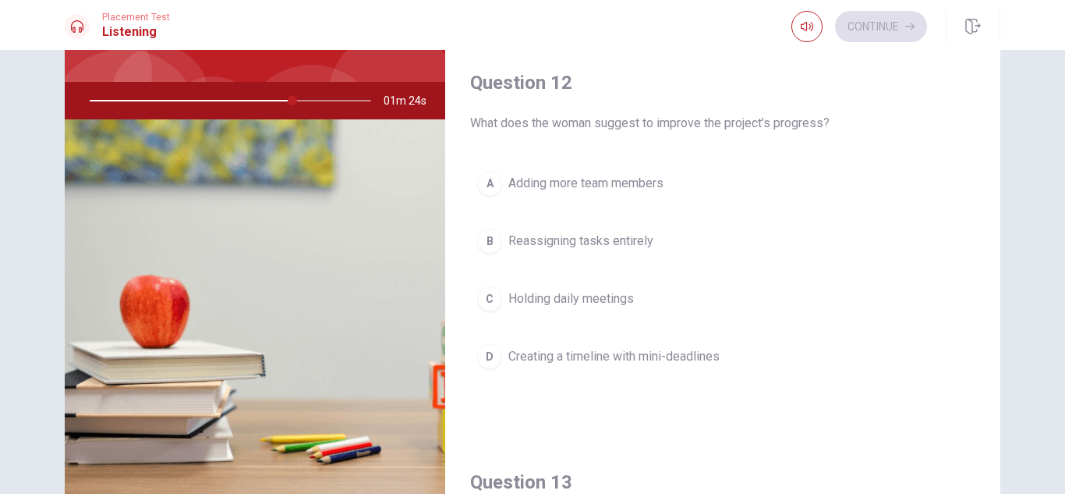
click at [643, 366] on button "D Creating a timeline with mini-deadlines" at bounding box center [722, 356] width 505 height 39
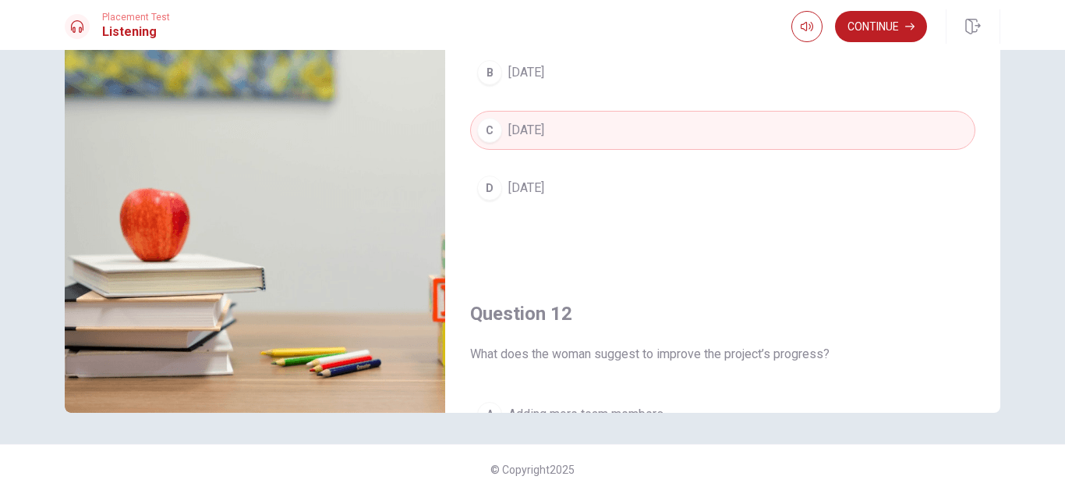
scroll to position [0, 0]
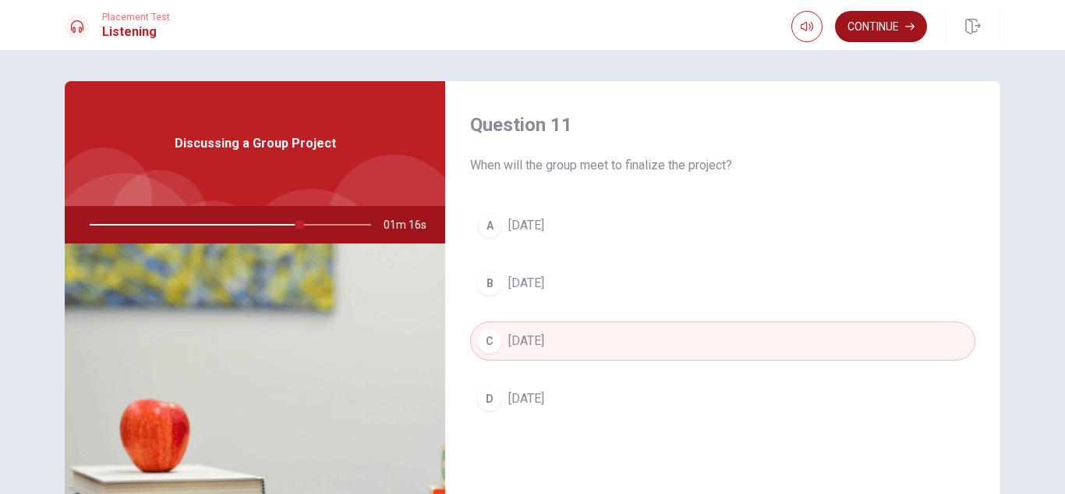
click at [897, 34] on button "Continue" at bounding box center [881, 26] width 92 height 31
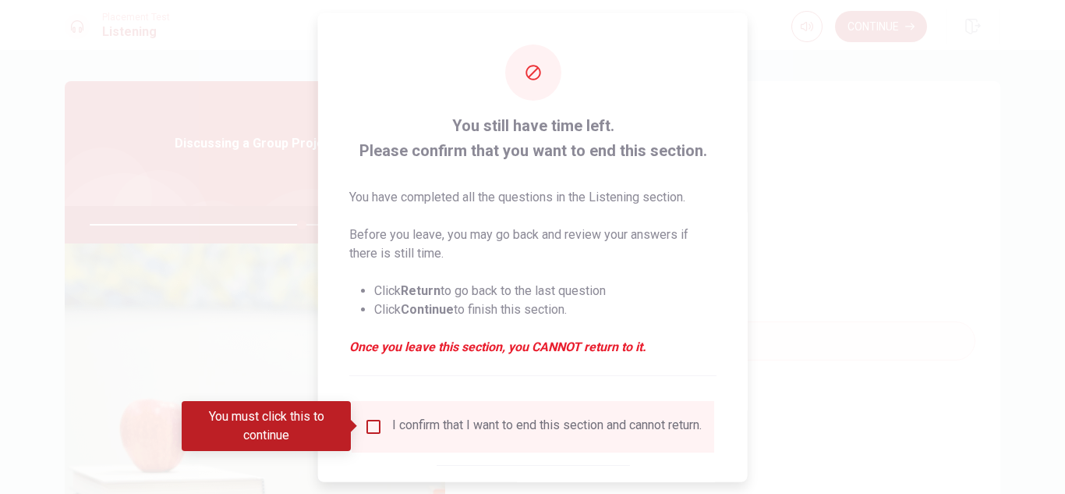
scroll to position [88, 0]
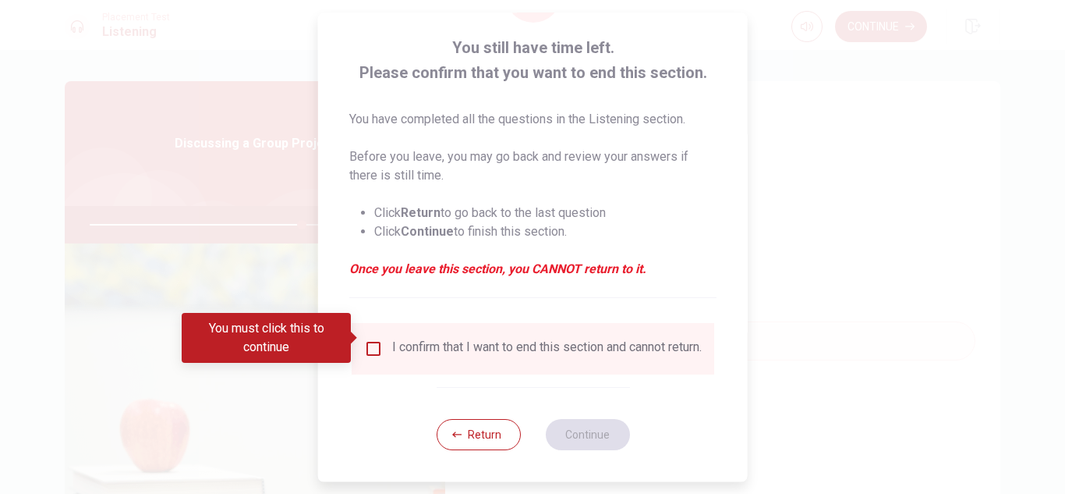
click at [376, 339] on input "You must click this to continue" at bounding box center [373, 348] width 19 height 19
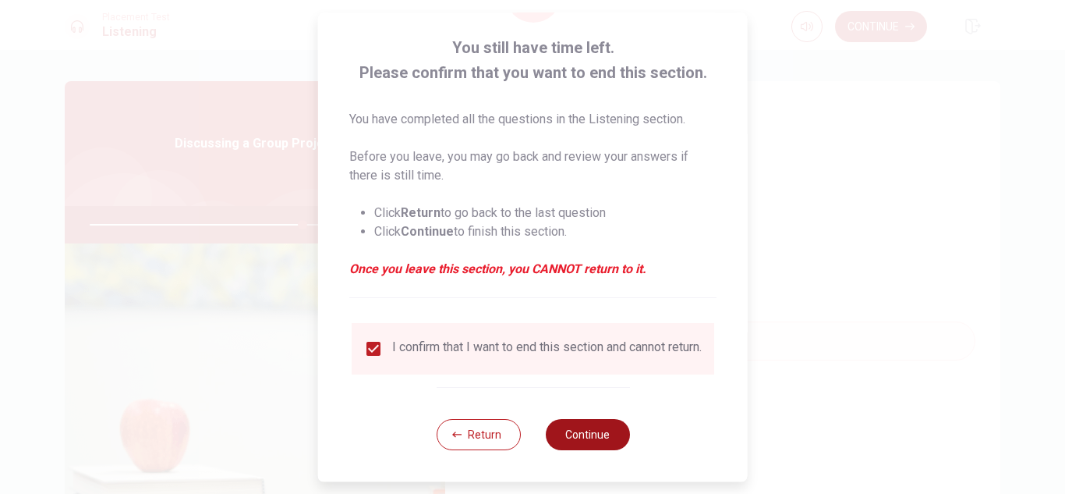
click at [547, 428] on button "Continue" at bounding box center [587, 434] width 84 height 31
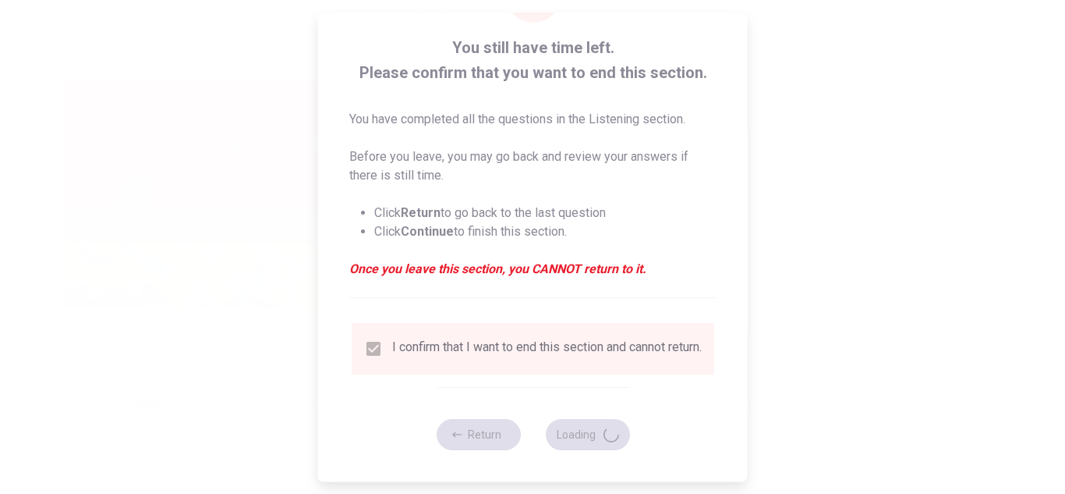
type input "77"
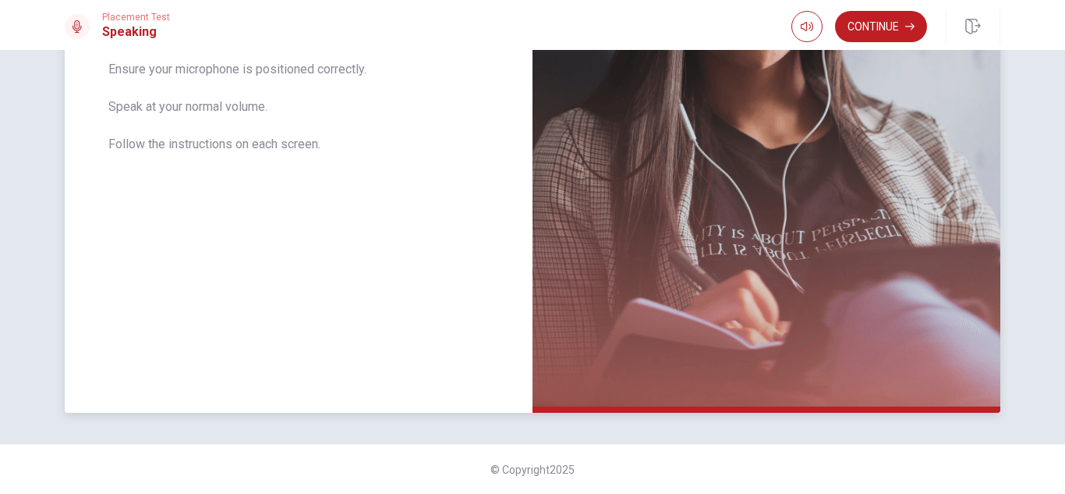
scroll to position [0, 0]
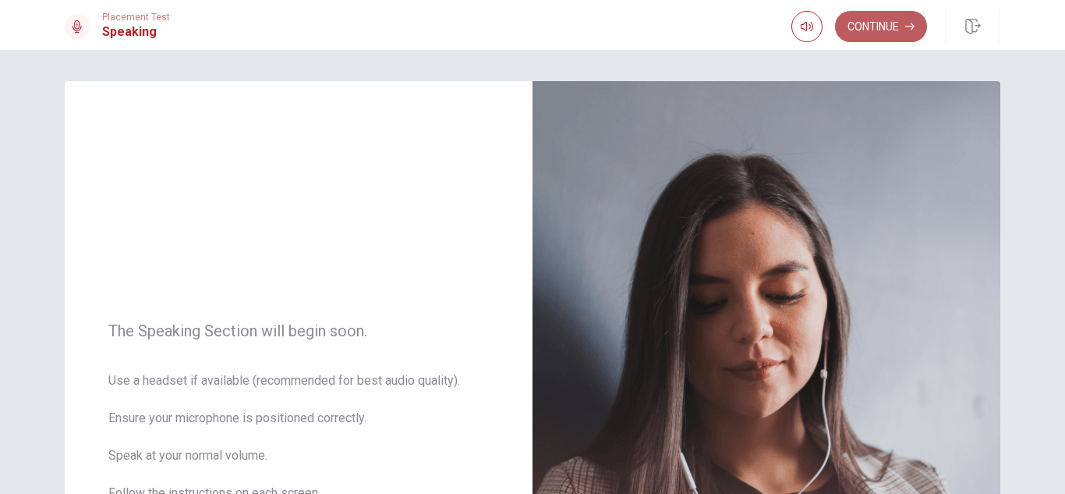
click at [853, 33] on button "Continue" at bounding box center [881, 26] width 92 height 31
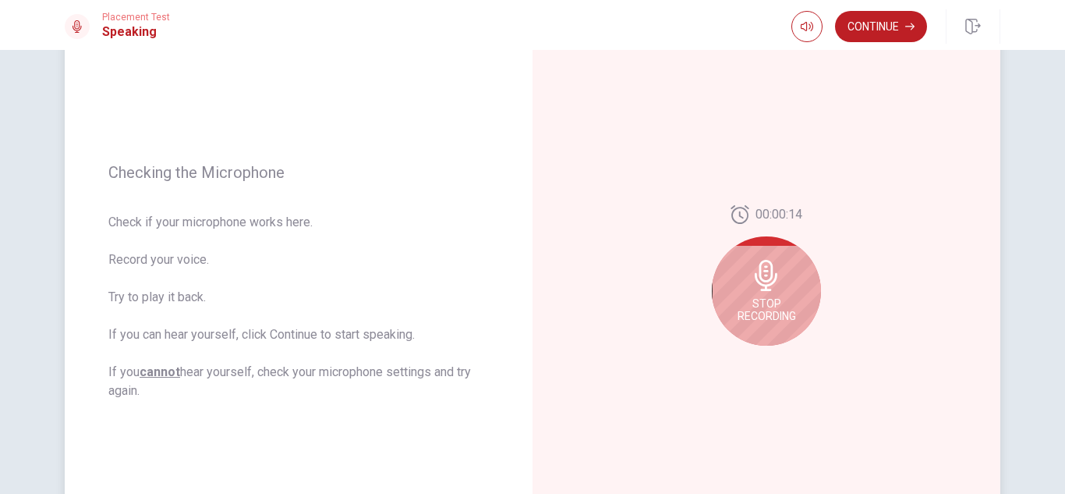
scroll to position [140, 0]
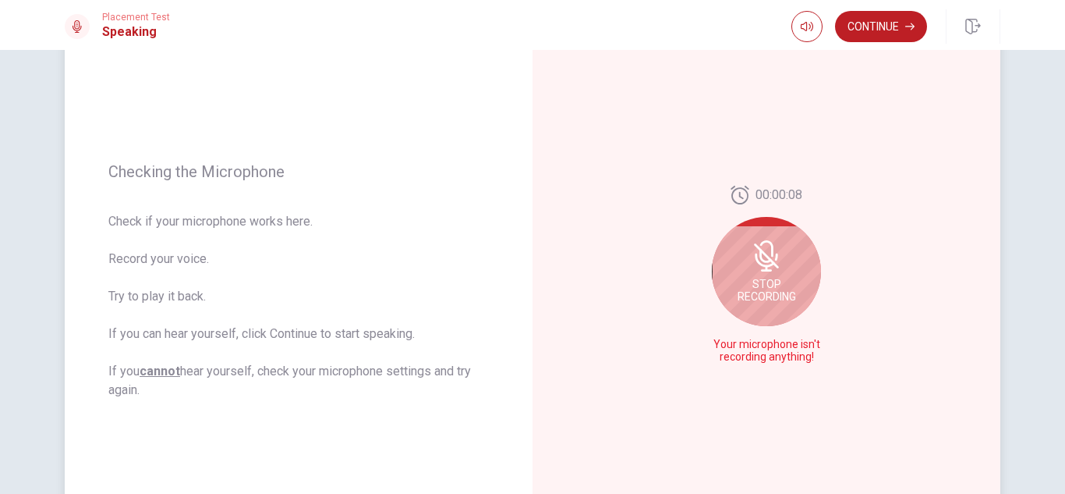
click at [755, 261] on icon at bounding box center [764, 260] width 19 height 14
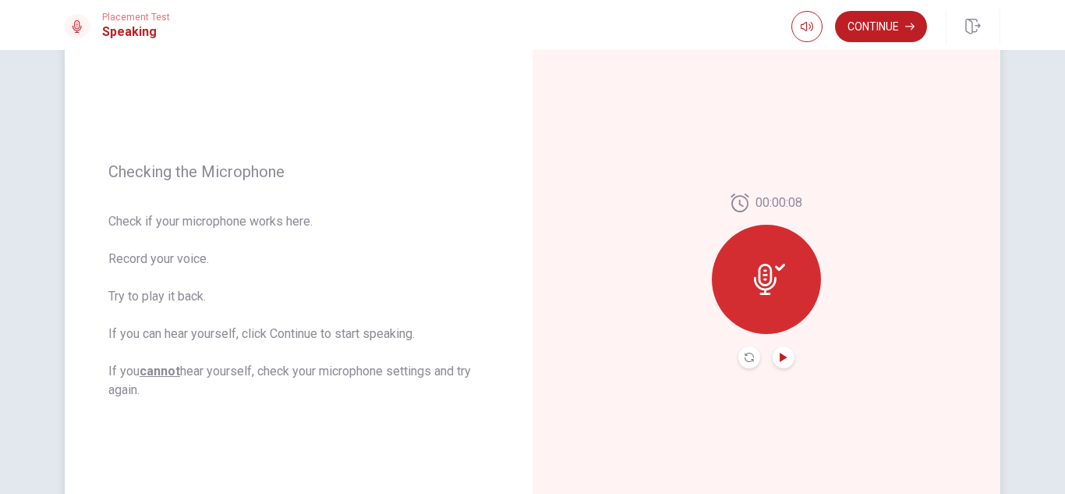
click at [780, 356] on icon "Play Audio" at bounding box center [783, 356] width 7 height 9
click at [780, 356] on icon "Pause Audio" at bounding box center [784, 356] width 8 height 9
click at [738, 360] on button "Record Again" at bounding box center [749, 357] width 22 height 22
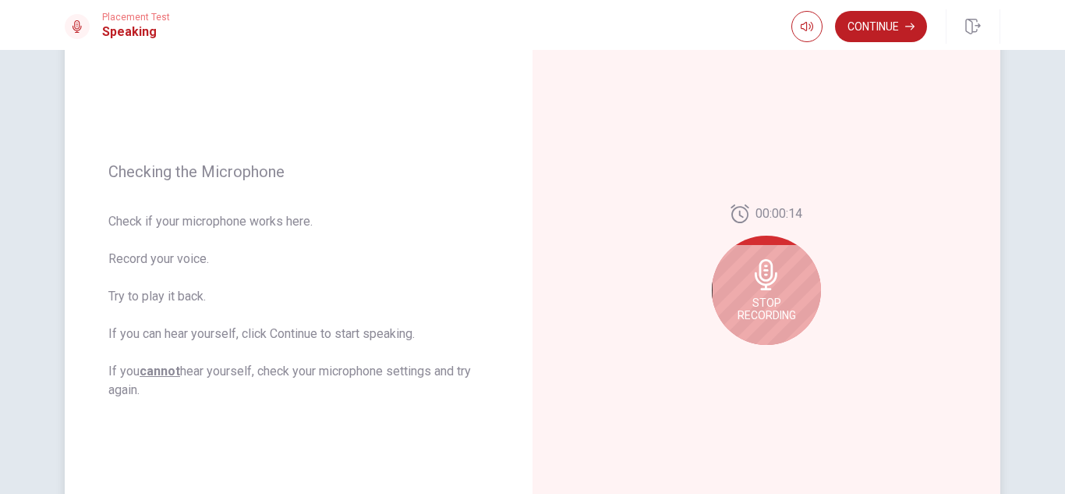
click at [775, 322] on div "Stop Recording" at bounding box center [766, 289] width 109 height 109
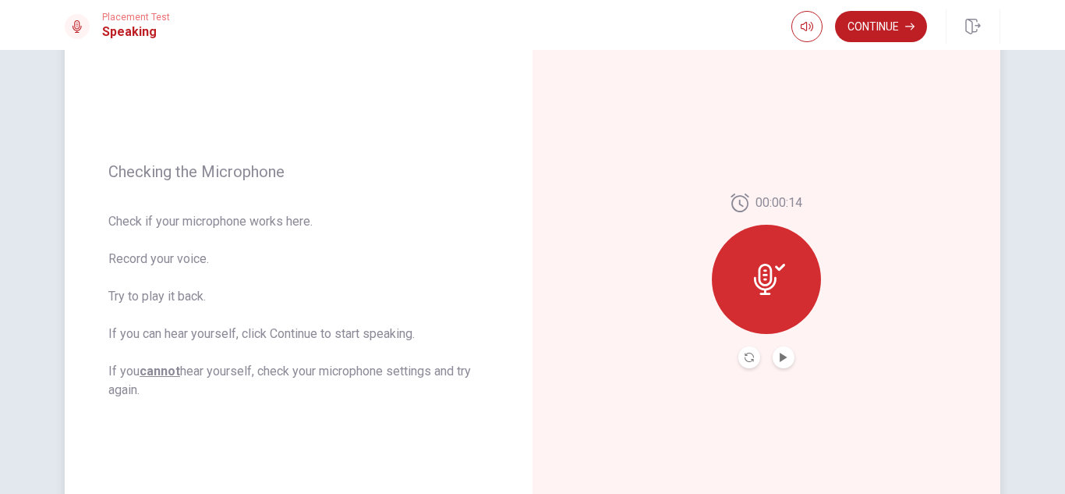
click at [775, 322] on div at bounding box center [766, 279] width 109 height 109
click at [745, 360] on icon "Record Again" at bounding box center [749, 356] width 9 height 9
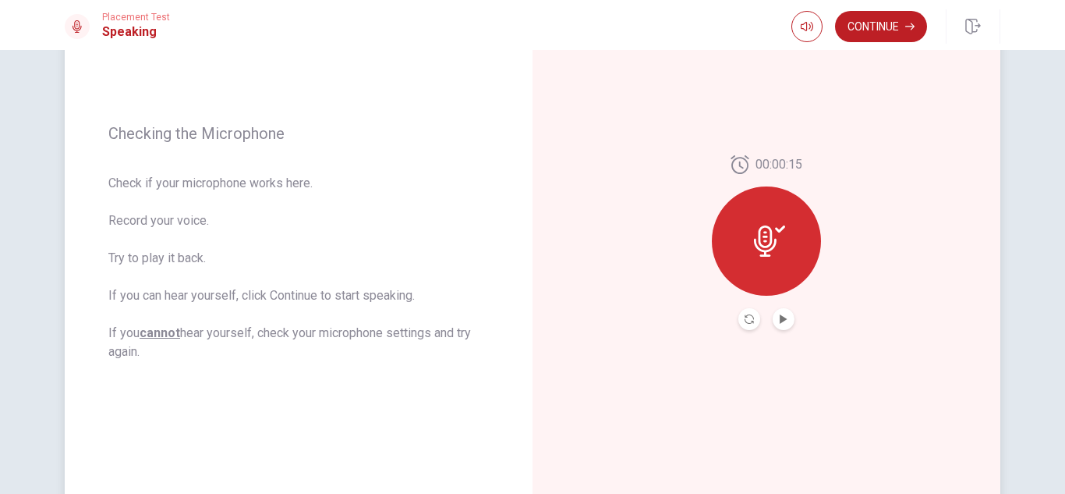
scroll to position [179, 0]
click at [779, 322] on icon "Play Audio" at bounding box center [783, 317] width 9 height 9
click at [780, 322] on icon "Pause Audio" at bounding box center [784, 317] width 8 height 9
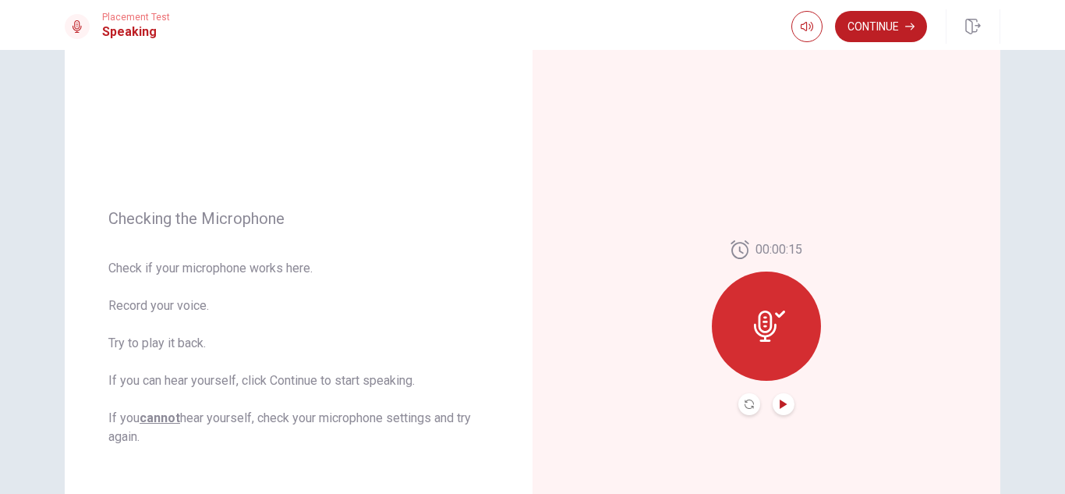
scroll to position [95, 0]
click at [886, 28] on button "Continue" at bounding box center [881, 26] width 92 height 31
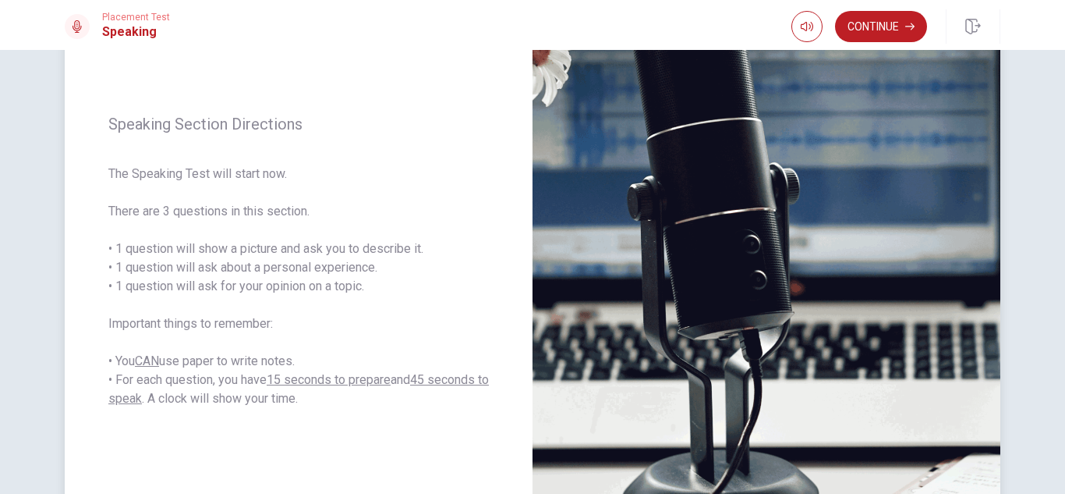
scroll to position [0, 0]
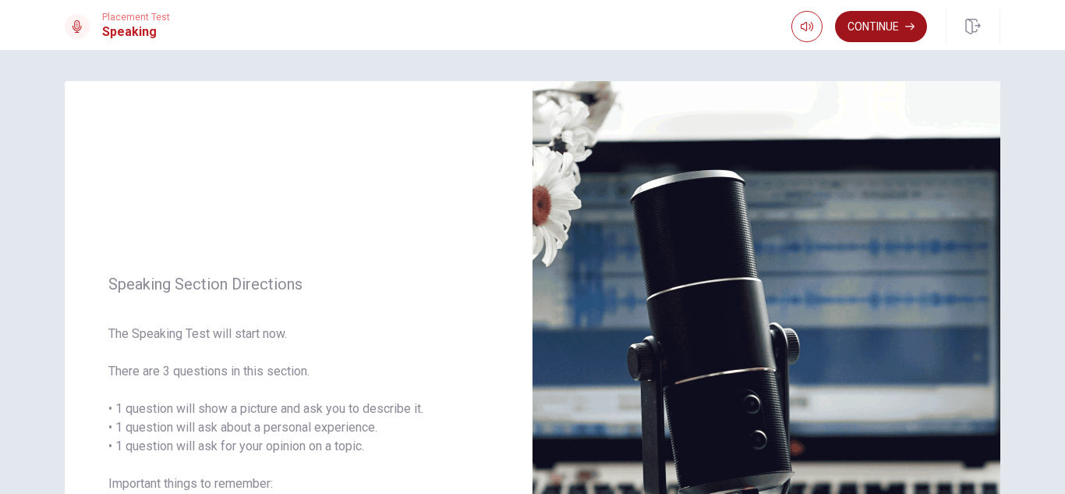
click at [907, 21] on button "Continue" at bounding box center [881, 26] width 92 height 31
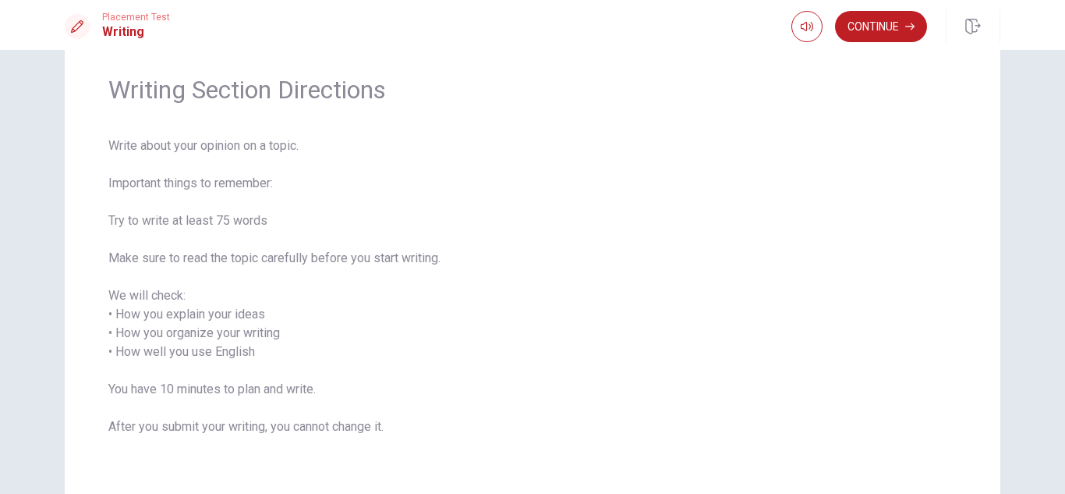
scroll to position [51, 0]
click at [811, 344] on span "Write about your opinion on a topic. Important things to remember: Try to write…" at bounding box center [532, 295] width 848 height 318
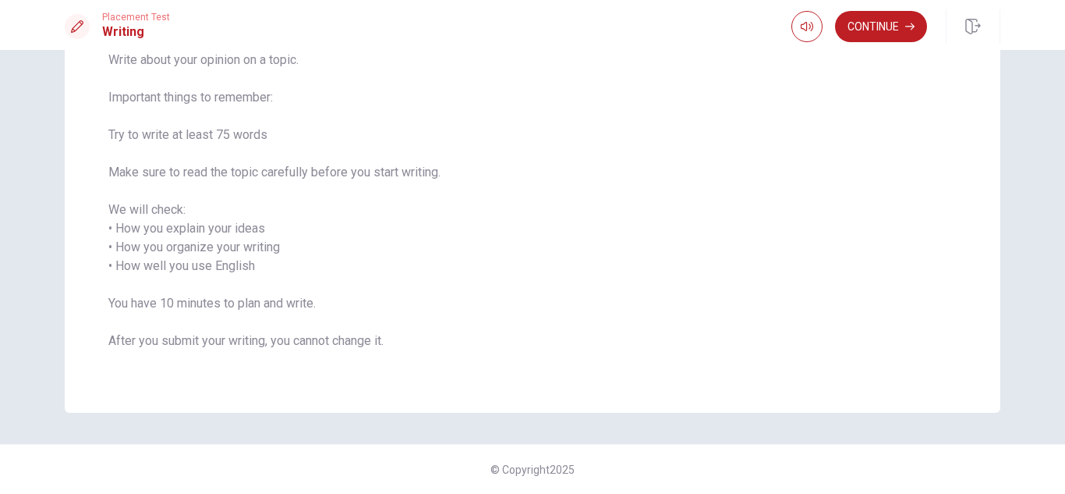
scroll to position [0, 0]
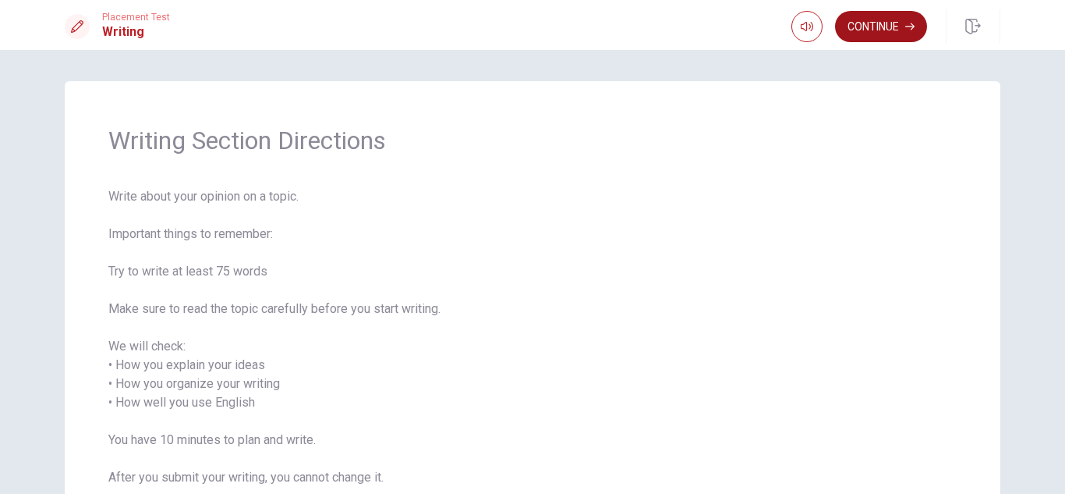
click at [891, 30] on button "Continue" at bounding box center [881, 26] width 92 height 31
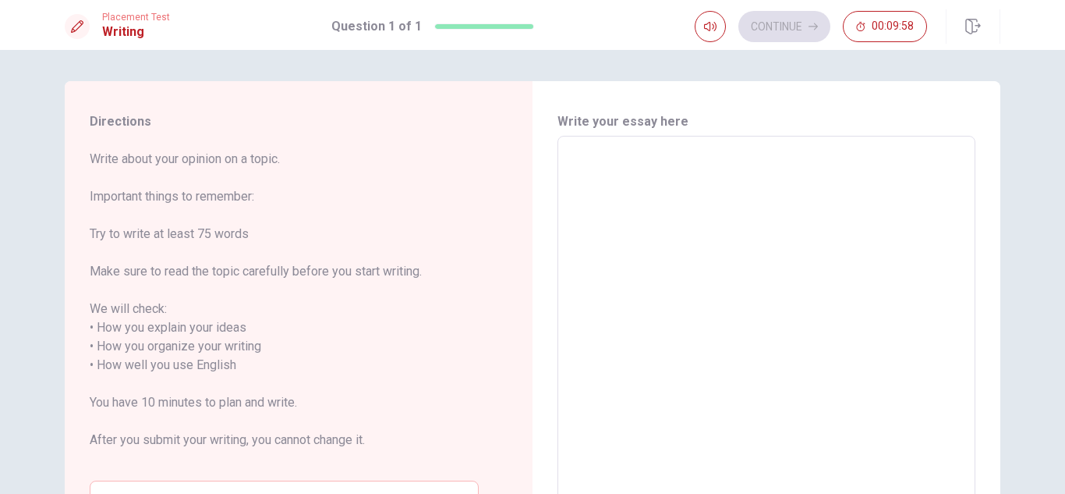
click at [694, 221] on textarea at bounding box center [766, 356] width 396 height 414
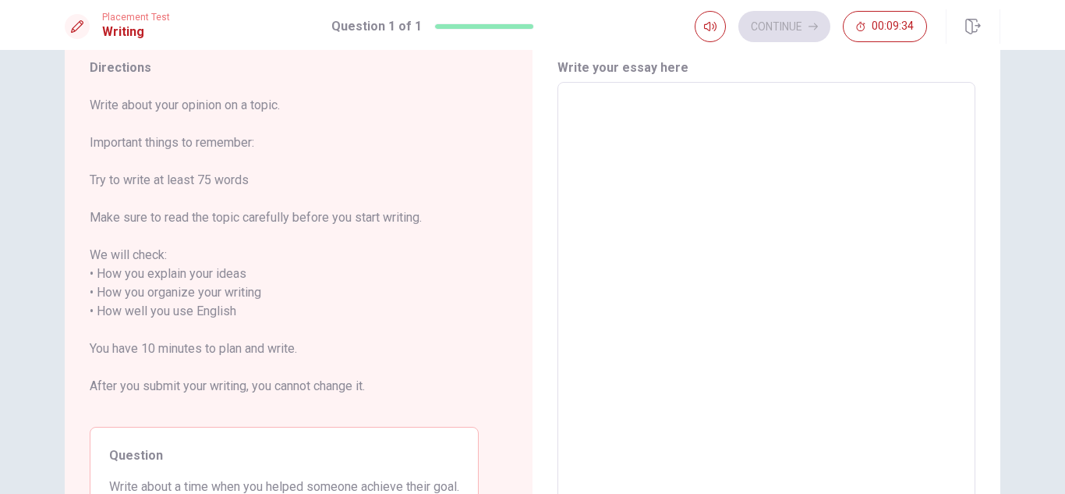
scroll to position [52, 0]
type textarea "H"
type textarea "x"
type textarea "He"
type textarea "x"
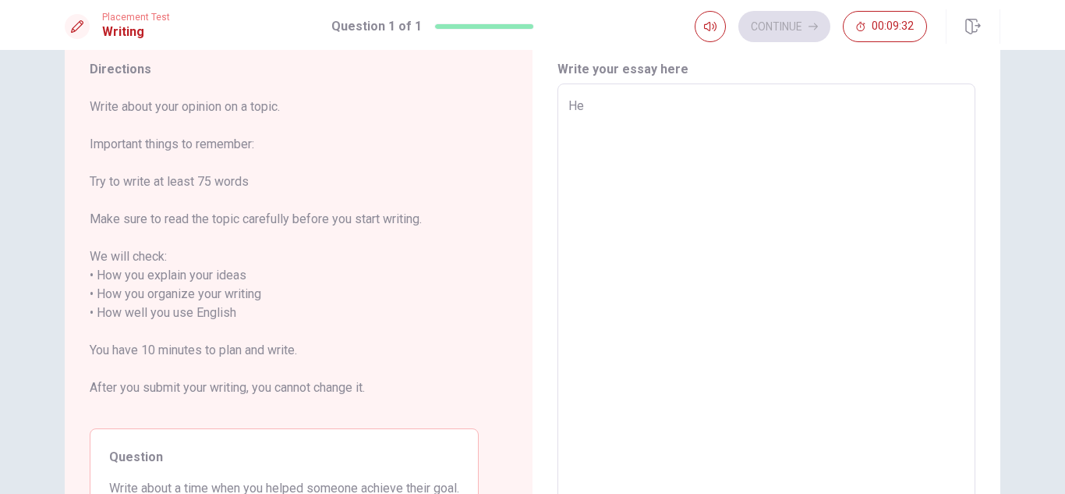
type textarea "Hel"
type textarea "x"
type textarea "Help"
type textarea "x"
type textarea "Hel"
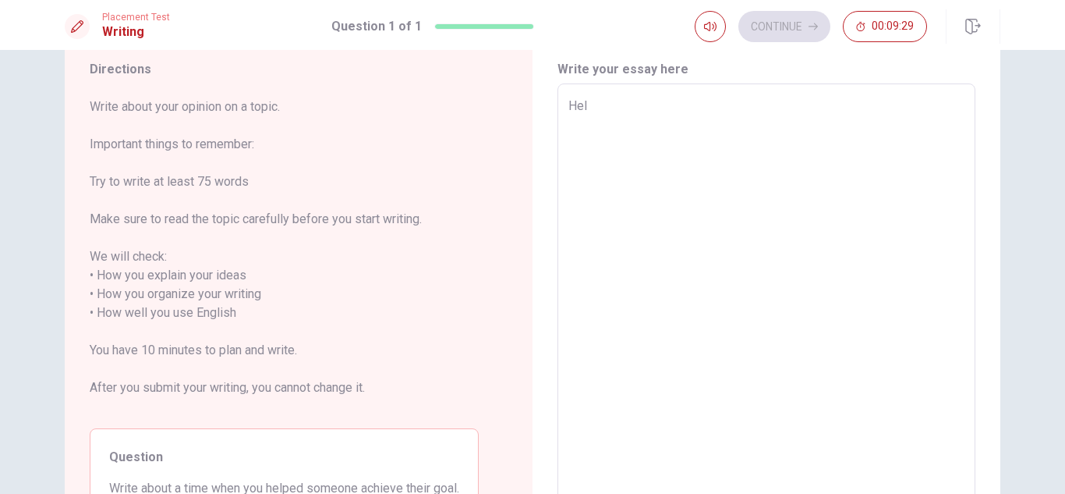
type textarea "x"
type textarea "Help"
type textarea "x"
type textarea "Helpi"
type textarea "x"
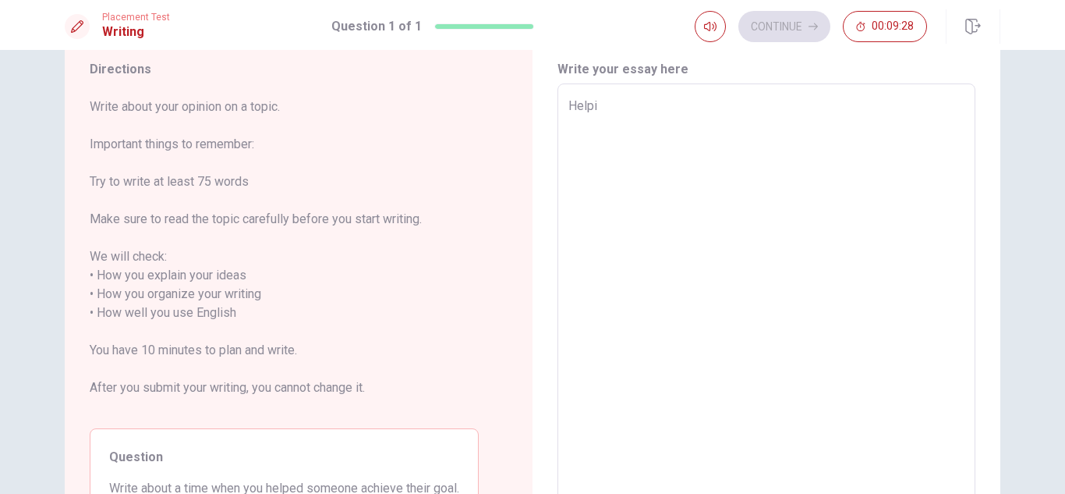
type textarea "Helpin"
type textarea "x"
type textarea "Helping"
type textarea "x"
type textarea "Helping"
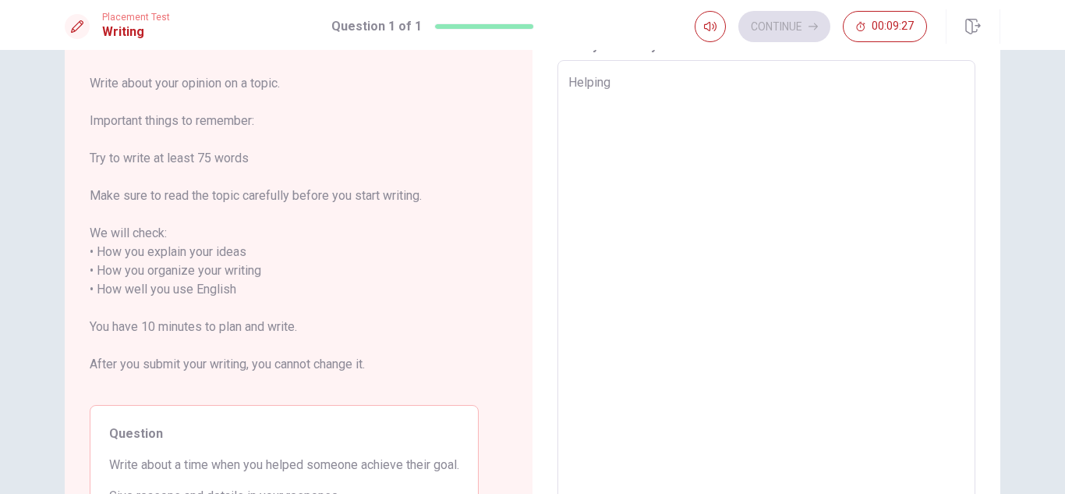
scroll to position [76, 0]
type textarea "x"
type textarea "Helping s"
type textarea "x"
type textarea "Helping so"
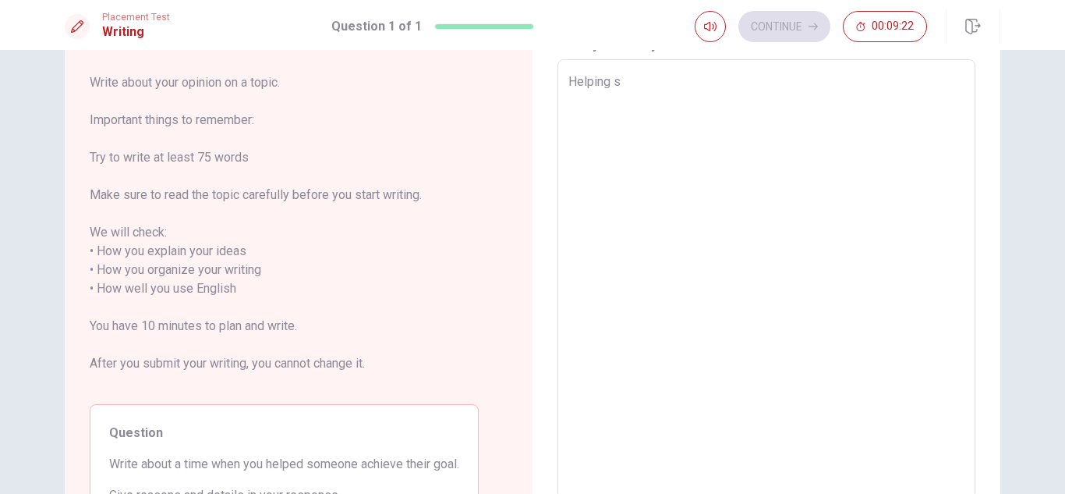
type textarea "x"
type textarea "Helping som"
type textarea "x"
type textarea "Helping some"
type textarea "x"
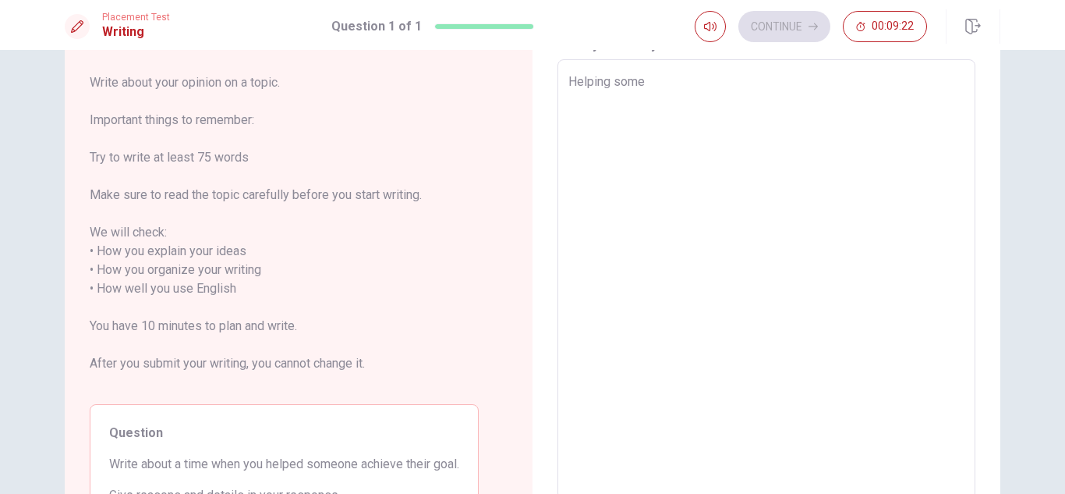
type textarea "Helping somen"
type textarea "x"
type textarea "Helping somene"
type textarea "x"
type textarea "Helping somen"
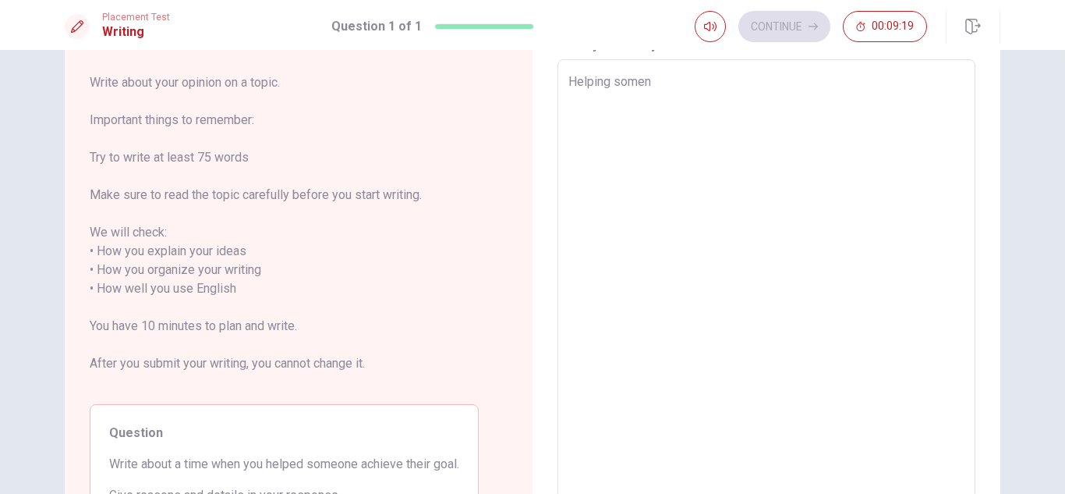
type textarea "x"
type textarea "Helping some"
type textarea "x"
type textarea "Helping someo"
type textarea "x"
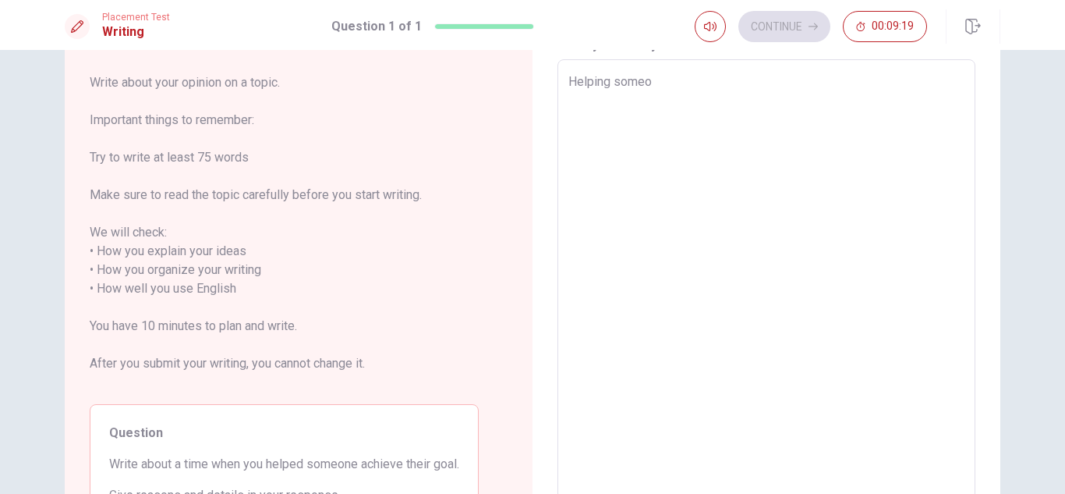
type textarea "Helping someon"
type textarea "x"
type textarea "Helping someone"
type textarea "x"
type textarea "Helping someone"
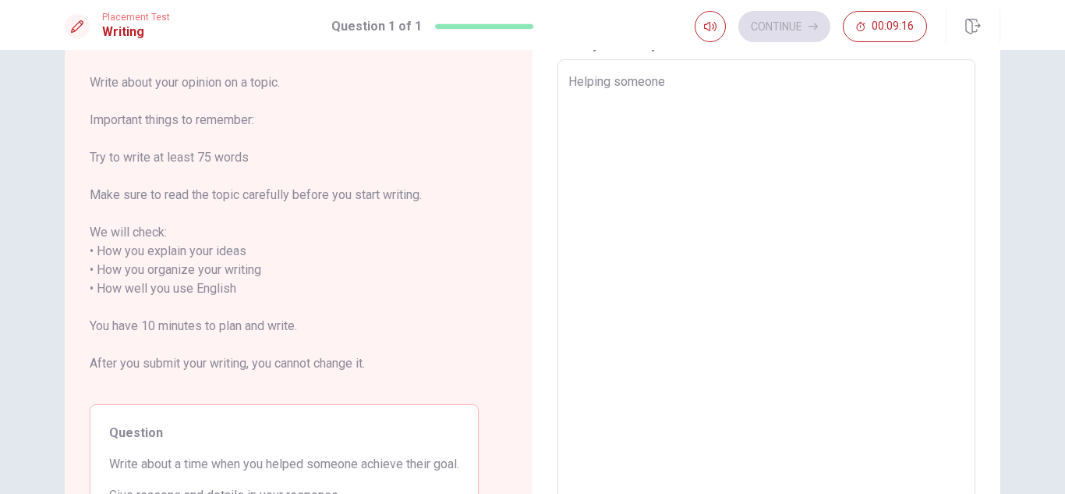
type textarea "x"
type textarea "Helping someone t"
type textarea "x"
type textarea "Helping someone to"
type textarea "x"
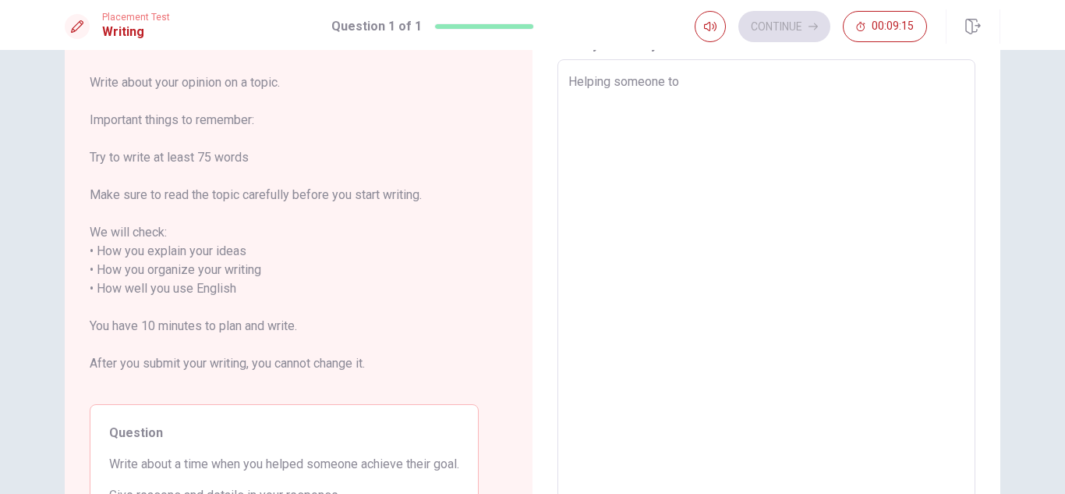
type textarea "Helping someone to"
type textarea "x"
type textarea "Helping someone to a"
type textarea "x"
type textarea "Helping someone to ac"
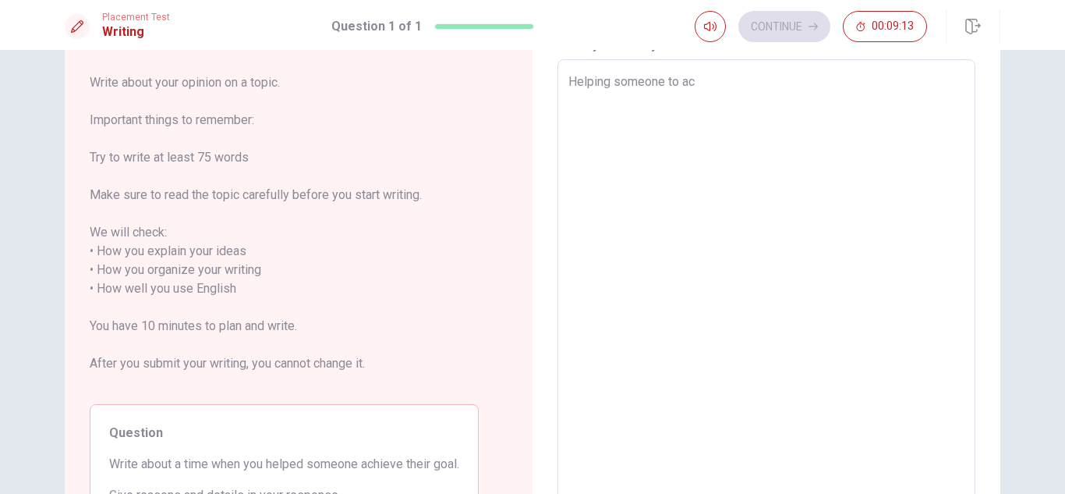
type textarea "x"
type textarea "Helping someone to ach"
type textarea "x"
type textarea "Helping someone to achi"
type textarea "x"
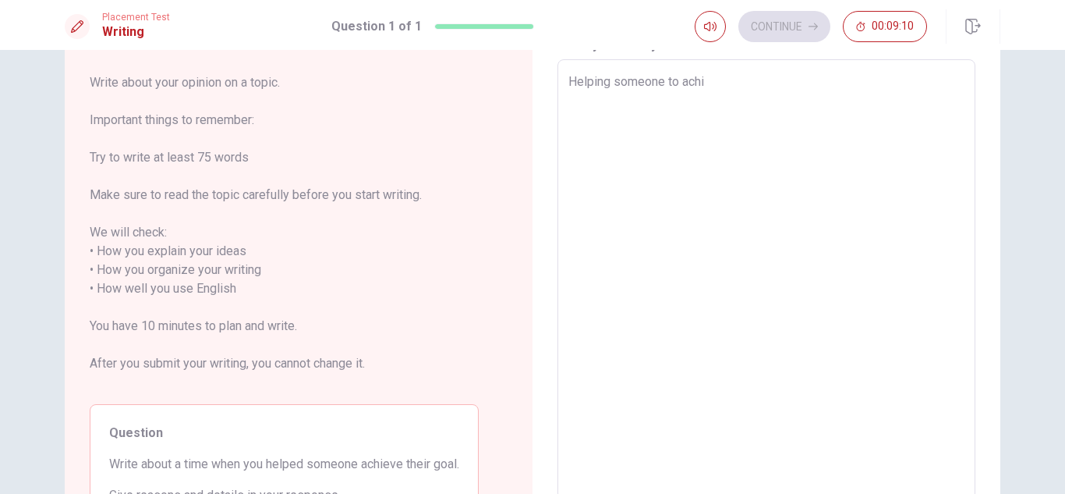
type textarea "Helping someone to achie"
type textarea "x"
type textarea "Helping someone to achiev"
type textarea "x"
type textarea "Helping someone to achieve"
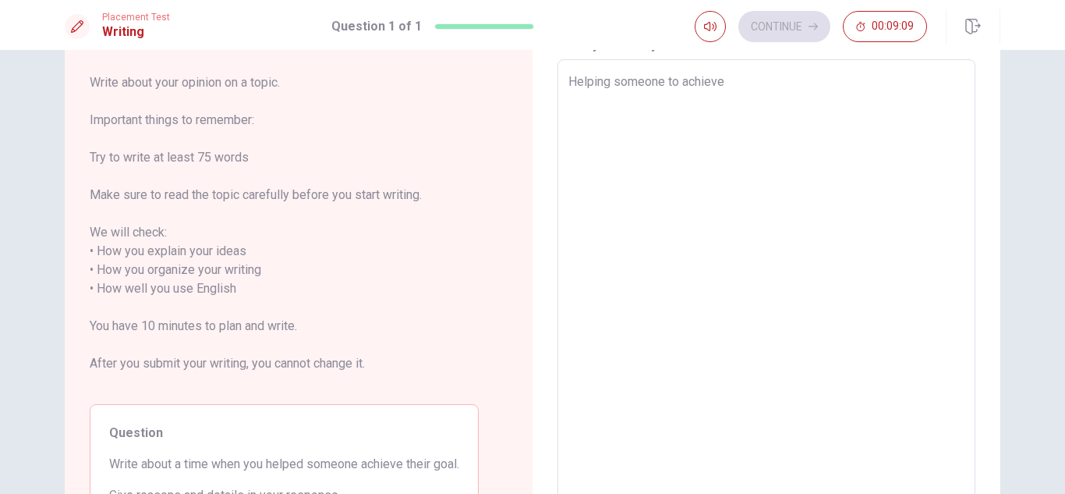
type textarea "x"
type textarea "Helping someone to achieve"
type textarea "x"
type textarea "Helping someone to achieve t"
type textarea "x"
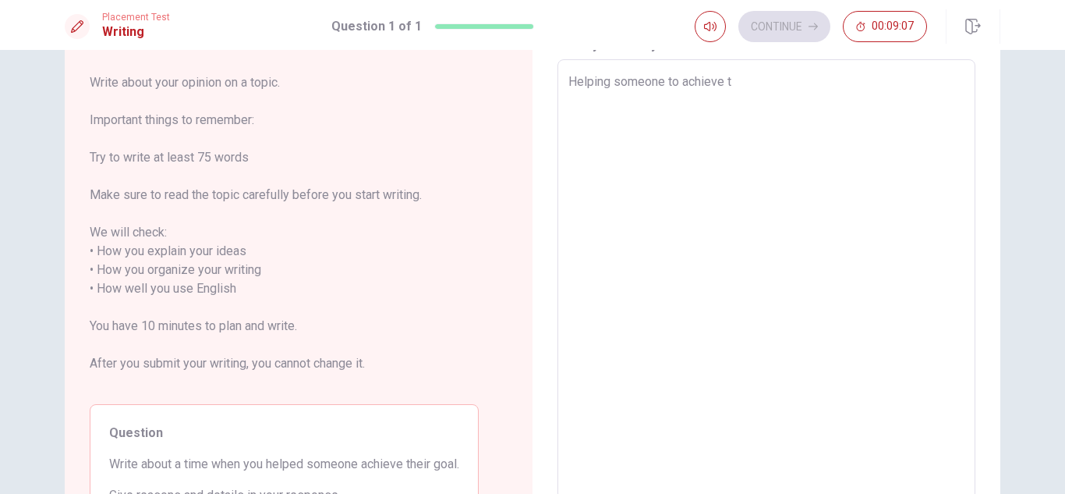
type textarea "Helping someone to achieve th"
type textarea "x"
type textarea "Helping someone to achieve the"
type textarea "x"
type textarea "Helping someone to achieve thei"
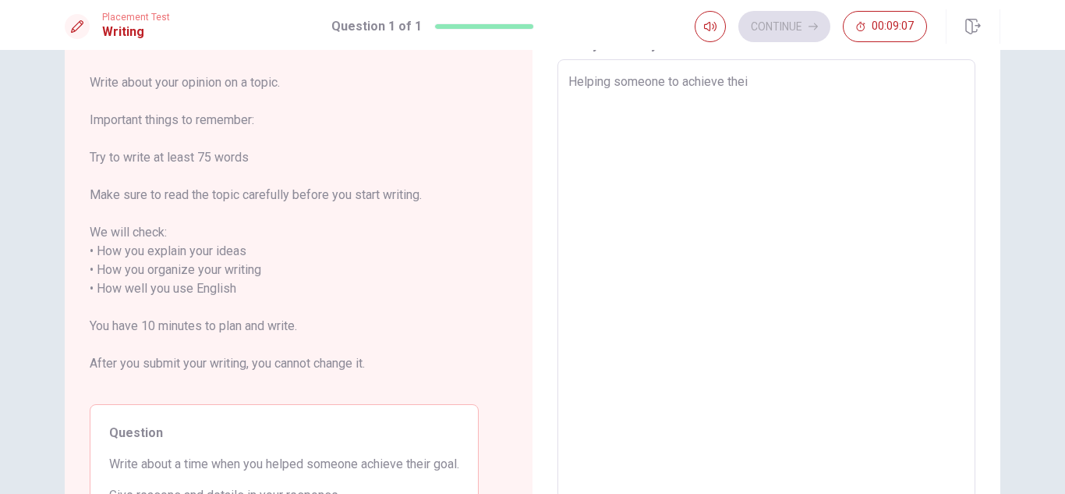
type textarea "x"
type textarea "Helping someone to achieve their"
type textarea "x"
type textarea "Helping someone to achieve their"
type textarea "x"
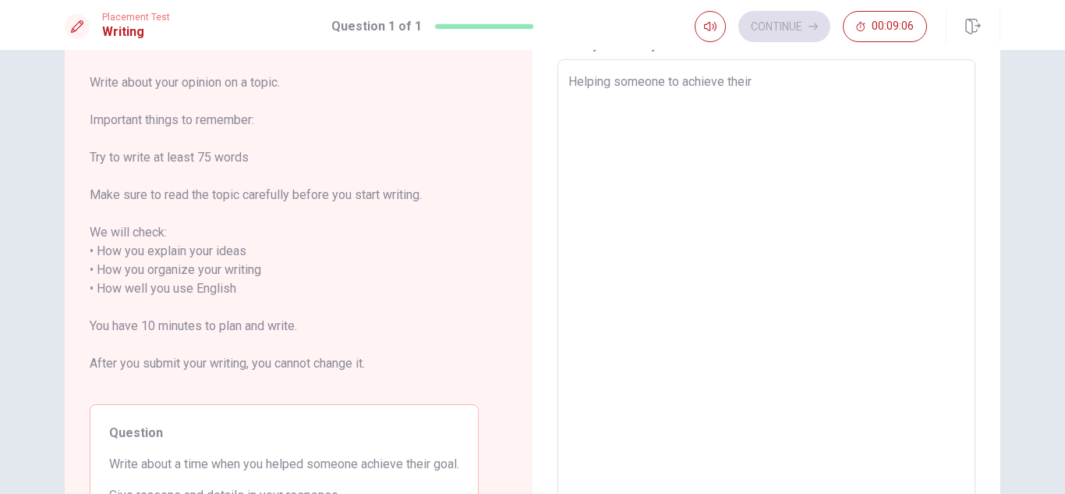
type textarea "Helping someone to achieve their g"
type textarea "x"
type textarea "Helping someone to achieve their go"
type textarea "x"
type textarea "Helping someone to achieve their goa"
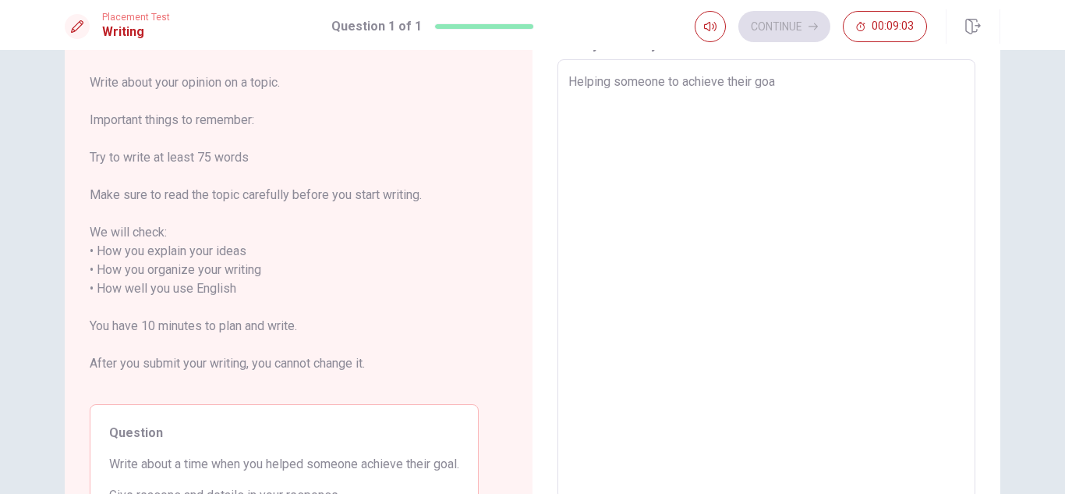
type textarea "x"
type textarea "Helping someone to achieve their goal"
type textarea "x"
type textarea "Helping someone to achieve their goals"
type textarea "x"
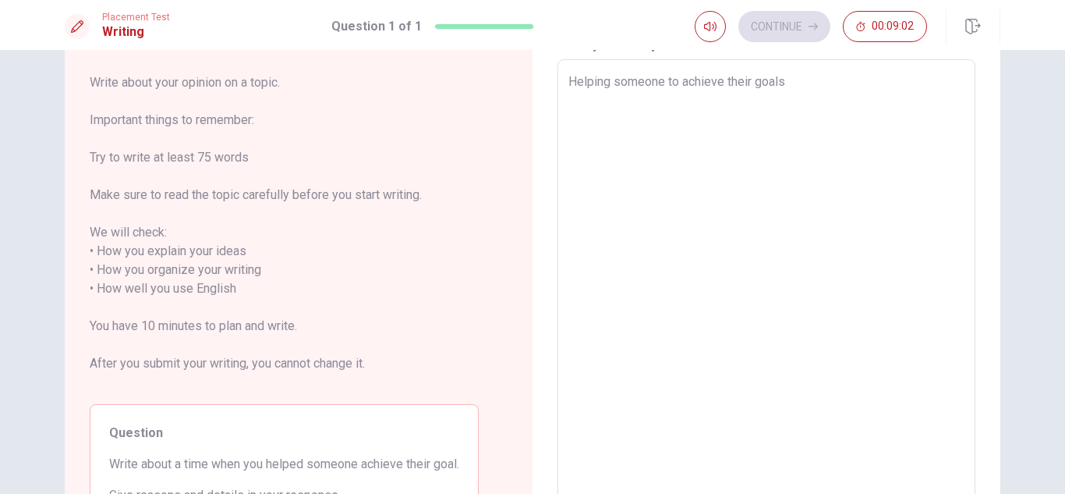
type textarea "Helping someone to achieve their goals"
type textarea "x"
type textarea "Helping someone to achieve their goals i"
type textarea "x"
type textarea "Helping someone to achieve their goals is"
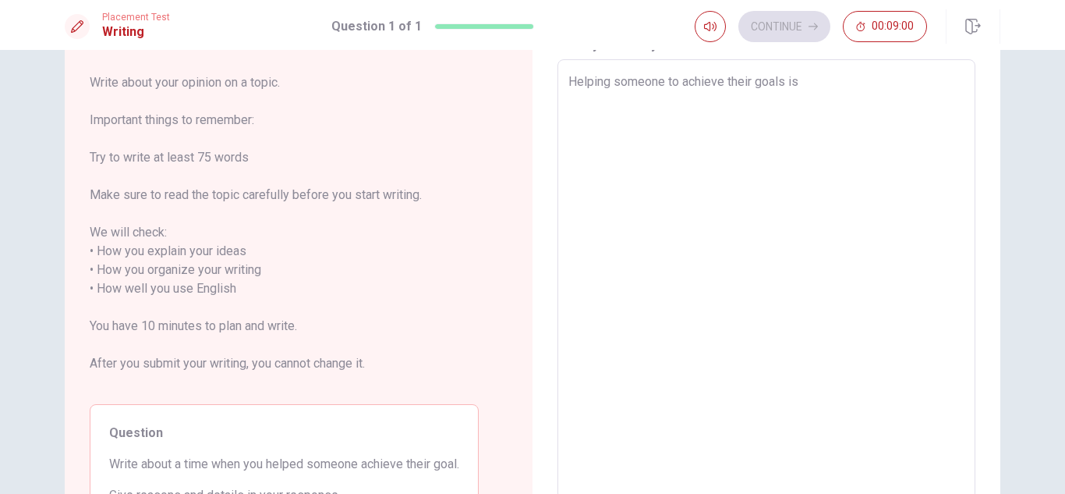
type textarea "x"
type textarea "Helping someone to achieve their goals is"
type textarea "x"
type textarea "Helping someone to achieve their goals is d"
type textarea "x"
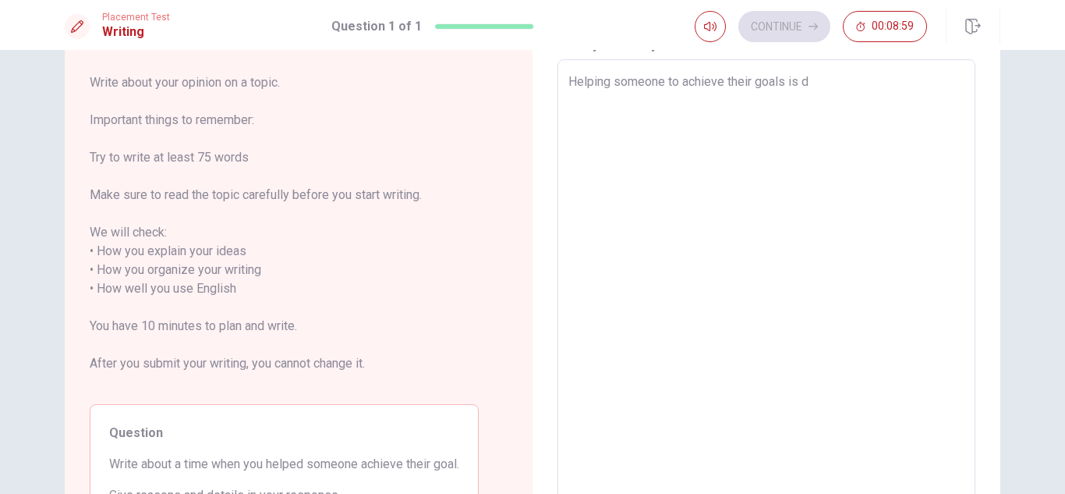
type textarea "Helping someone to achieve their goals is di"
type textarea "x"
type textarea "Helping someone to achieve their goals is dif"
type textarea "x"
type textarea "Helping someone to achieve their goals is difi"
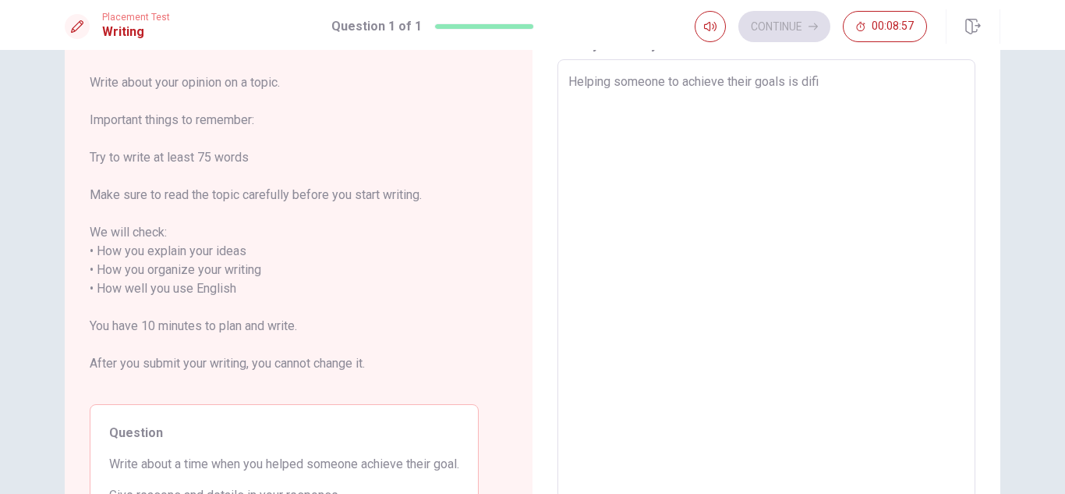
type textarea "x"
type textarea "Helping someone to achieve their goals is dif"
type textarea "x"
type textarea "Helping someone to achieve their goals is diff"
type textarea "x"
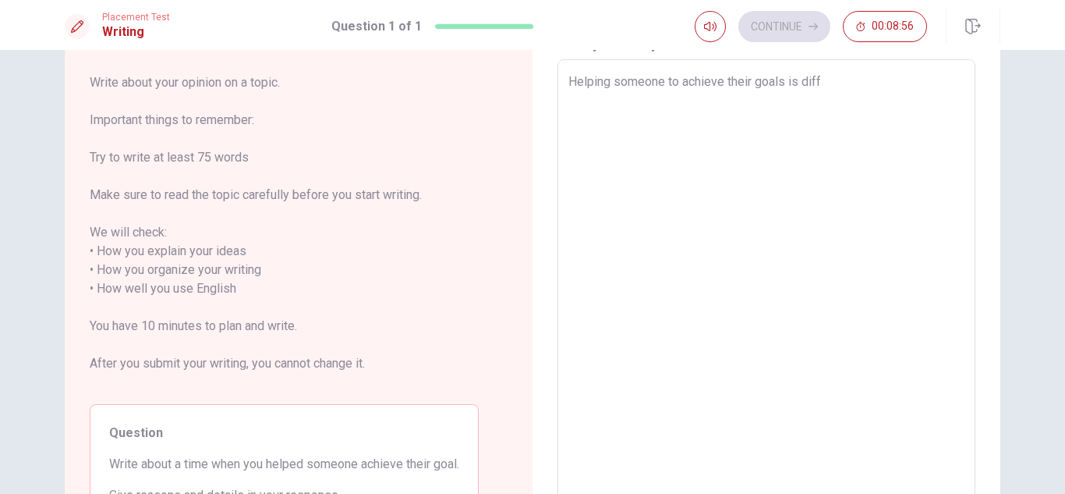
type textarea "Helping someone to achieve their goals is diffi"
type textarea "x"
type textarea "Helping someone to achieve their goals is diffic"
type textarea "x"
type textarea "Helping someone to achieve their goals is difficu"
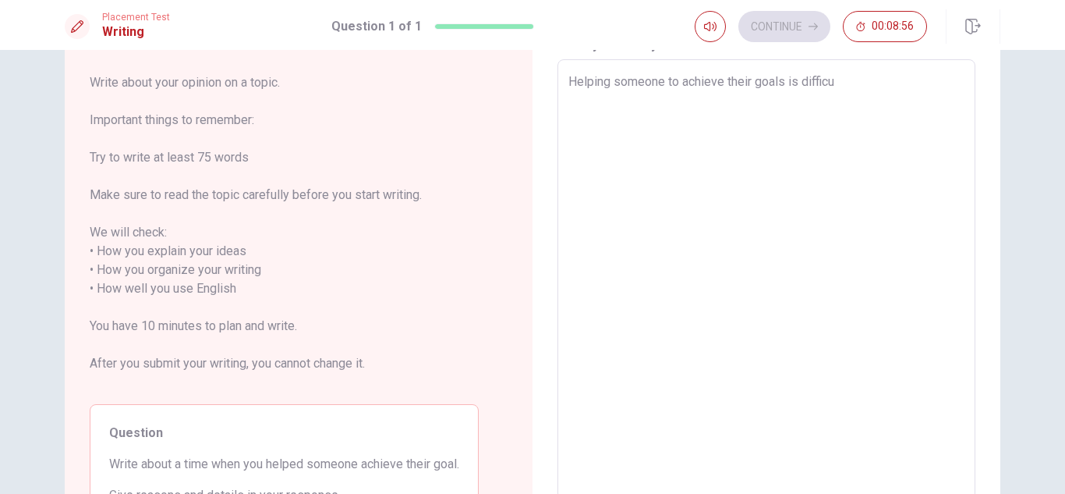
type textarea "x"
type textarea "Helping someone to achieve their goals is difficul"
type textarea "x"
type textarea "Helping someone to achieve their goals is difficult"
type textarea "x"
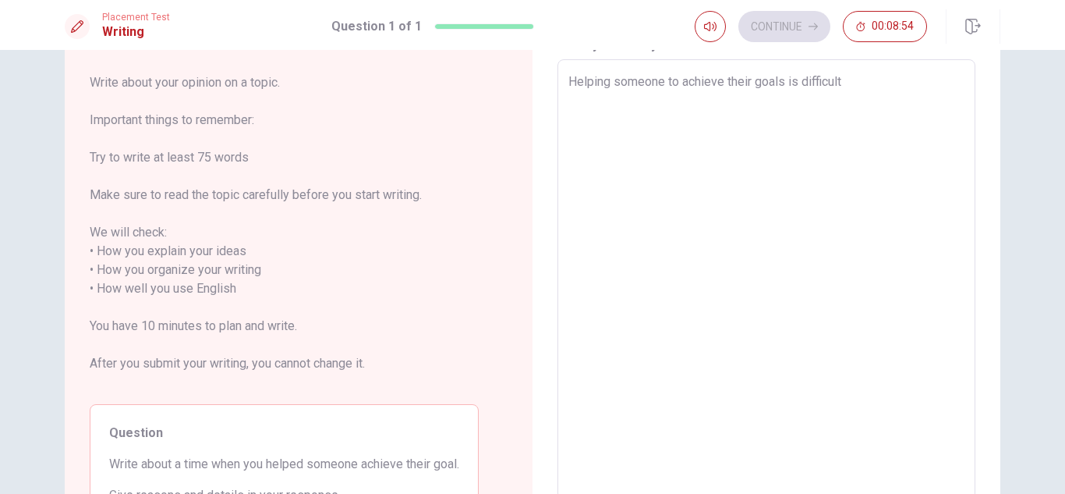
type textarea "Helping someone to achieve their goals is difficult"
type textarea "x"
type textarea "Helping someone to achieve their goals is difficult b"
type textarea "x"
type textarea "Helping someone to achieve their goals is difficult be"
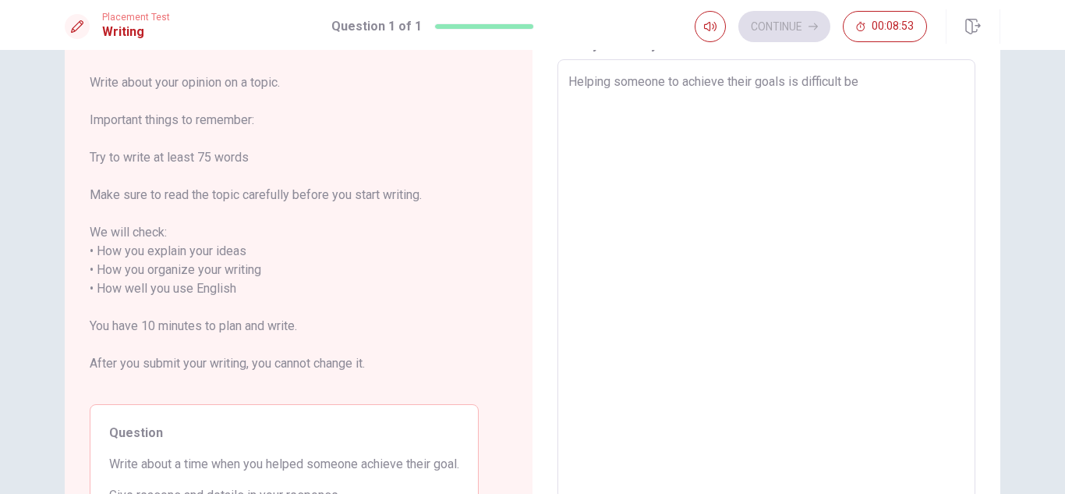
type textarea "x"
type textarea "Helping someone to achieve their goals is difficult bec"
type textarea "x"
type textarea "Helping someone to achieve their goals is difficult beca"
type textarea "x"
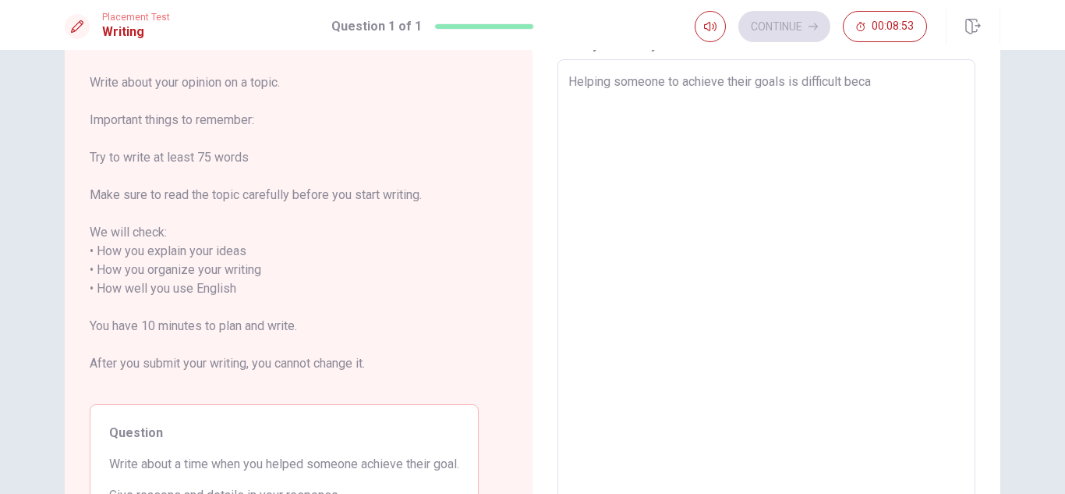
type textarea "Helping someone to achieve their goals is difficult becau"
type textarea "x"
type textarea "Helping someone to achieve their goals is difficult becaus"
type textarea "x"
type textarea "Helping someone to achieve their goals is difficult because"
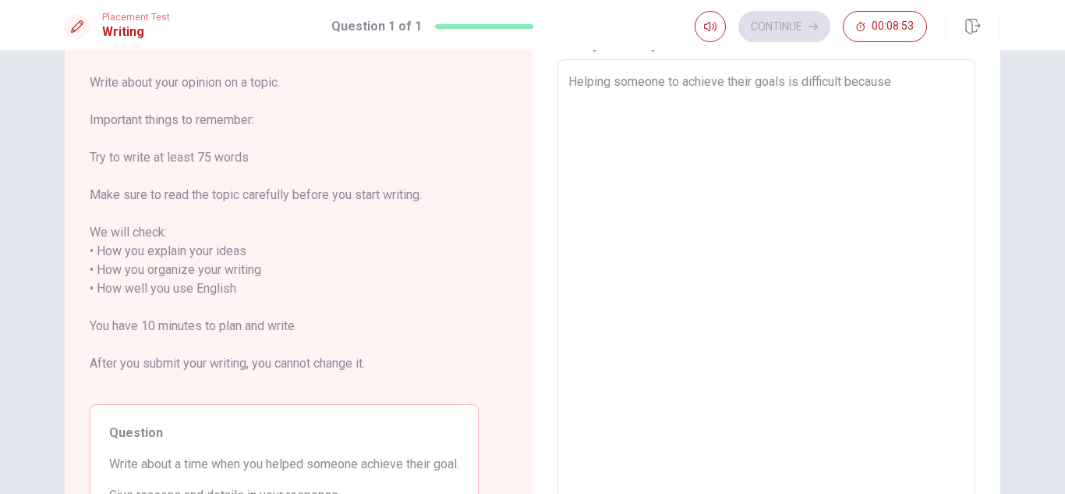
type textarea "x"
type textarea "Helping someone to achieve their goals is difficult because"
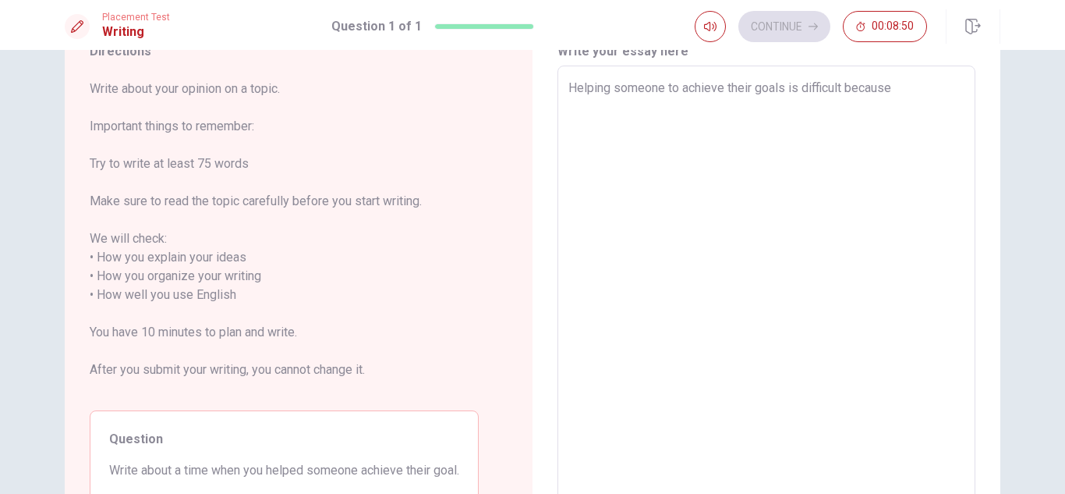
scroll to position [63, 0]
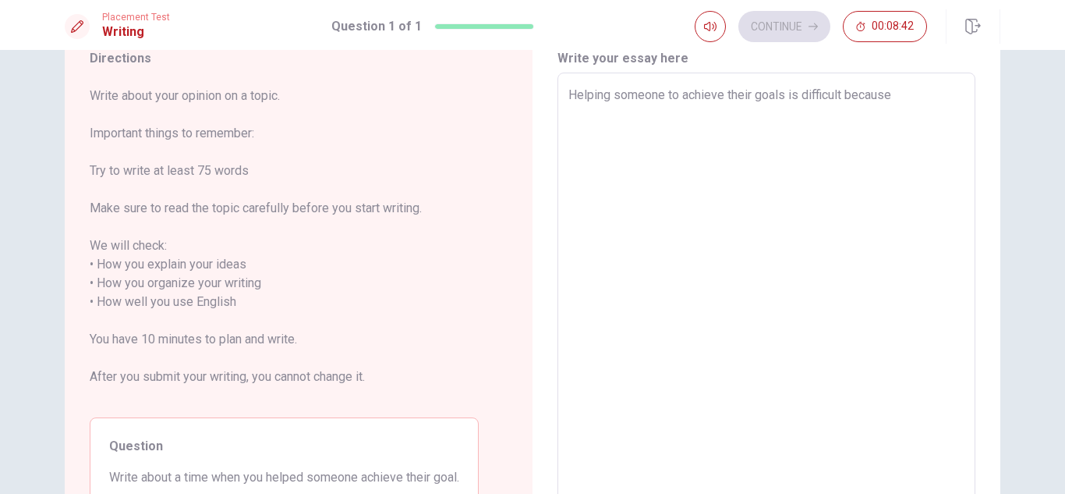
type textarea "x"
type textarea "Helping someone to achieve their goals is difficult because i"
type textarea "x"
type textarea "Helping someone to achieve their goals is difficult because in"
type textarea "x"
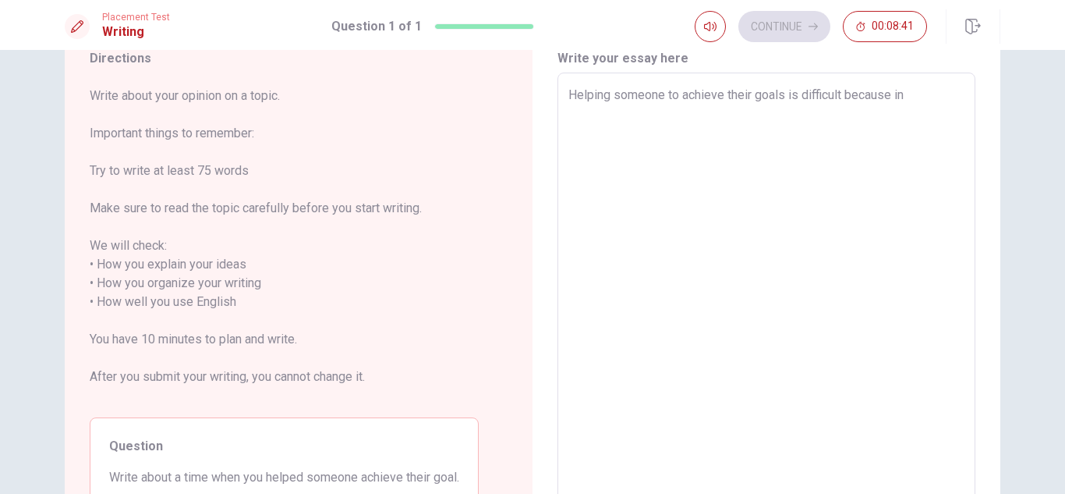
type textarea "Helping someone to achieve their goals is difficult because in"
type textarea "x"
type textarea "Helping someone to achieve their goals is difficult because in t"
type textarea "x"
type textarea "Helping someone to achieve their goals is difficult because in th"
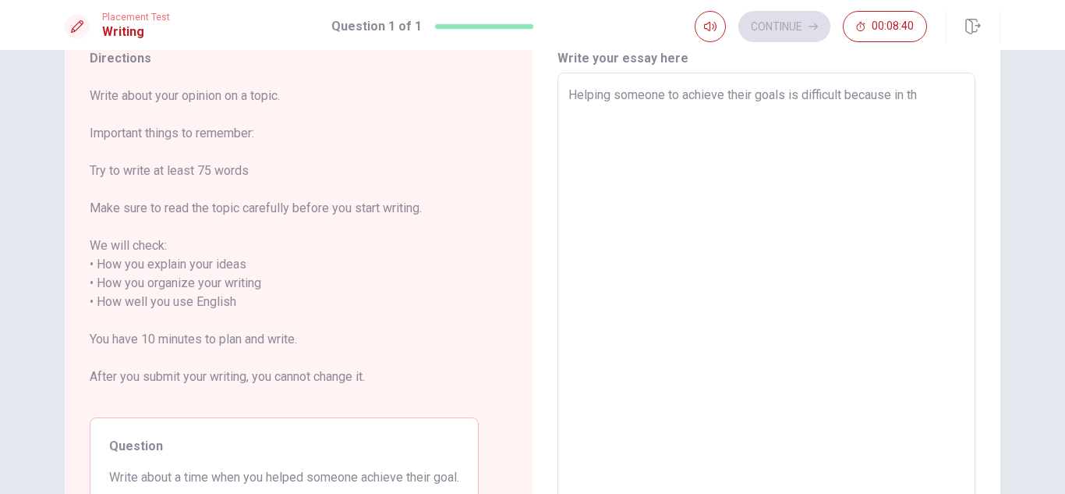
type textarea "x"
type textarea "Helping someone to achieve their goals is difficult because in the"
type textarea "x"
type textarea "Helping someone to achieve their goals is difficult because in the"
type textarea "x"
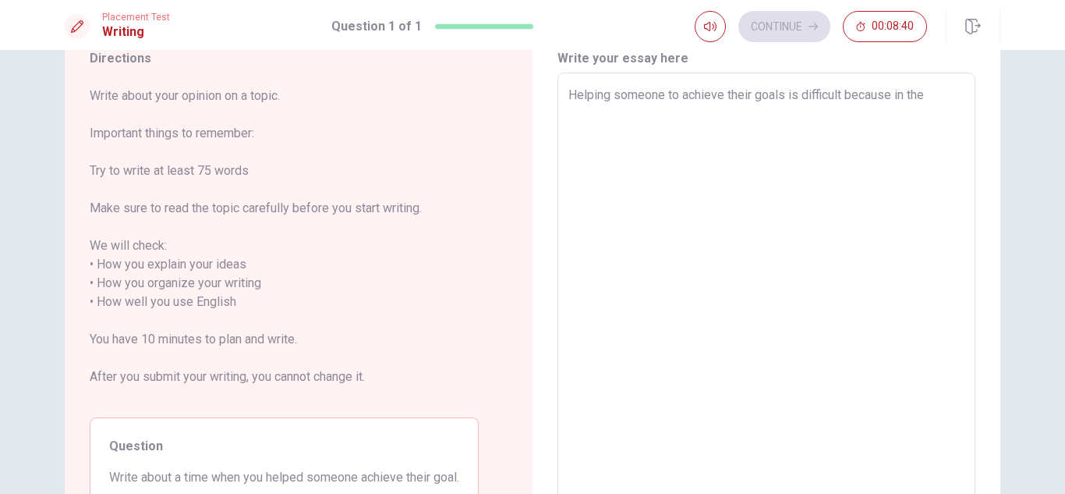
type textarea "Helping someone to achieve their goals is difficult because in the w"
type textarea "x"
type textarea "Helping someone to achieve their goals is difficult because in the wo"
type textarea "x"
type textarea "Helping someone to achieve their goals is difficult because in the wor"
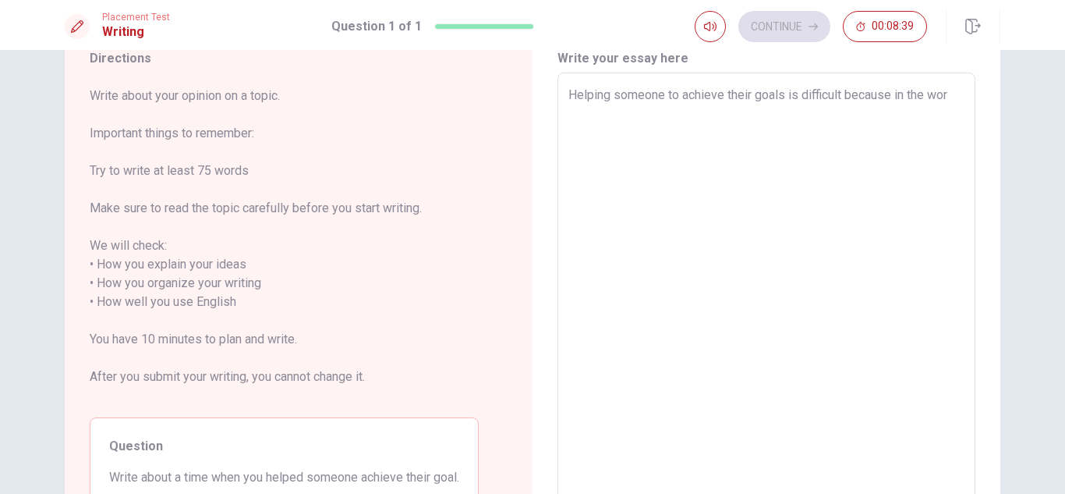
type textarea "x"
type textarea "Helping someone to achieve their goals is difficult because in the worl"
type textarea "x"
type textarea "Helping someone to achieve their goals is difficult because in the world"
type textarea "x"
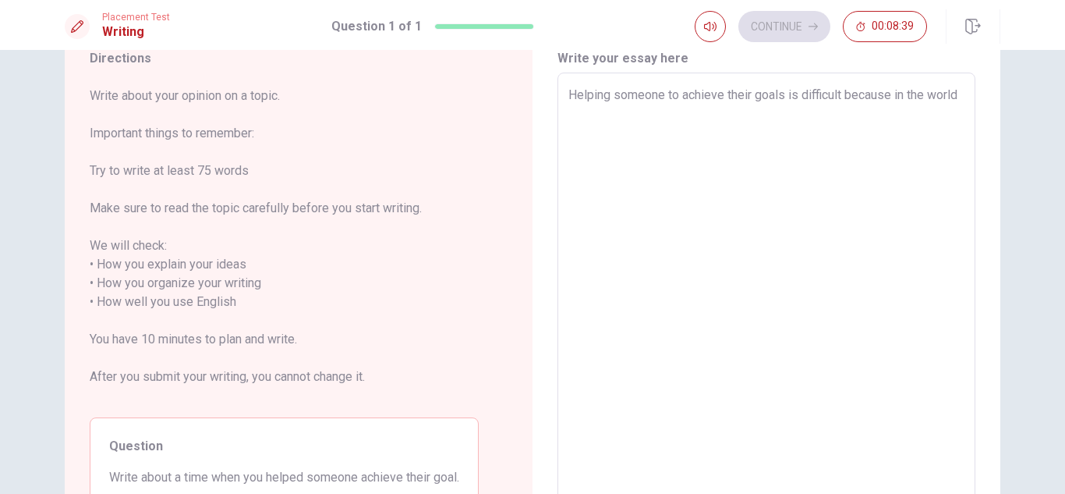
type textarea "Helping someone to achieve their goals is difficult because in the world"
click at [685, 150] on textarea "Helping someone to achieve their goals is difficult because in the world" at bounding box center [766, 293] width 396 height 414
type textarea "x"
type textarea "Helping someone to achieve their goals is difficult because in the world a"
type textarea "x"
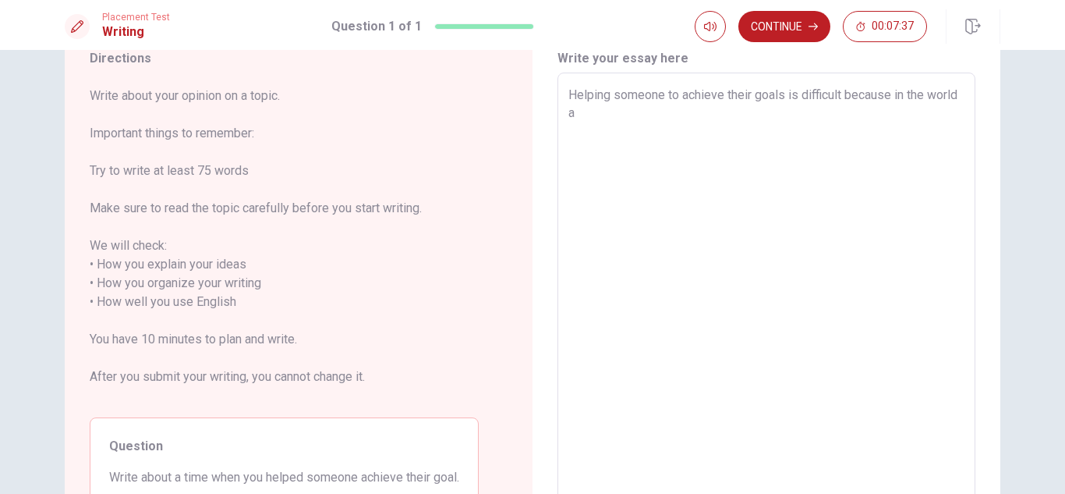
type textarea "Helping someone to achieve their goals is difficult because in the world ar"
type textarea "x"
type textarea "Helping someone to achieve their goals is difficult because in the world are"
type textarea "x"
type textarea "Helping someone to achieve their goals is difficult because in the world are"
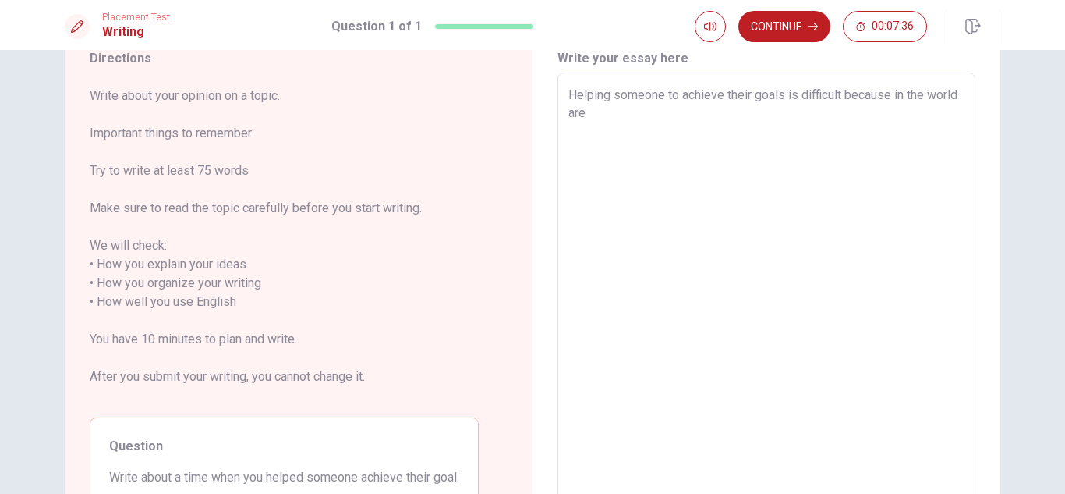
type textarea "x"
type textarea "Helping someone to achieve their goals is difficult because in the world are m"
type textarea "x"
type textarea "Helping someone to achieve their goals is difficult because in the world are ma"
type textarea "x"
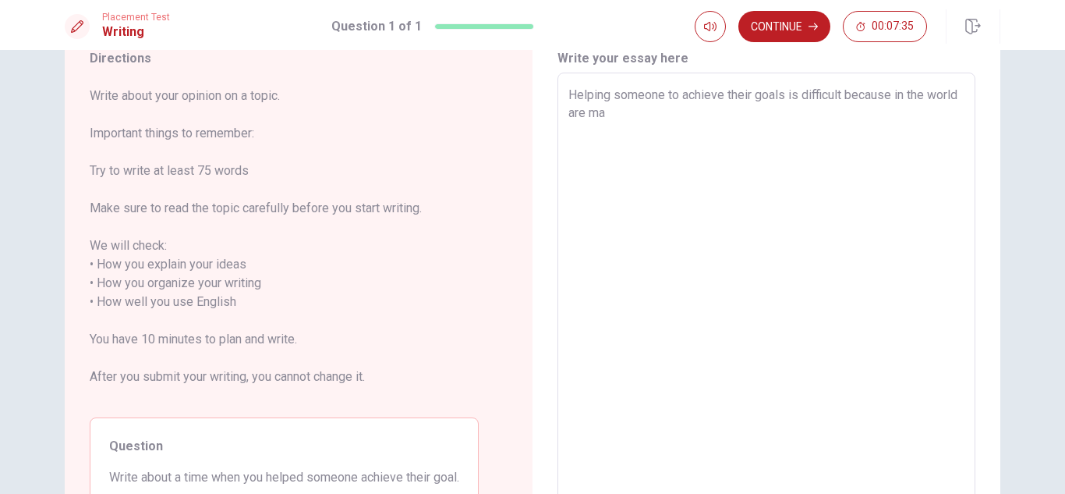
type textarea "Helping someone to achieve their goals is difficult because in the world are man"
type textarea "x"
type textarea "Helping someone to achieve their goals is difficult because in the world are ma…"
type textarea "x"
type textarea "Helping someone to achieve their goals is difficult because in the world are ma…"
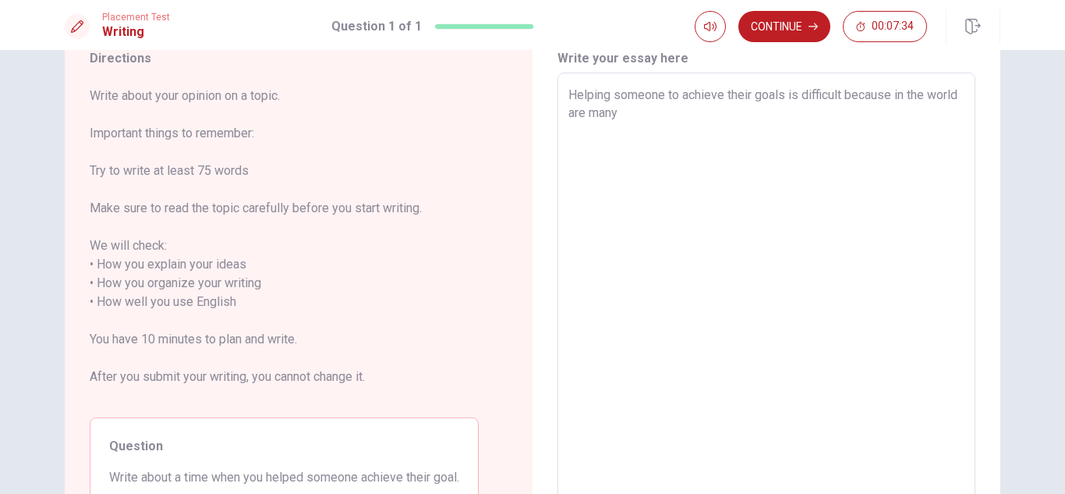
type textarea "x"
type textarea "Helping someone to achieve their goals is difficult because in the world are ma…"
type textarea "x"
type textarea "Helping someone to achieve their goals is difficult because in the world are ma…"
type textarea "x"
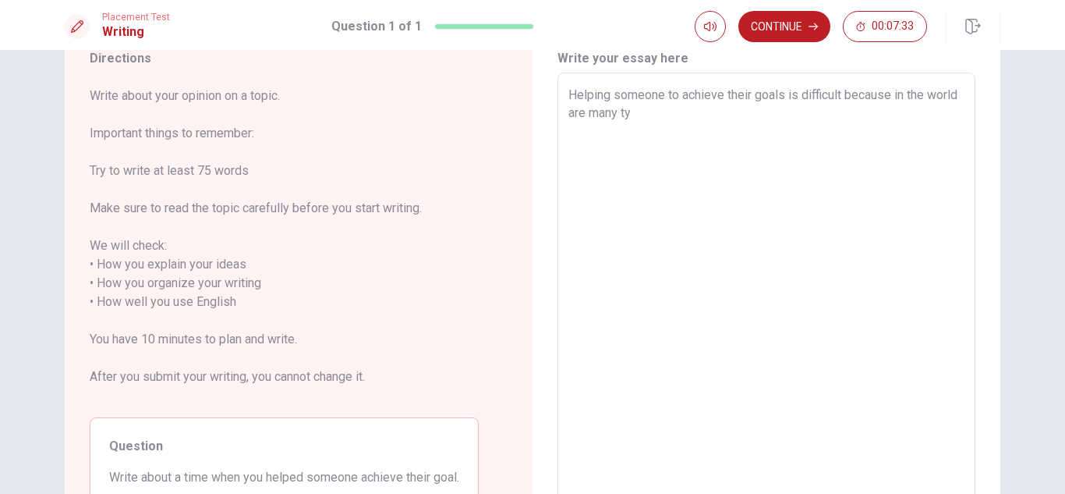
type textarea "Helping someone to achieve their goals is difficult because in the world are ma…"
type textarea "x"
type textarea "Helping someone to achieve their goals is difficult because in the world are ma…"
type textarea "x"
type textarea "Helping someone to achieve their goals is difficult because in the world are ma…"
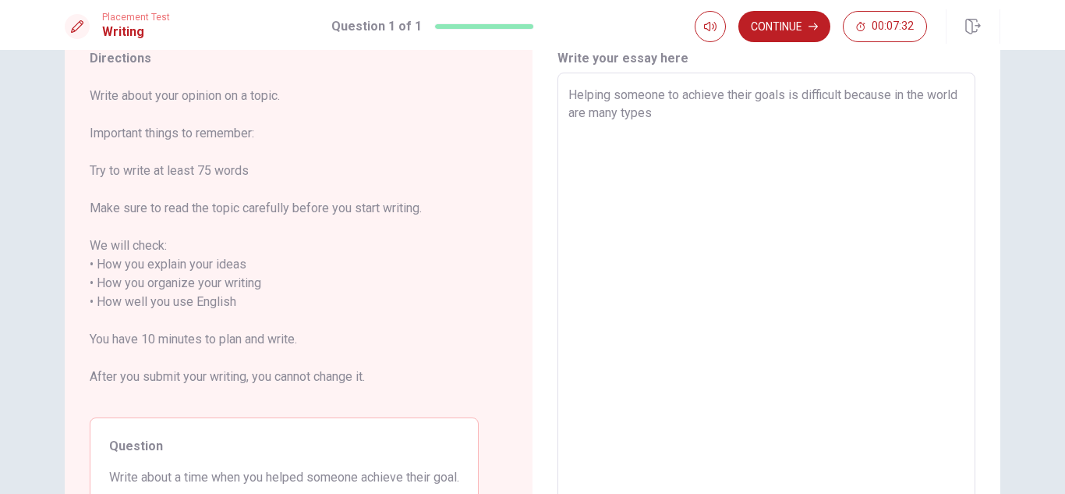
type textarea "x"
type textarea "Helping someone to achieve their goals is difficult because in the world are ma…"
type textarea "x"
type textarea "Helping someone to achieve their goals is difficult because in the world are ma…"
type textarea "x"
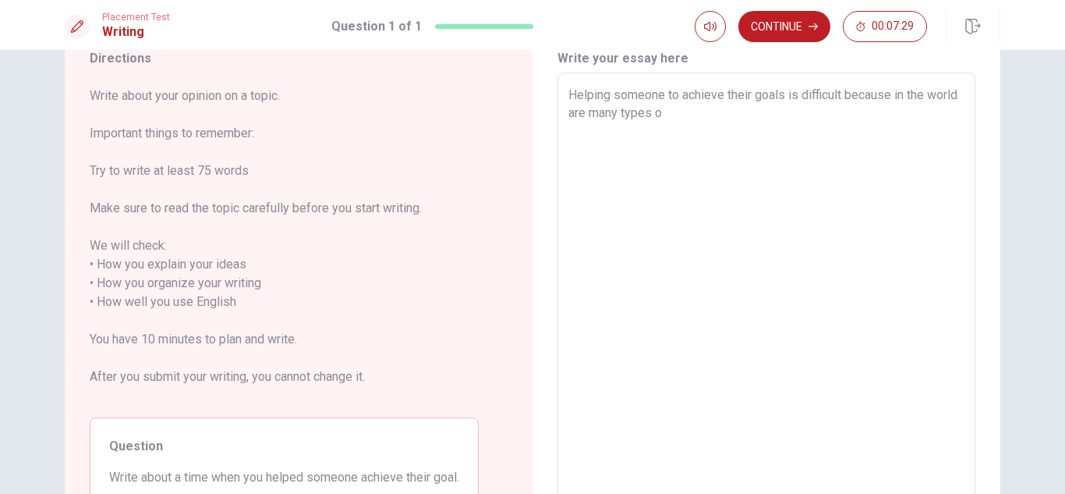
type textarea "Helping someone to achieve their goals is difficult because in the world are ma…"
type textarea "x"
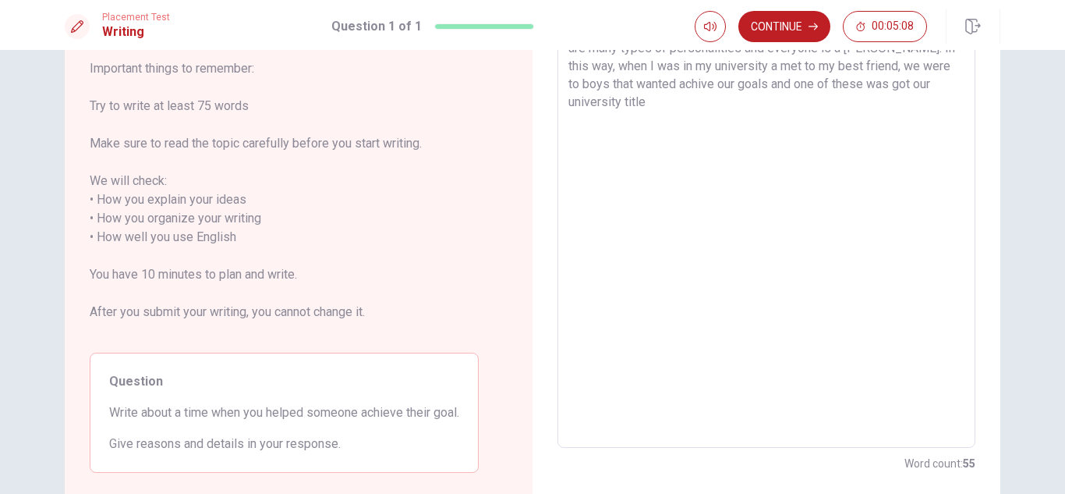
scroll to position [124, 0]
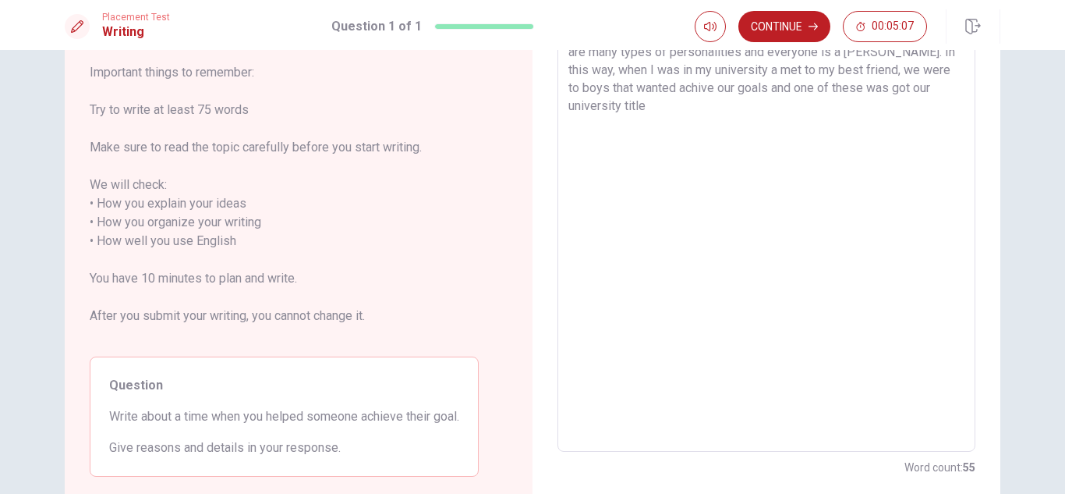
click at [646, 109] on textarea "Helping someone to achieve their goals is difficult because in the world are ma…" at bounding box center [766, 232] width 396 height 414
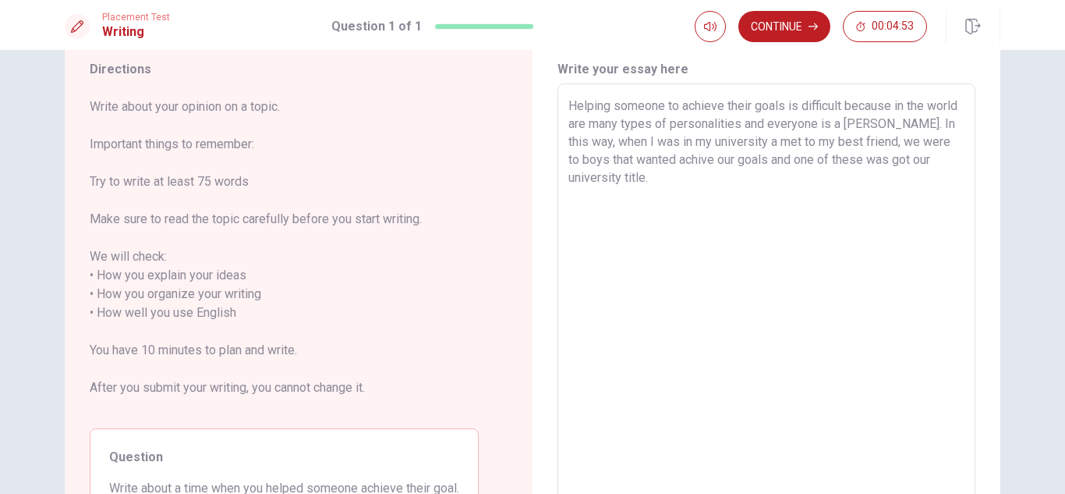
scroll to position [50, 0]
click at [563, 103] on div "Helping someone to achieve their goals is difficult because in the world are ma…" at bounding box center [766, 306] width 418 height 440
click at [564, 103] on div "Helping someone to achieve their goals is difficult because in the world are ma…" at bounding box center [766, 306] width 418 height 440
click at [569, 104] on textarea "Helping someone to achieve their goals is difficult because in the world are ma…" at bounding box center [766, 306] width 396 height 414
click at [667, 181] on textarea "Firsts, helping someone to achieve their goals is difficult because in the worl…" at bounding box center [766, 306] width 396 height 414
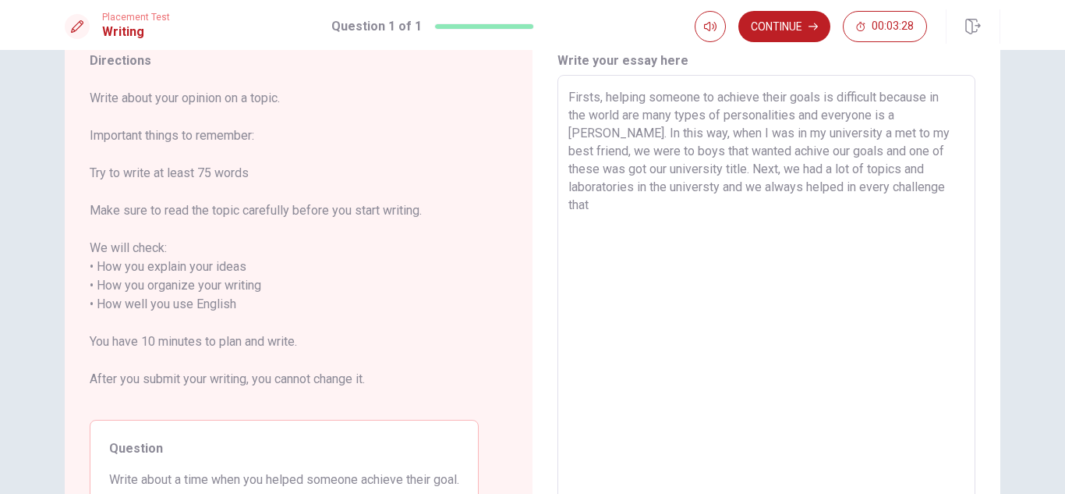
scroll to position [58, 0]
click at [921, 191] on textarea "Firsts, helping someone to achieve their goals is difficult because in the worl…" at bounding box center [766, 297] width 396 height 414
click at [662, 194] on textarea "Firsts, helping someone to achieve their goals is difficult because in the worl…" at bounding box center [766, 297] width 396 height 414
click at [643, 200] on textarea "Firsts, helping someone to achieve their goals is difficult because in the worl…" at bounding box center [766, 297] width 396 height 414
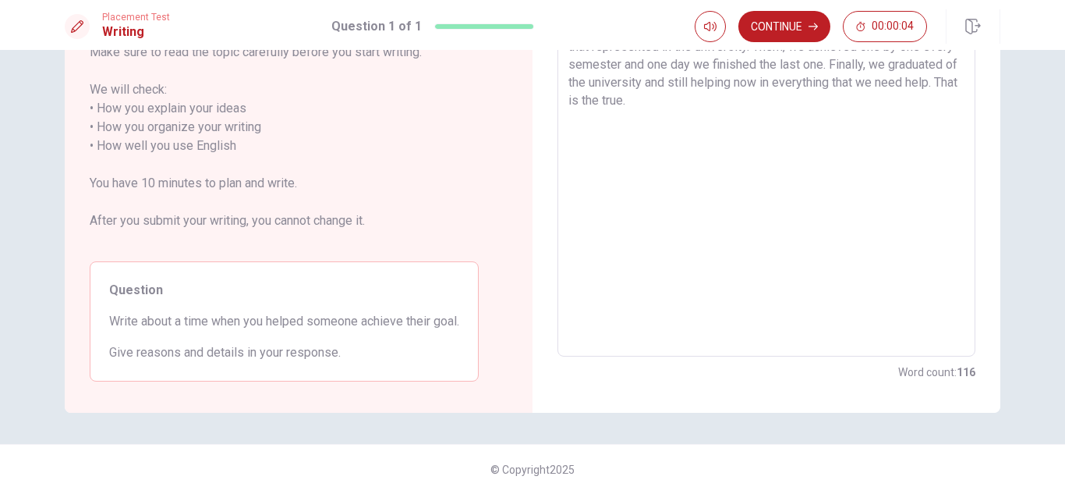
scroll to position [0, 0]
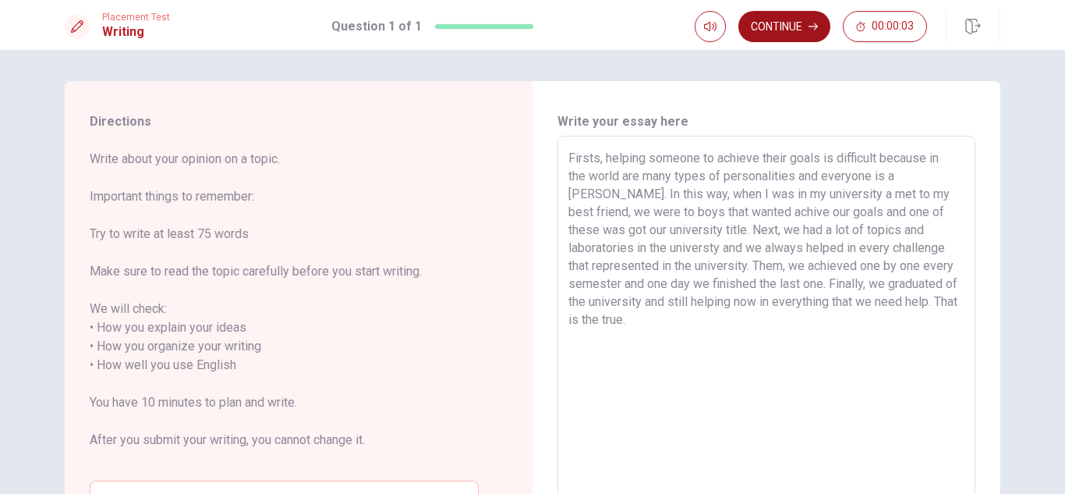
click at [786, 12] on button "Continue" at bounding box center [784, 26] width 92 height 31
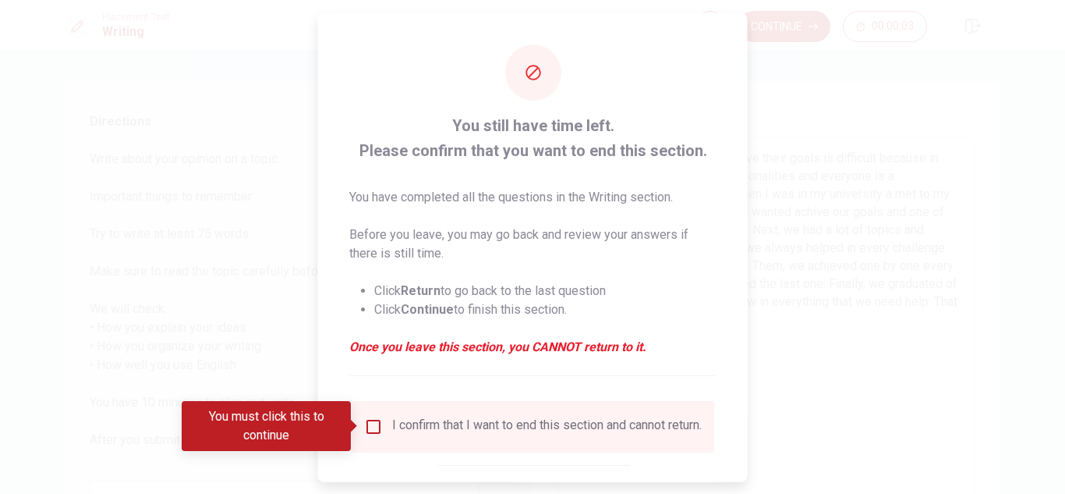
scroll to position [88, 0]
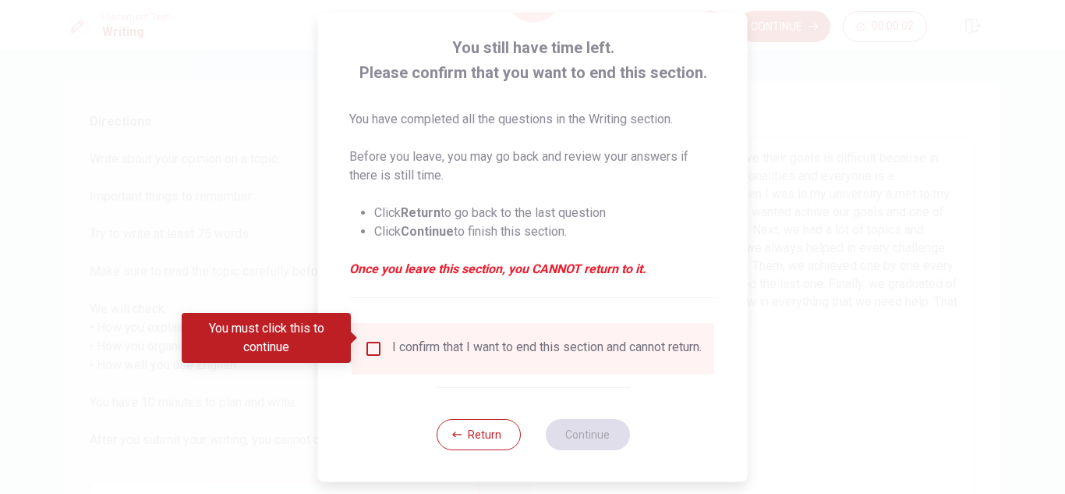
click at [377, 339] on input "You must click this to continue" at bounding box center [373, 348] width 19 height 19
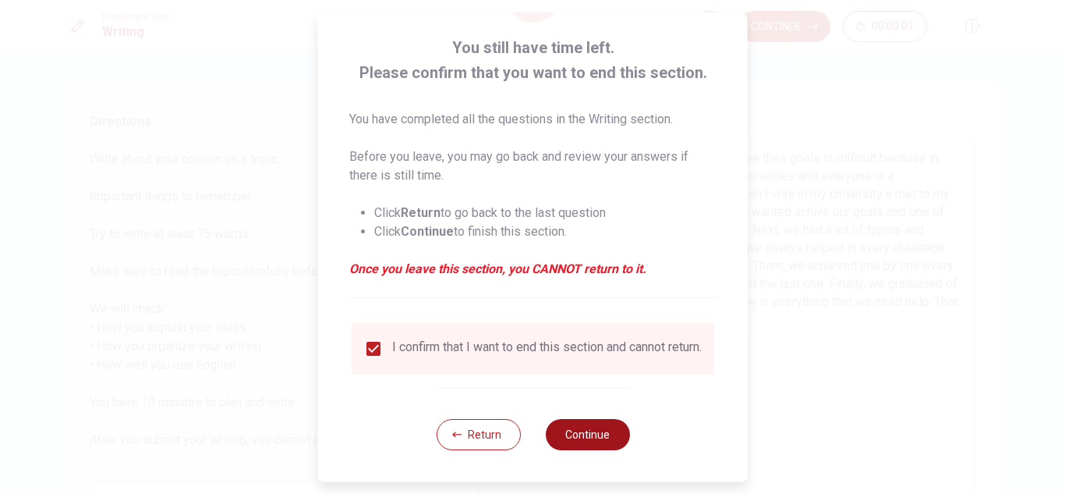
click at [590, 427] on button "Continue" at bounding box center [587, 434] width 84 height 31
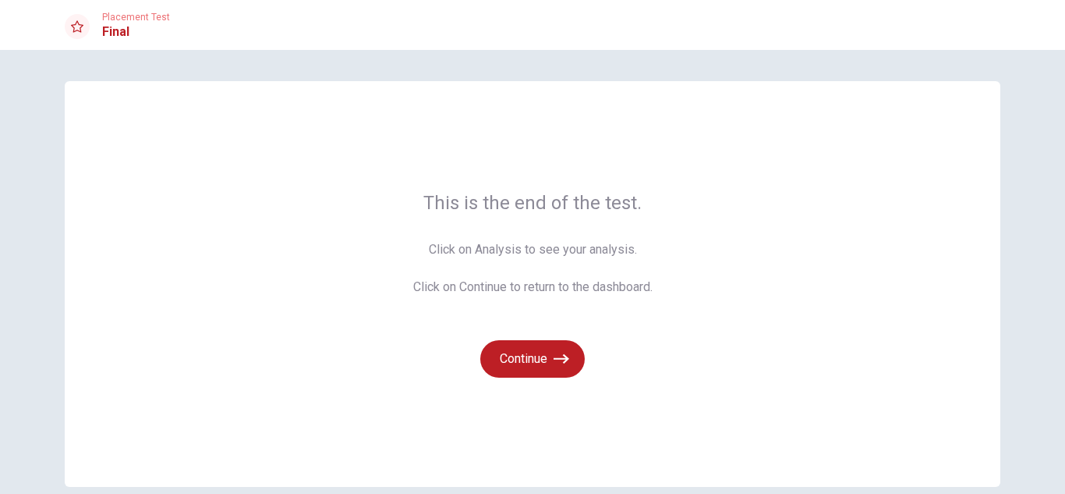
scroll to position [74, 0]
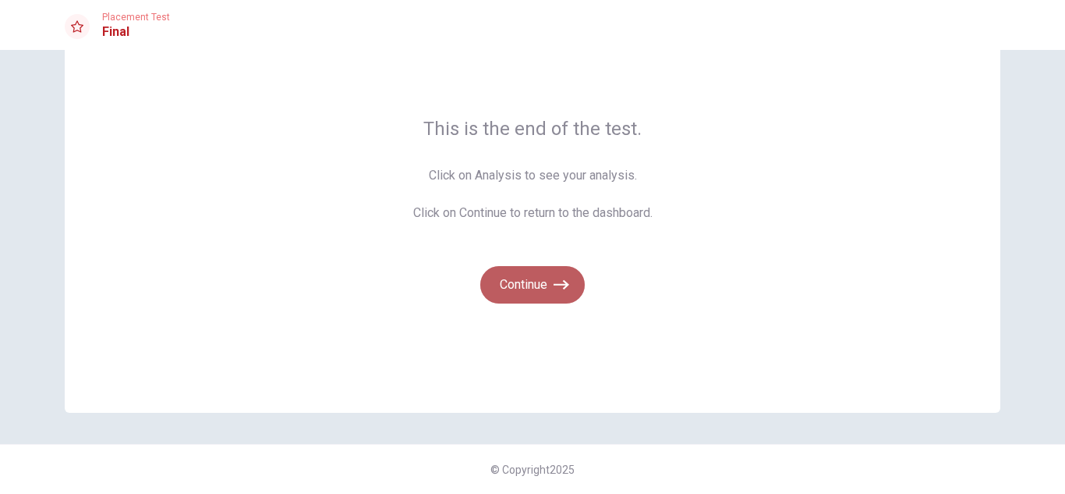
click at [556, 296] on button "Continue" at bounding box center [532, 284] width 104 height 37
